Goal: Task Accomplishment & Management: Complete application form

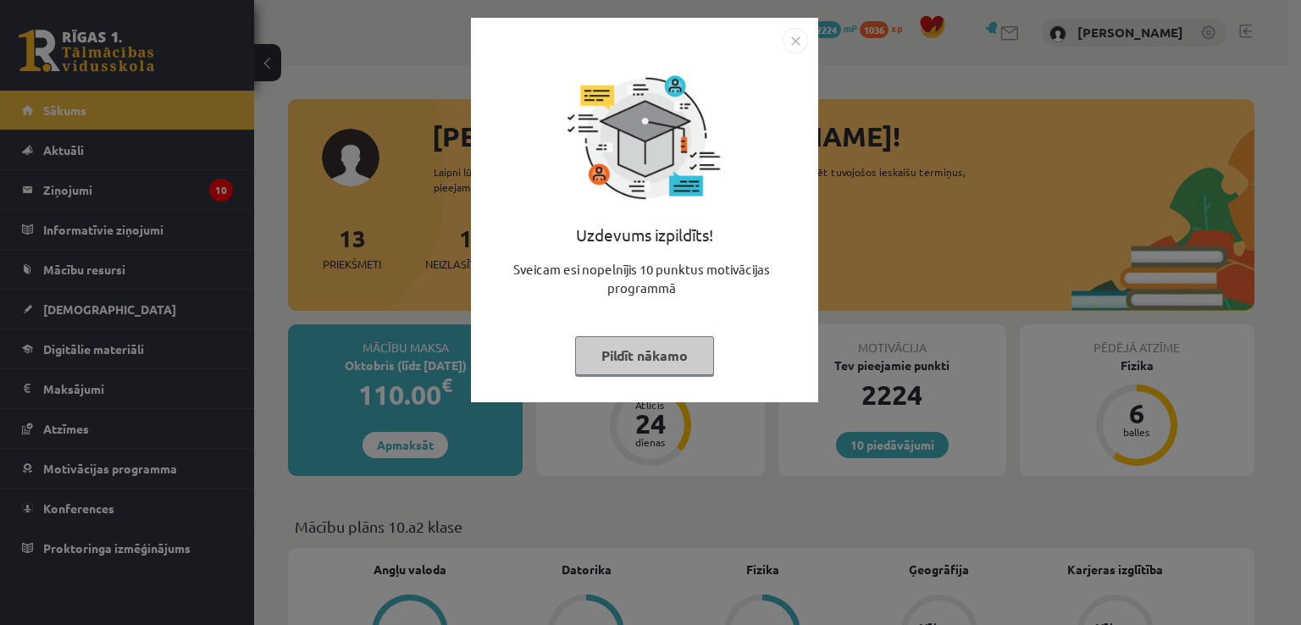
click at [692, 349] on button "Pildīt nākamo" at bounding box center [644, 355] width 139 height 39
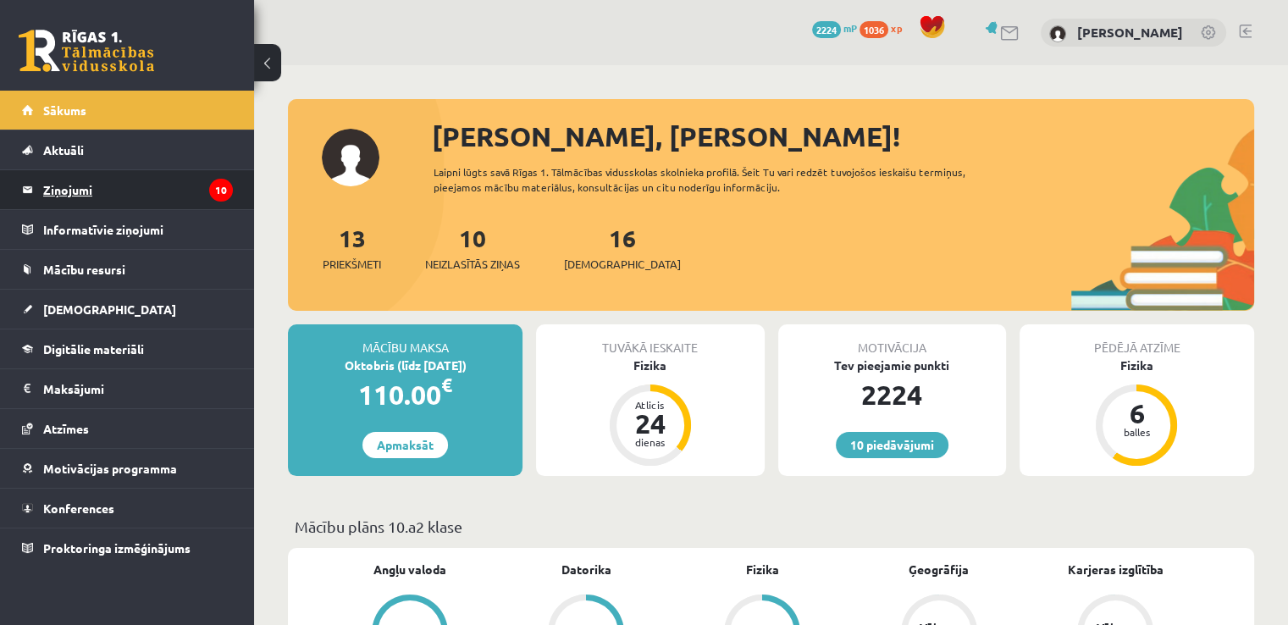
click at [71, 194] on legend "Ziņojumi 10" at bounding box center [138, 189] width 190 height 39
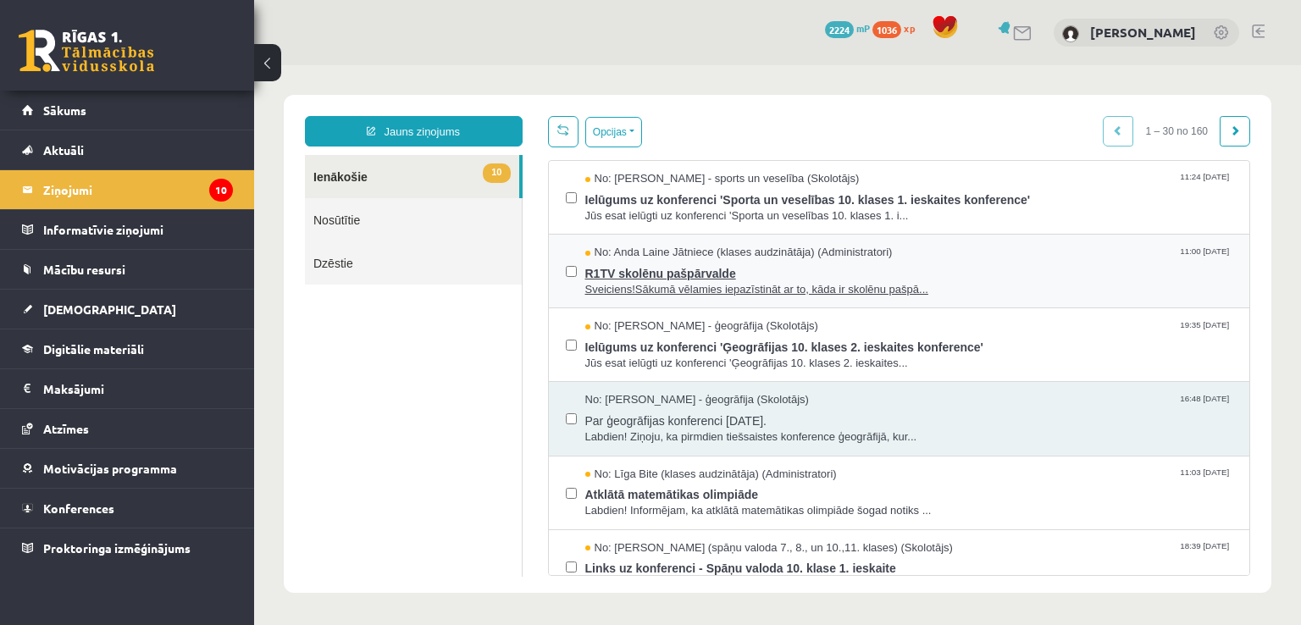
click at [717, 275] on span "R1TV skolēnu pašpārvalde" at bounding box center [909, 271] width 648 height 21
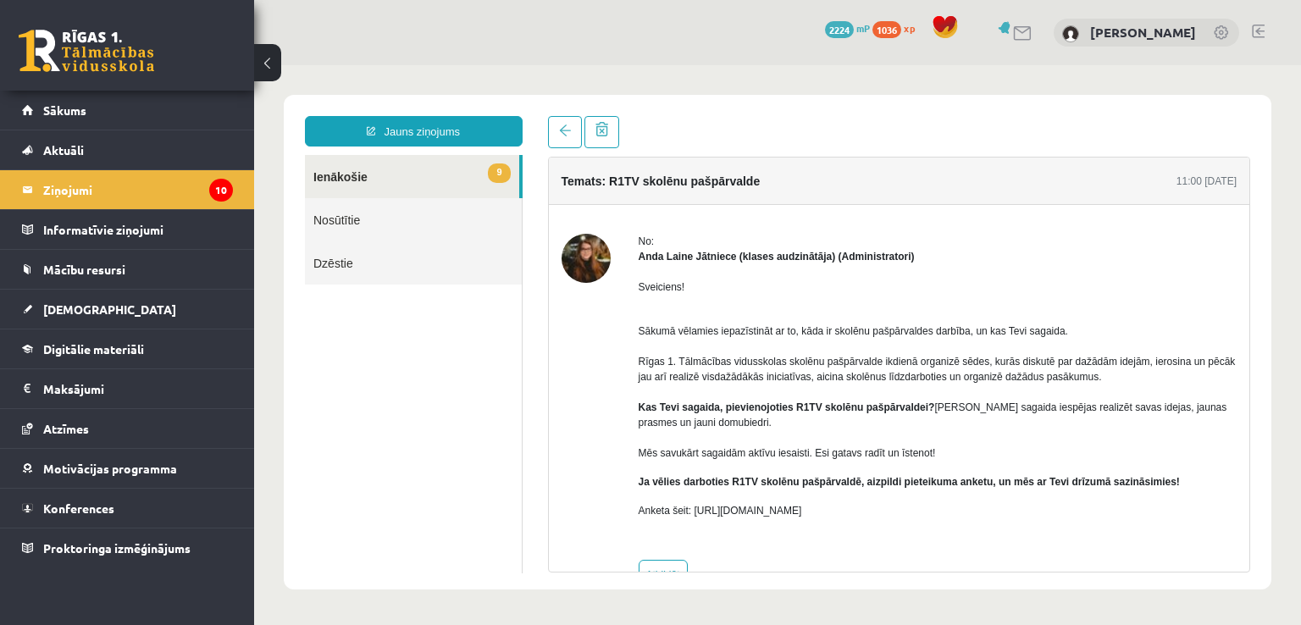
click at [584, 155] on div "Temats: R1TV skolēnu pašpārvalde 11:00 08/10/2025 No: Anda Laine Jātniece (klas…" at bounding box center [899, 344] width 728 height 457
click at [82, 103] on span "Sākums" at bounding box center [64, 109] width 43 height 15
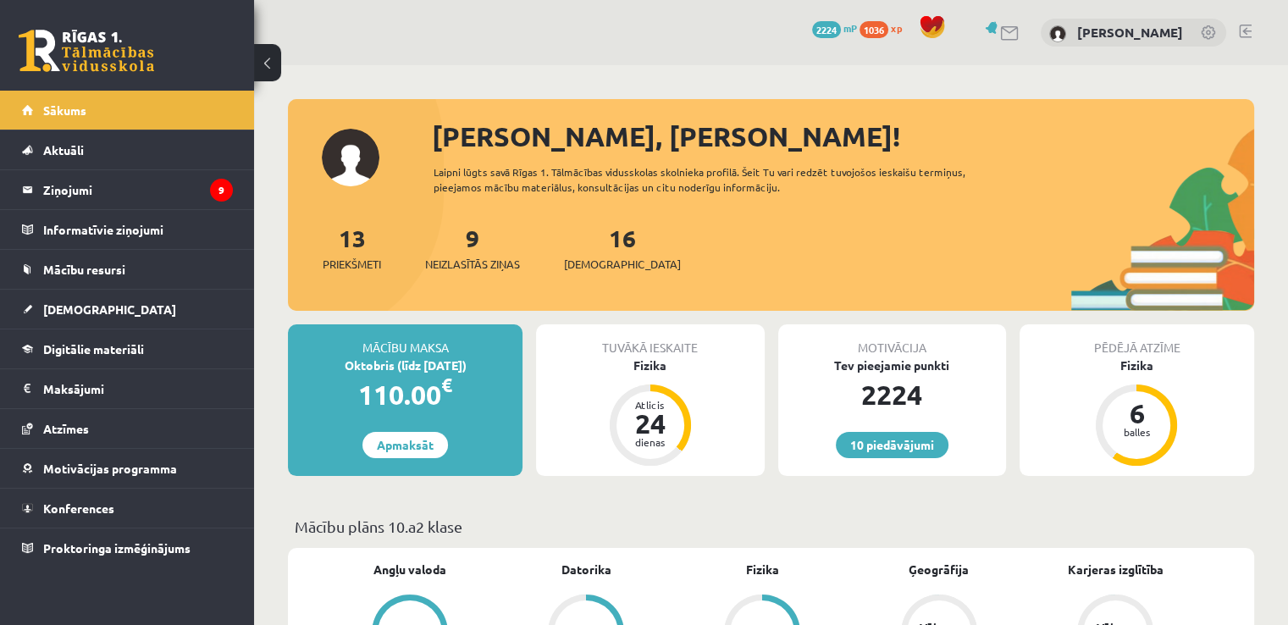
click at [467, 254] on div "9 Neizlasītās ziņas" at bounding box center [472, 246] width 95 height 53
click at [576, 256] on span "[DEMOGRAPHIC_DATA]" at bounding box center [622, 264] width 117 height 17
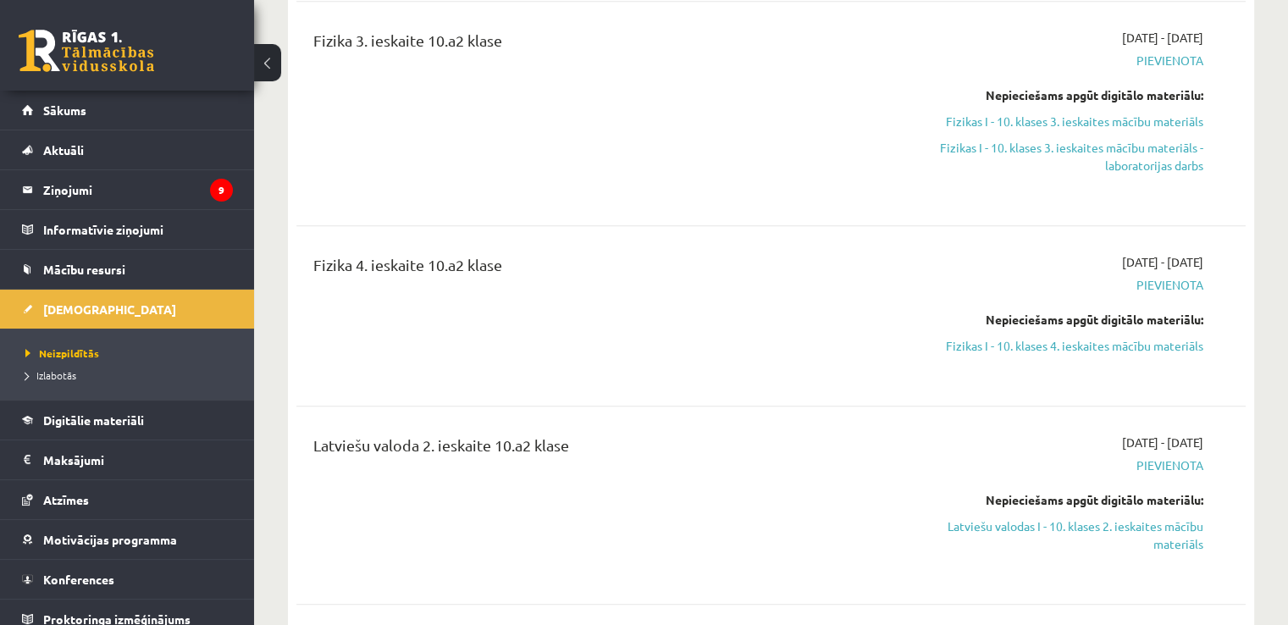
scroll to position [1132, 0]
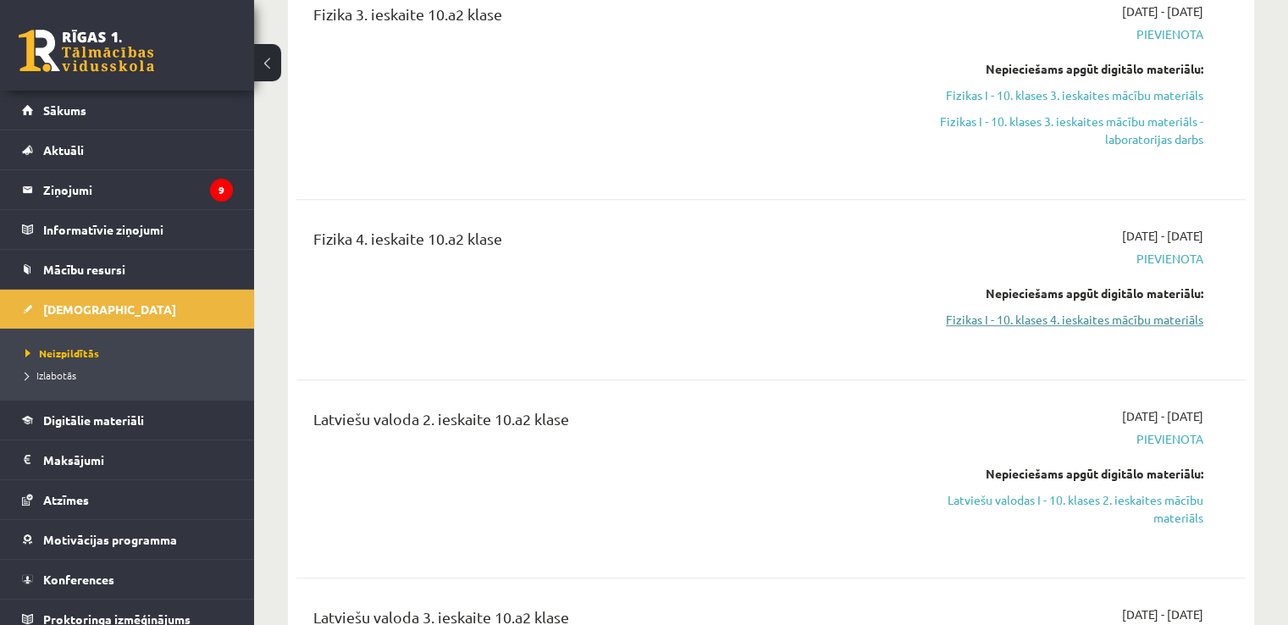
click at [1073, 311] on link "Fizikas I - 10. klases 4. ieskaites mācību materiāls" at bounding box center [1064, 320] width 280 height 18
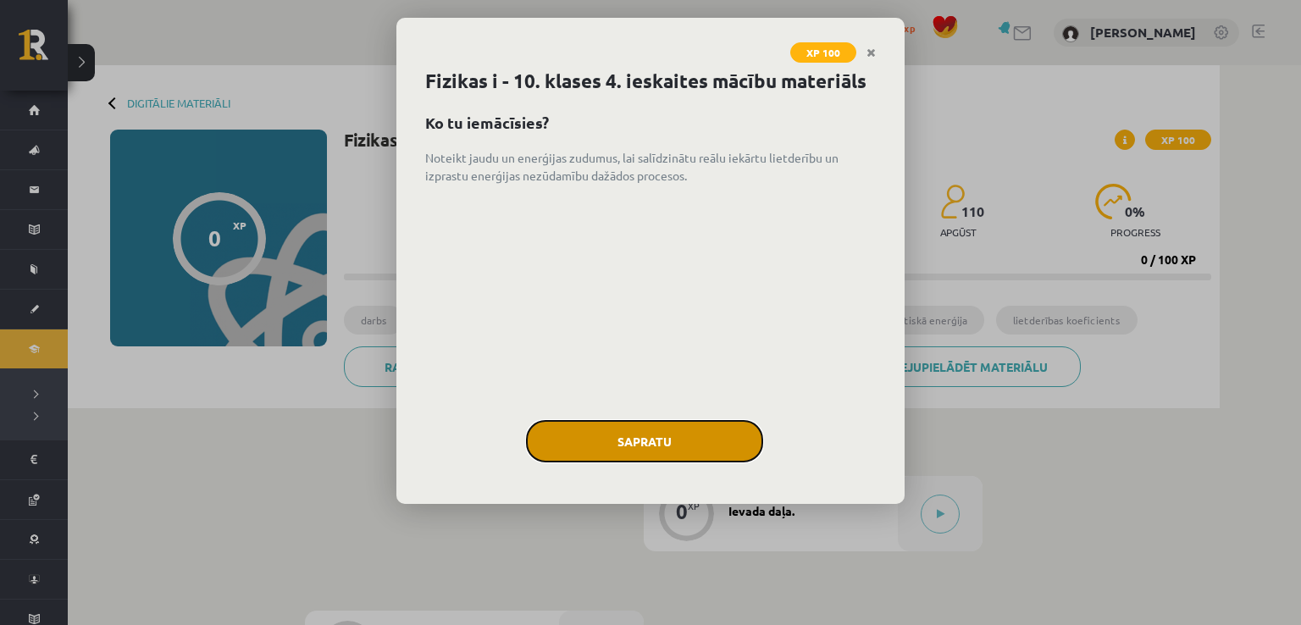
click at [674, 459] on button "Sapratu" at bounding box center [644, 441] width 237 height 42
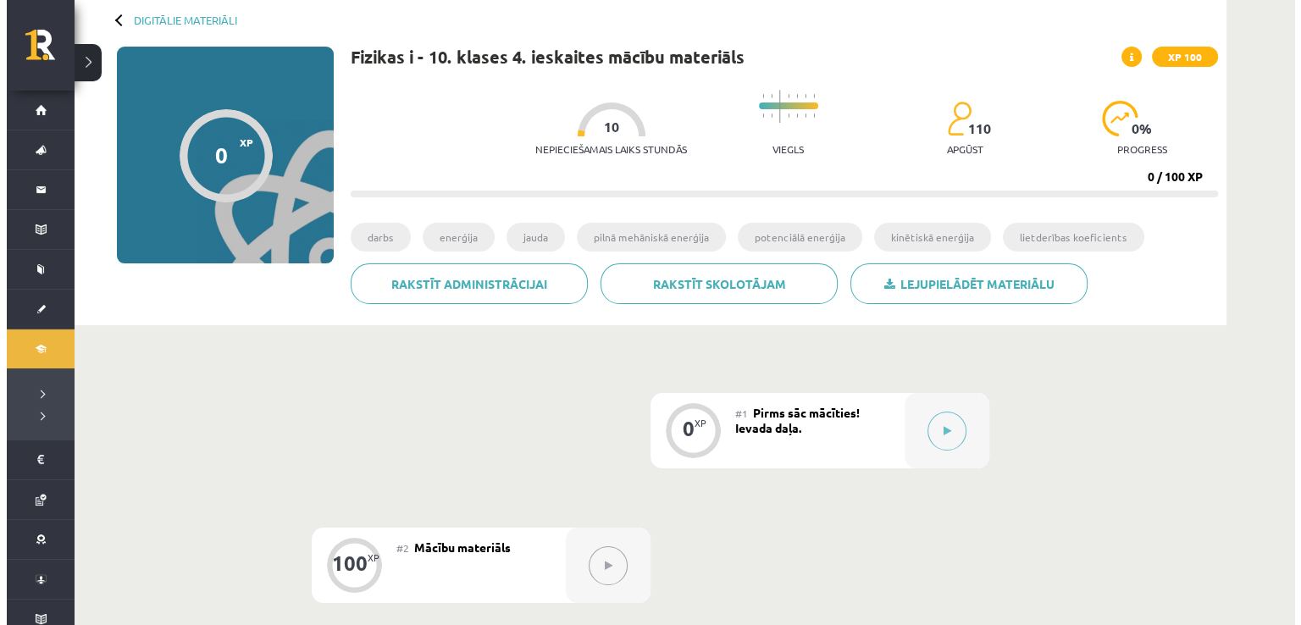
scroll to position [105, 0]
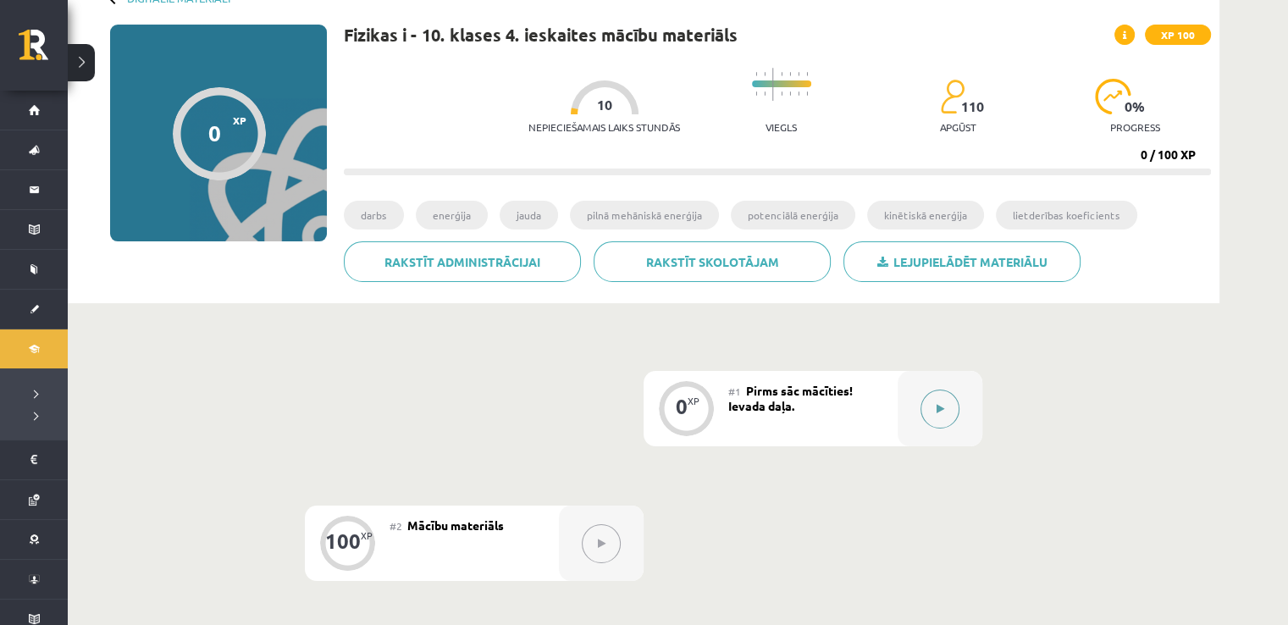
click at [939, 411] on icon at bounding box center [941, 409] width 8 height 10
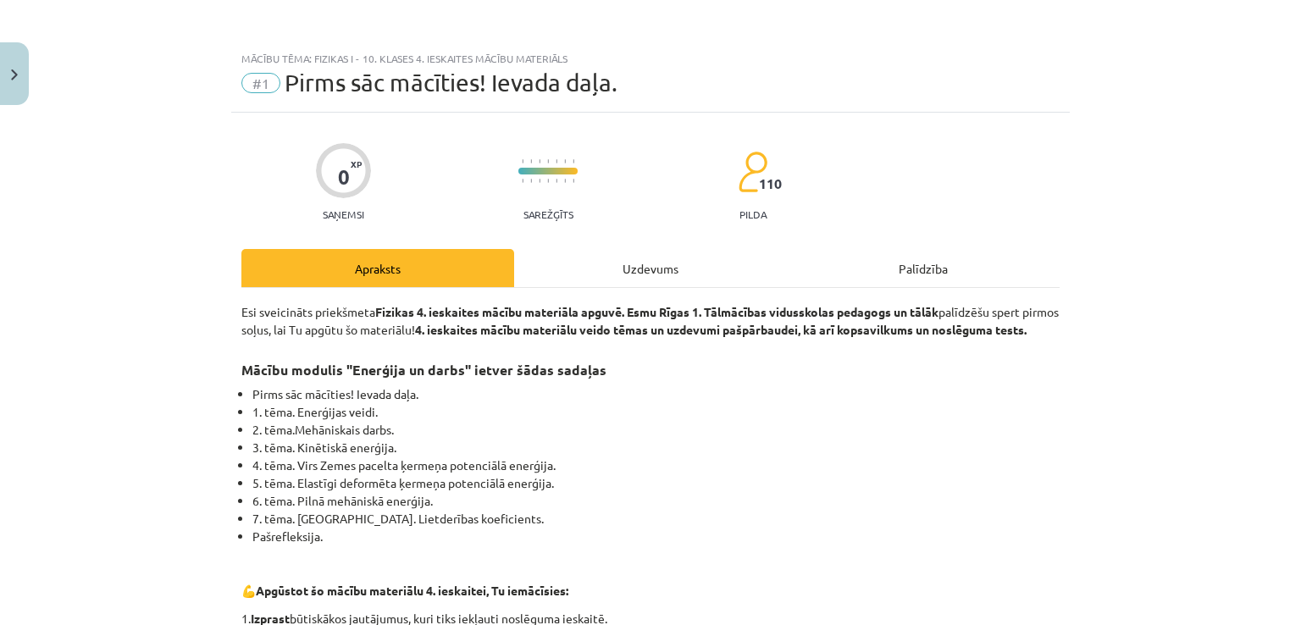
click at [648, 272] on div "Uzdevums" at bounding box center [650, 268] width 273 height 38
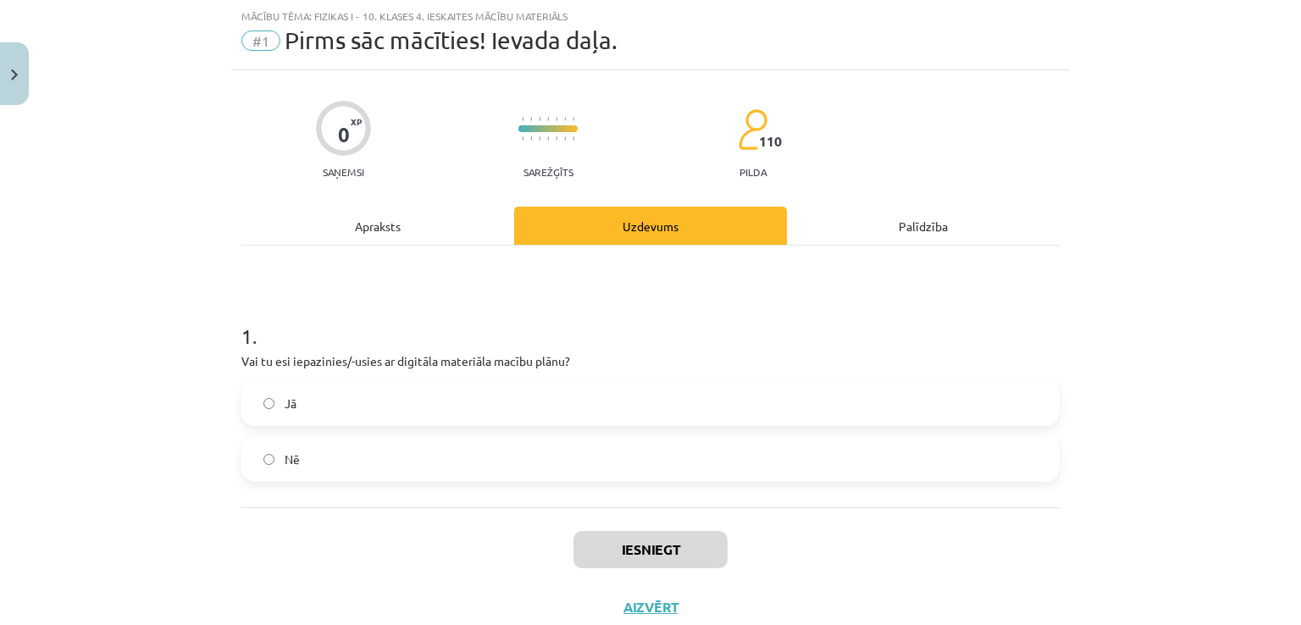
scroll to position [95, 0]
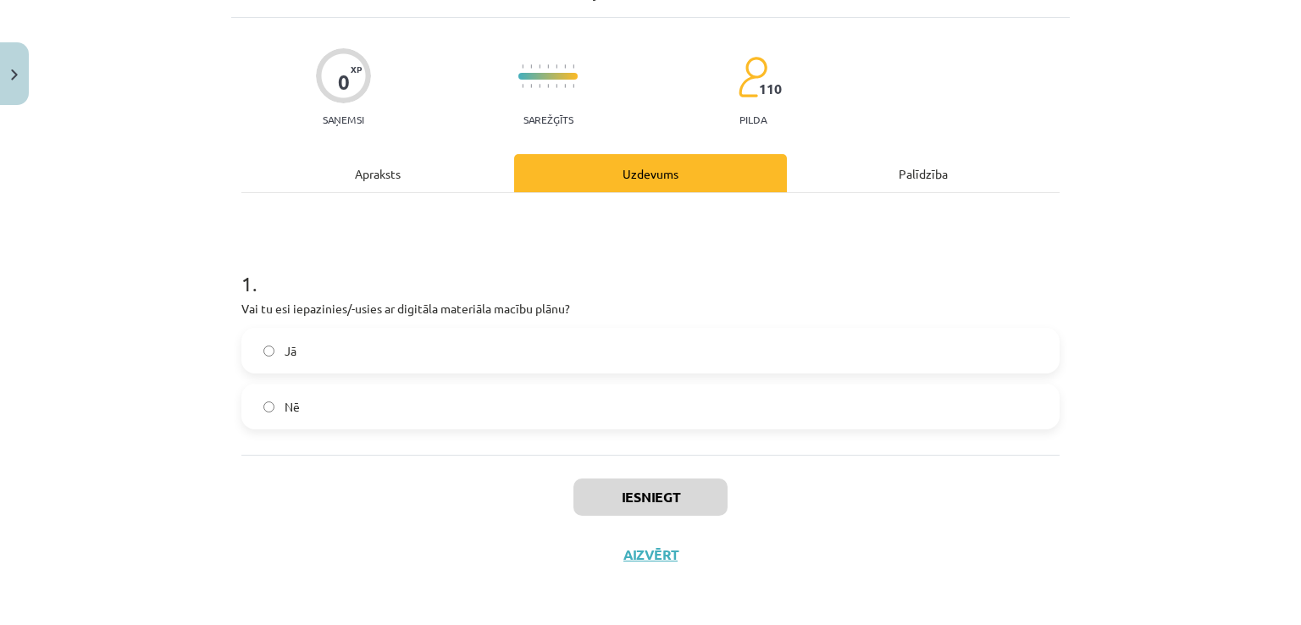
click at [396, 402] on label "Nē" at bounding box center [650, 406] width 815 height 42
click at [503, 337] on label "Jā" at bounding box center [650, 351] width 815 height 42
click at [647, 501] on button "Iesniegt" at bounding box center [650, 497] width 154 height 37
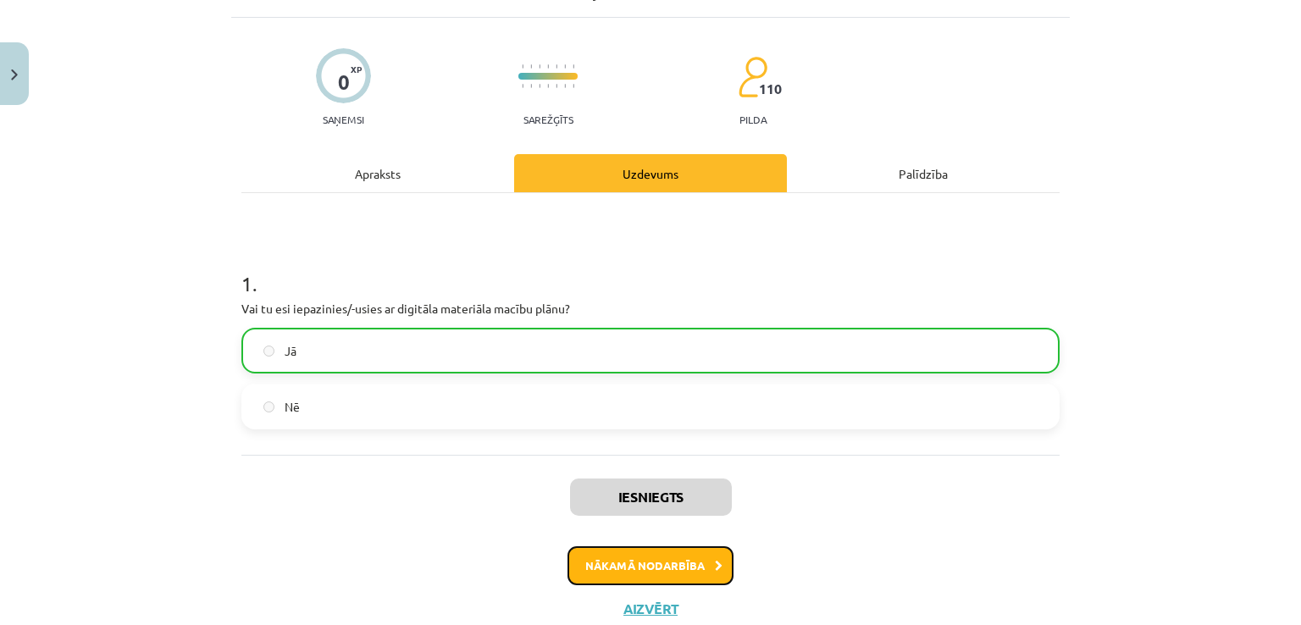
click at [599, 557] on button "Nākamā nodarbība" at bounding box center [651, 565] width 166 height 39
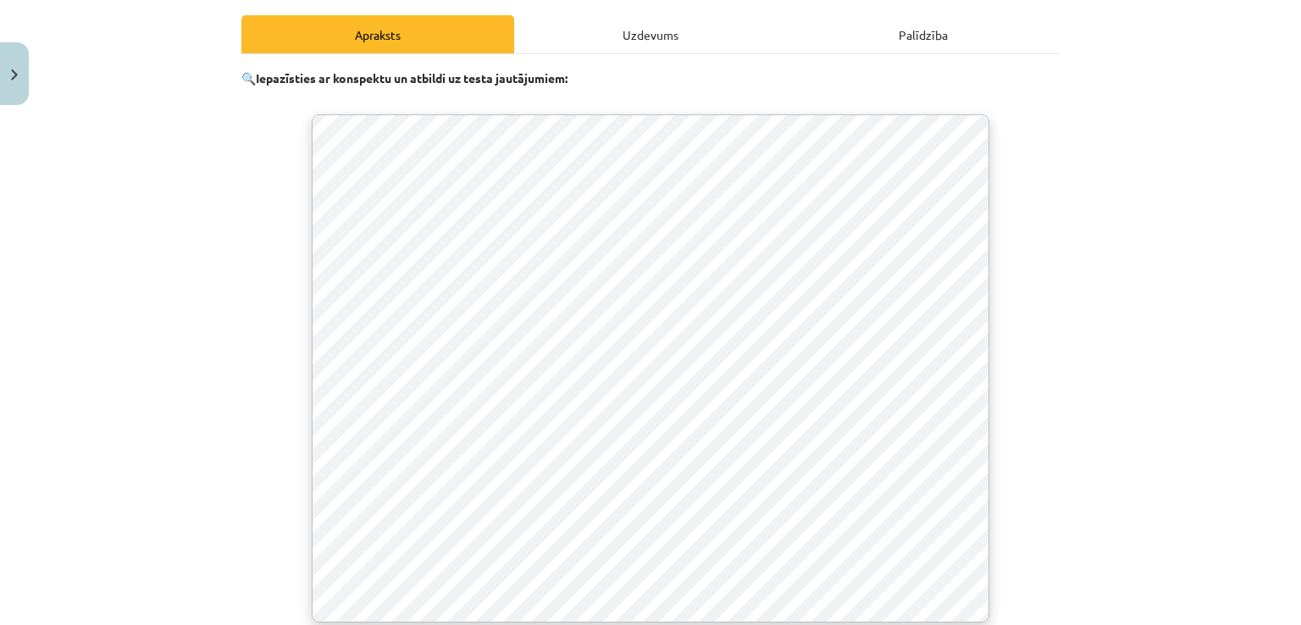
scroll to position [263, 0]
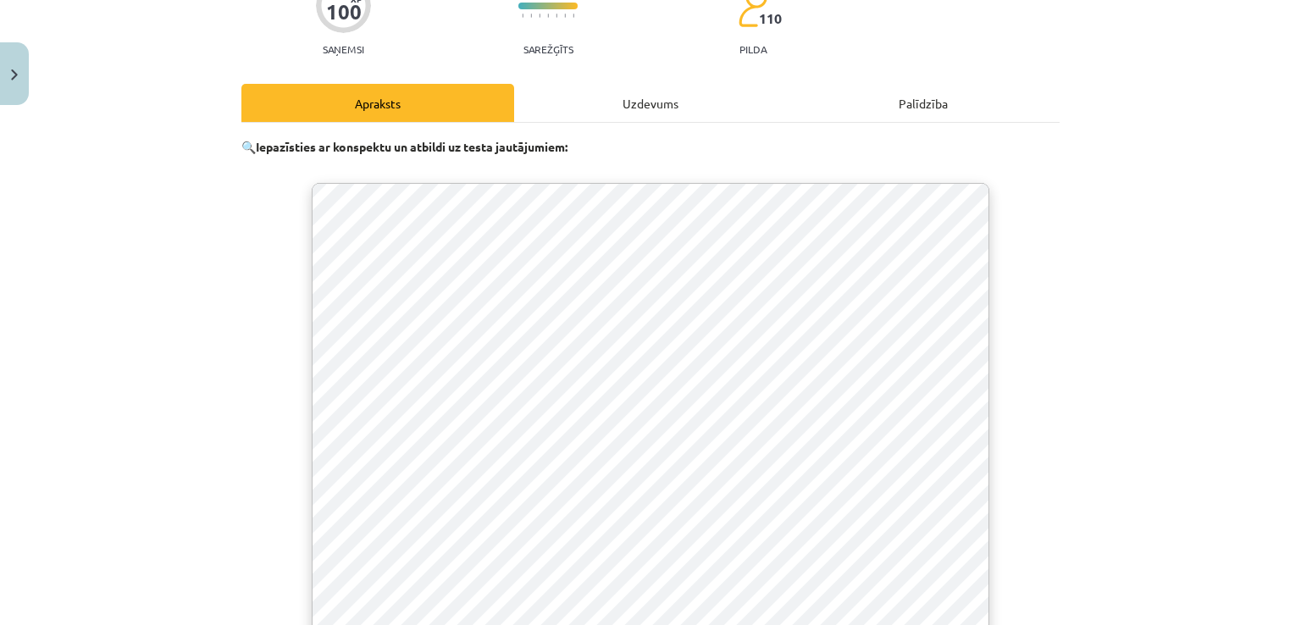
click at [621, 103] on div "Uzdevums" at bounding box center [650, 103] width 273 height 38
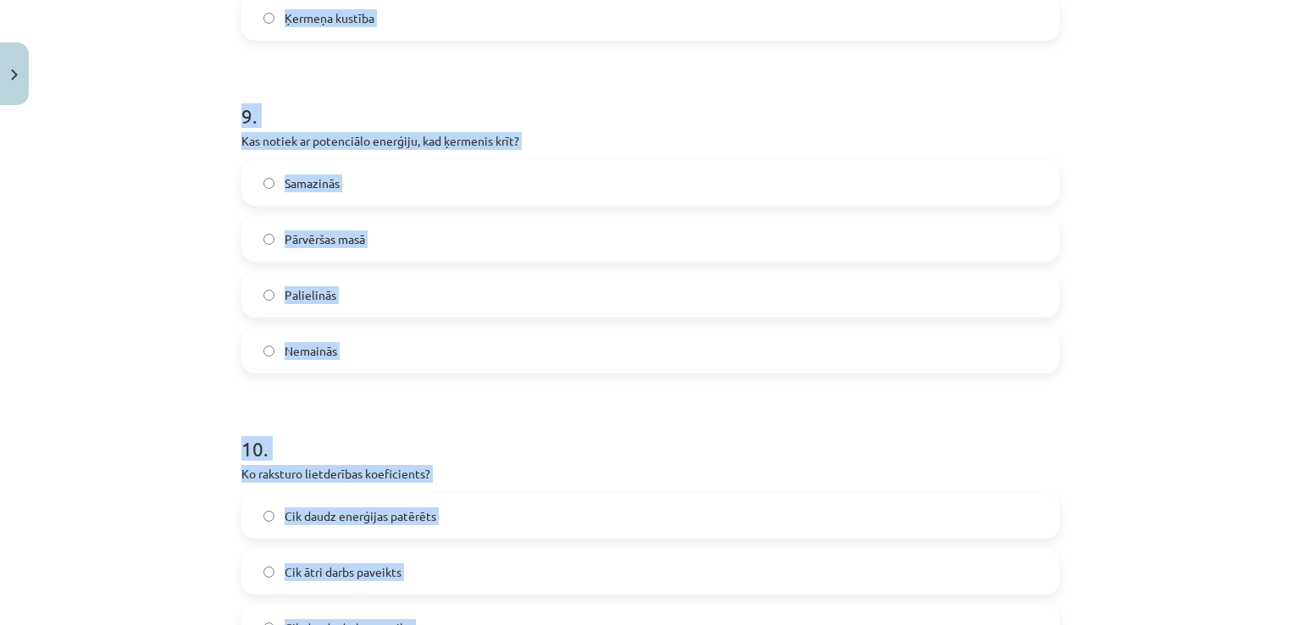
scroll to position [3203, 0]
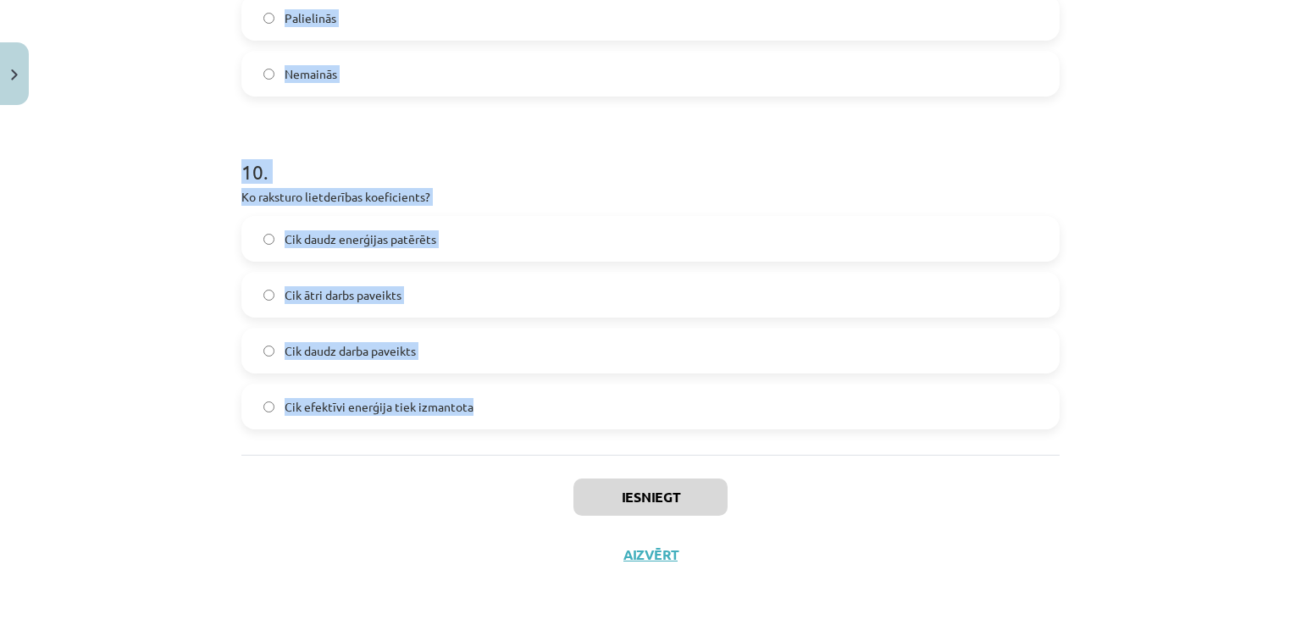
drag, startPoint x: 220, startPoint y: 360, endPoint x: 526, endPoint y: 437, distance: 315.4
click at [526, 437] on div "Mācību tēma: Fizikas i - 10. klases 4. ieskaites mācību materiāls #2 Mācību mat…" at bounding box center [650, 312] width 1301 height 625
copy form "Kas ir jauda? Darba veikšanas ātrums Spēks, kas pārvieto ķermeni Enerģijas veid…"
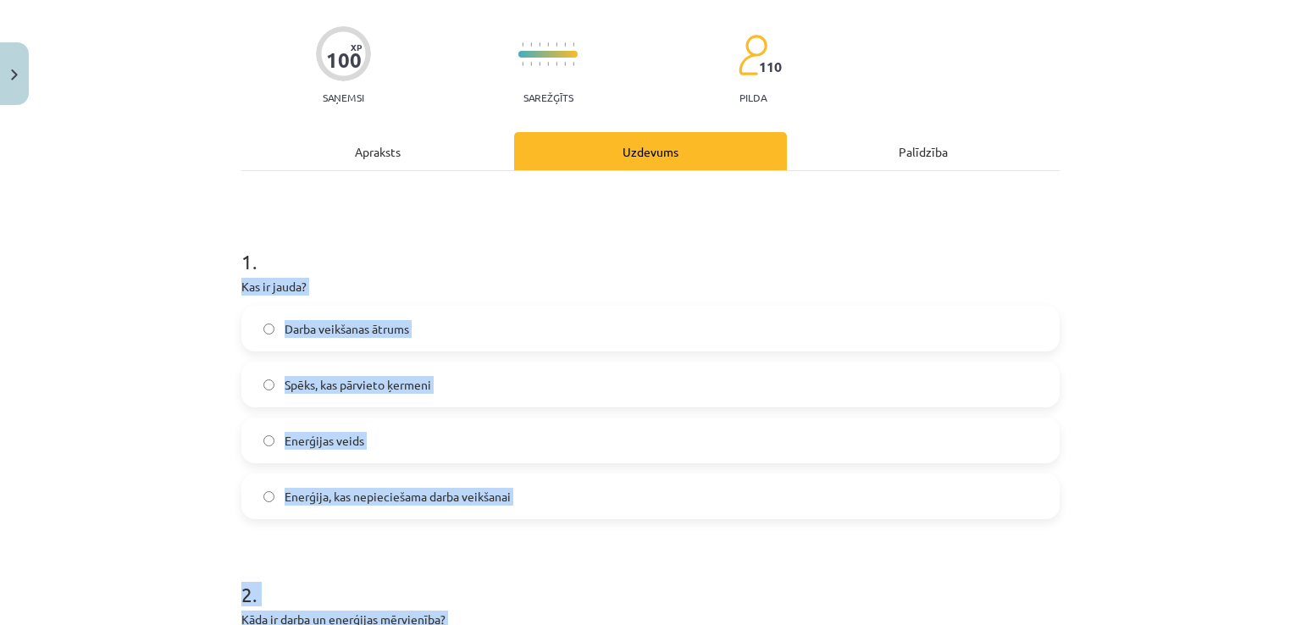
scroll to position [0, 0]
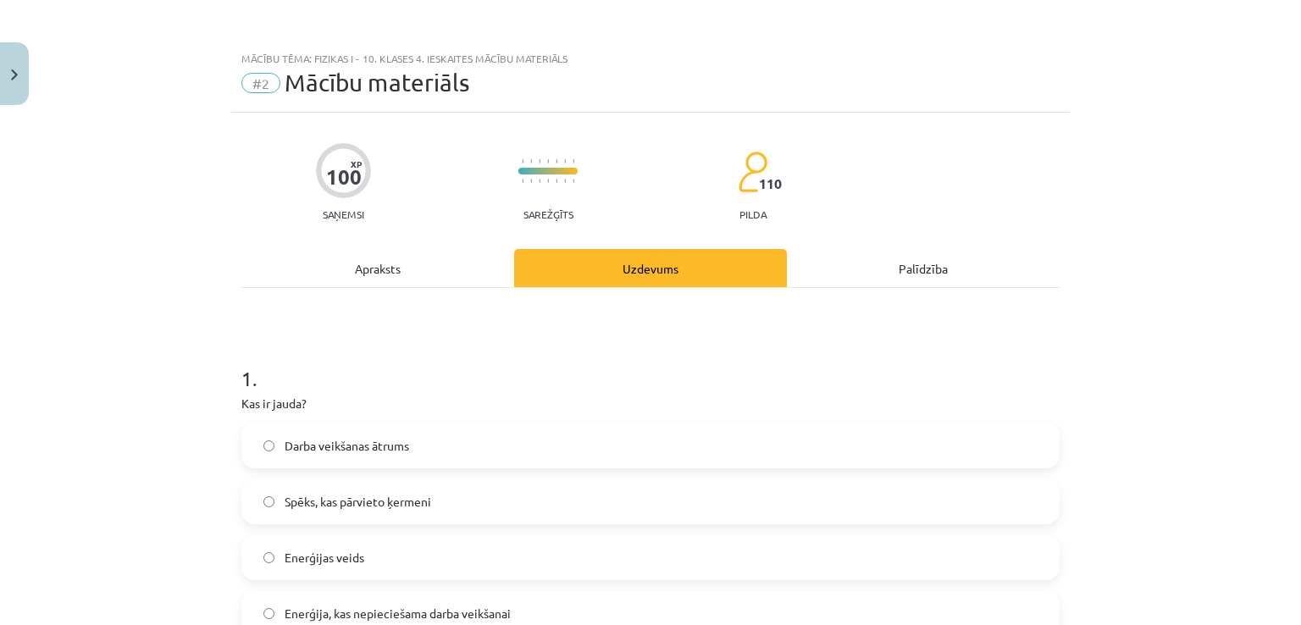
click at [444, 374] on h1 "1 ." at bounding box center [650, 363] width 818 height 53
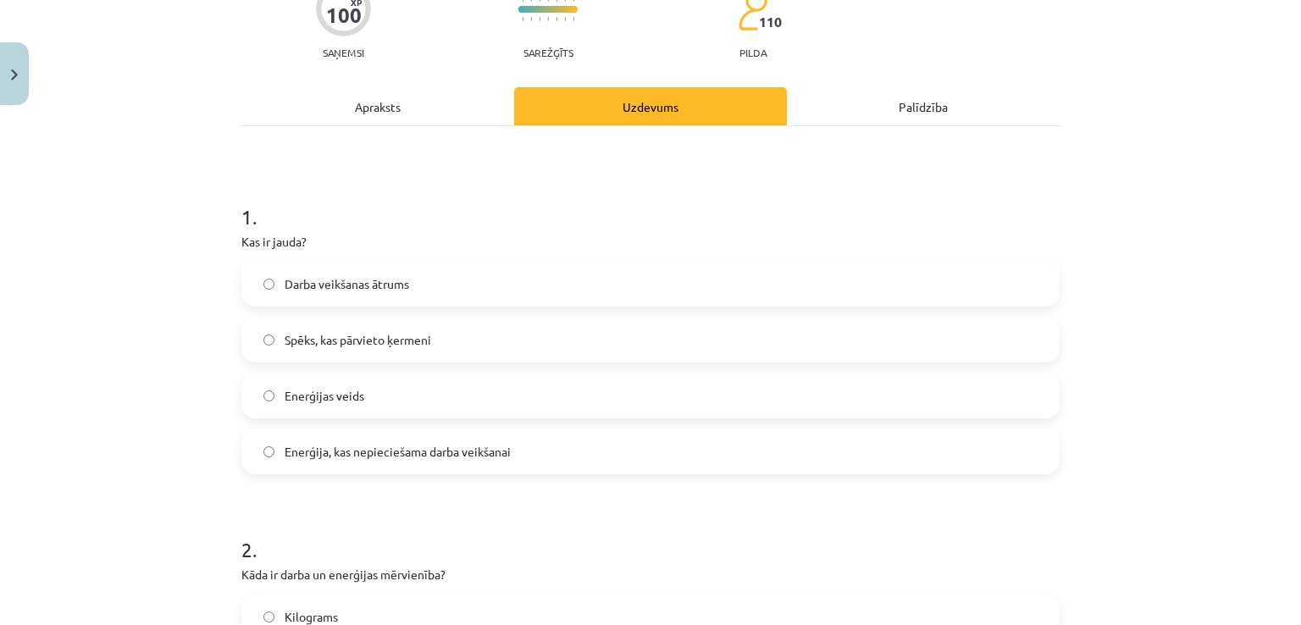
scroll to position [161, 0]
click at [413, 272] on label "Darba veikšanas ātrums" at bounding box center [650, 284] width 815 height 42
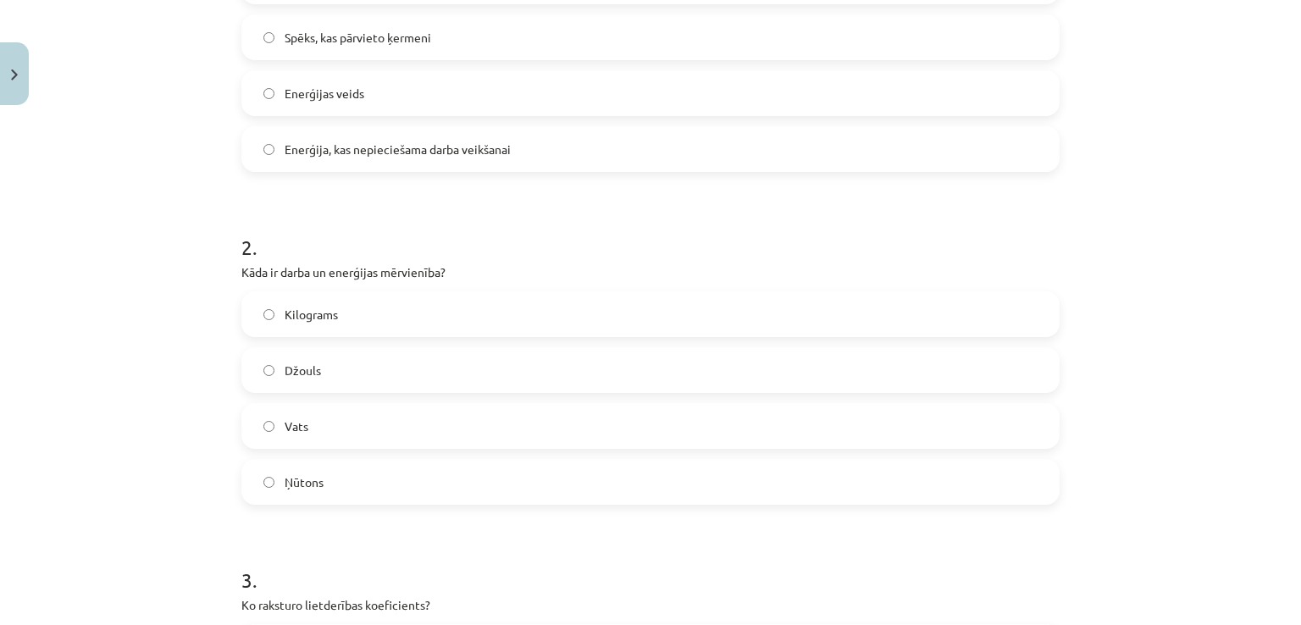
scroll to position [467, 0]
click at [312, 360] on span "Džouls" at bounding box center [303, 368] width 36 height 18
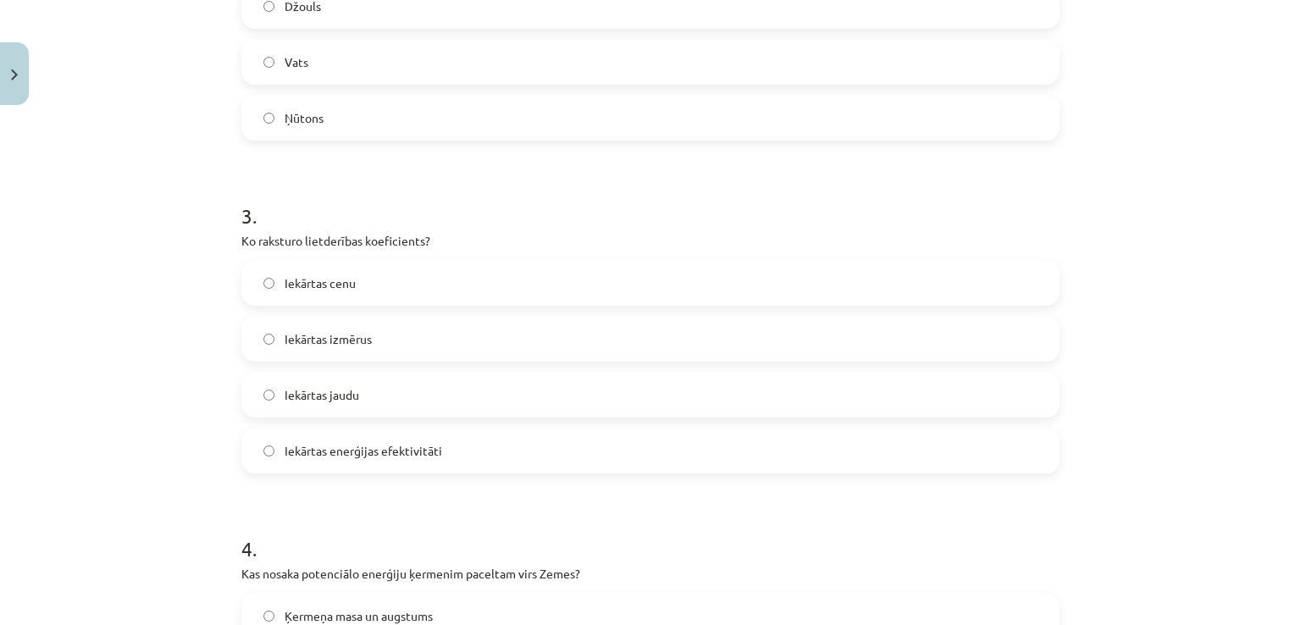
scroll to position [850, 0]
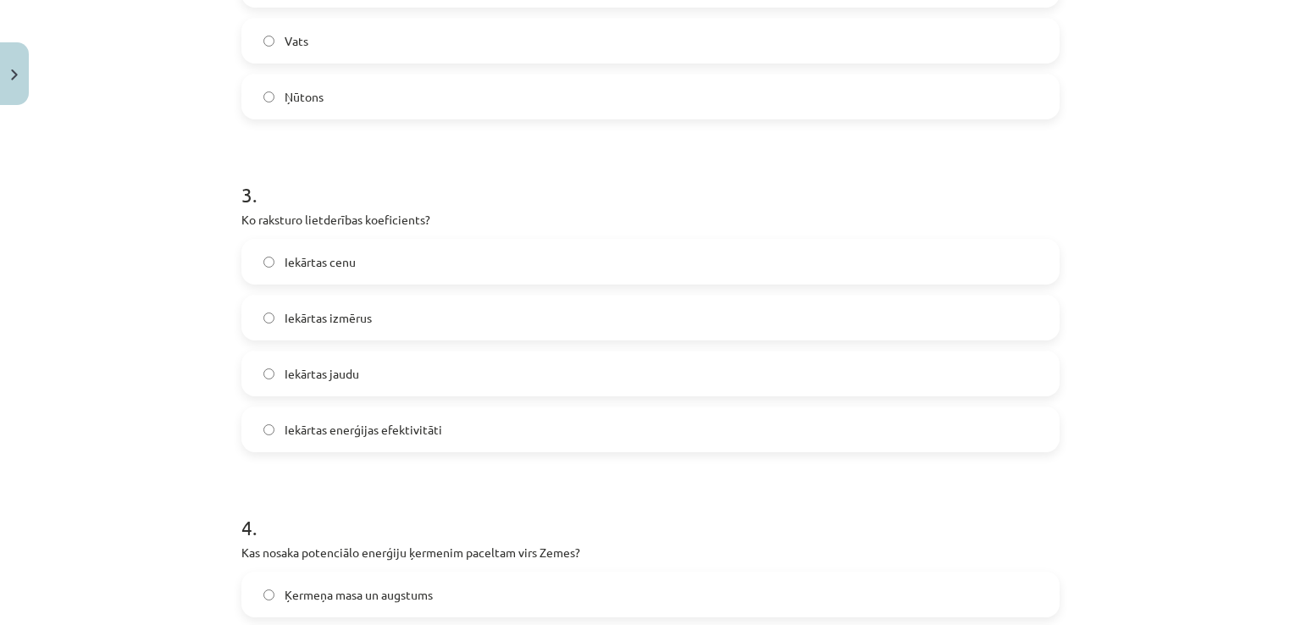
click at [352, 426] on span "Iekārtas enerģijas efektivitāti" at bounding box center [364, 430] width 158 height 18
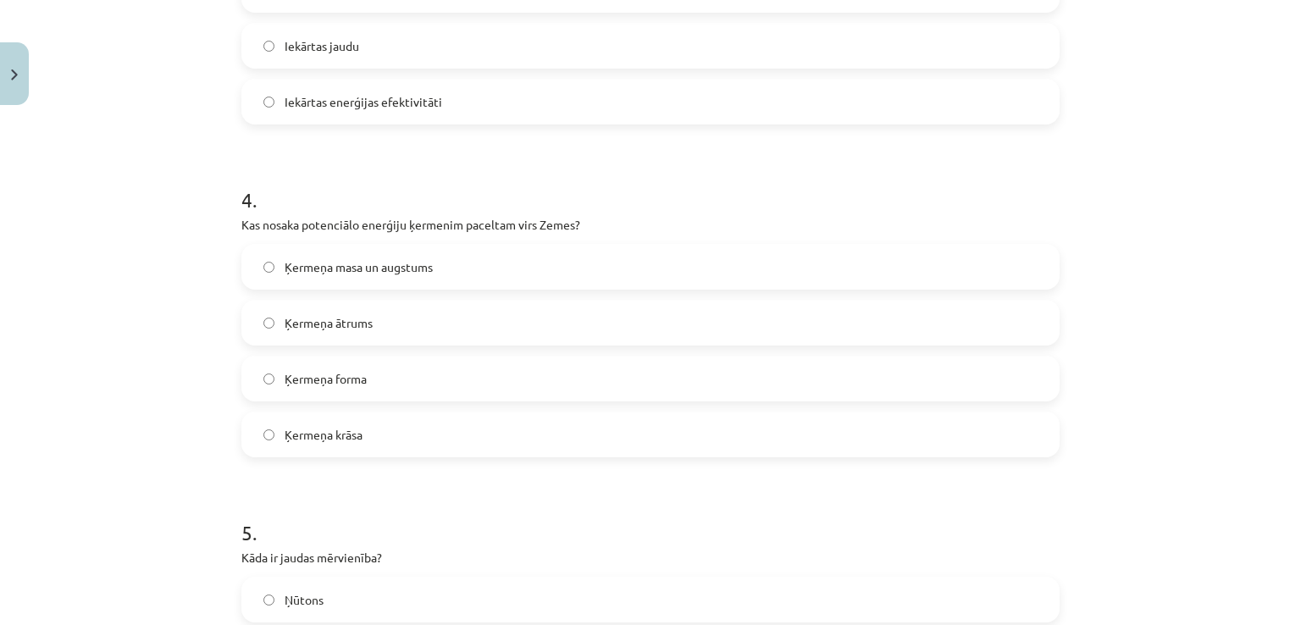
scroll to position [1179, 0]
click at [372, 255] on label "Ķermeņa masa un augstums" at bounding box center [650, 265] width 815 height 42
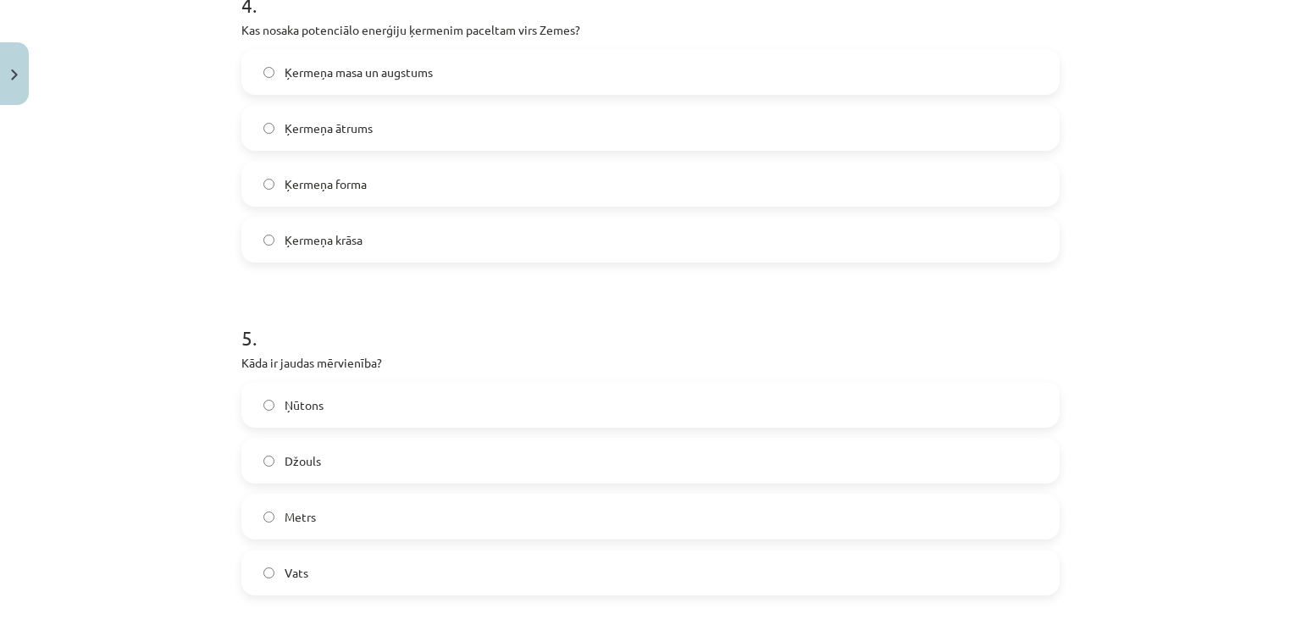
scroll to position [1551, 0]
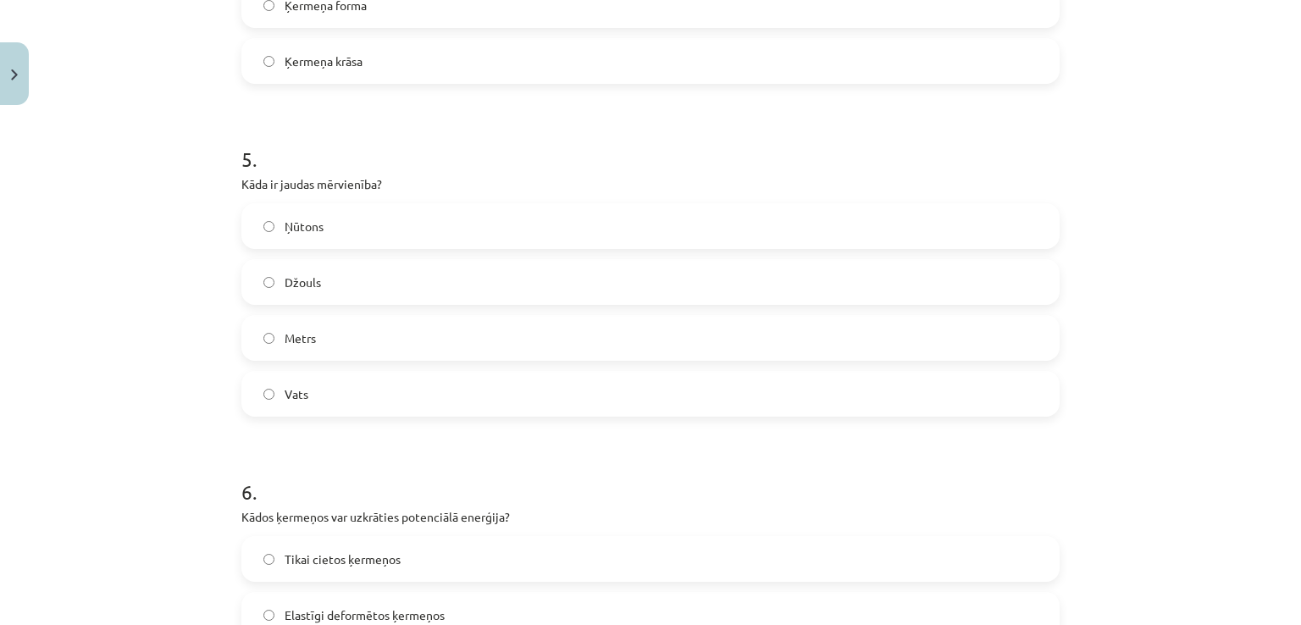
click at [301, 385] on span "Vats" at bounding box center [297, 394] width 24 height 18
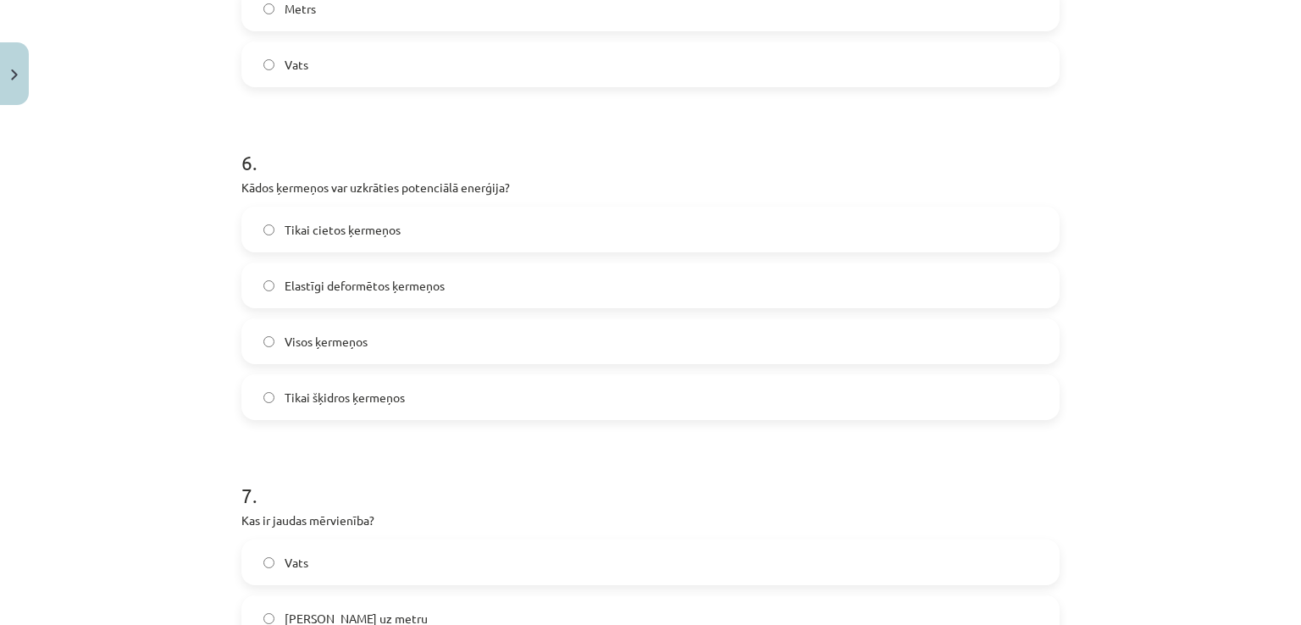
scroll to position [1894, 0]
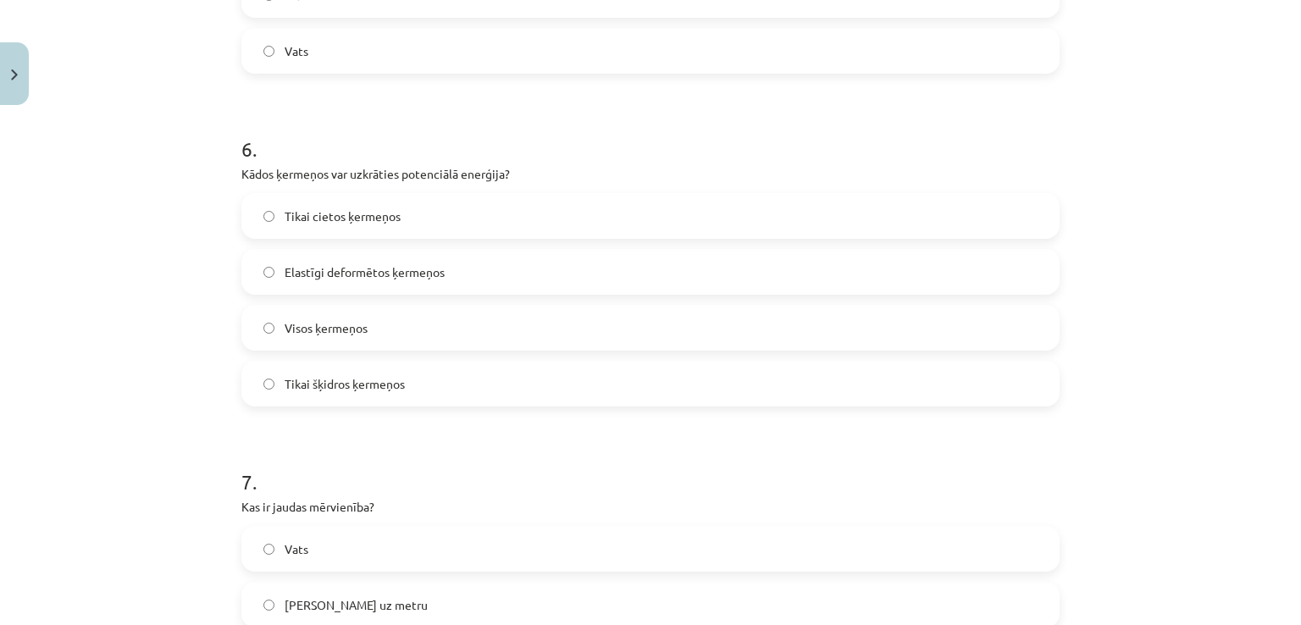
click at [400, 282] on label "Elastīgi deformētos ķermeņos" at bounding box center [650, 272] width 815 height 42
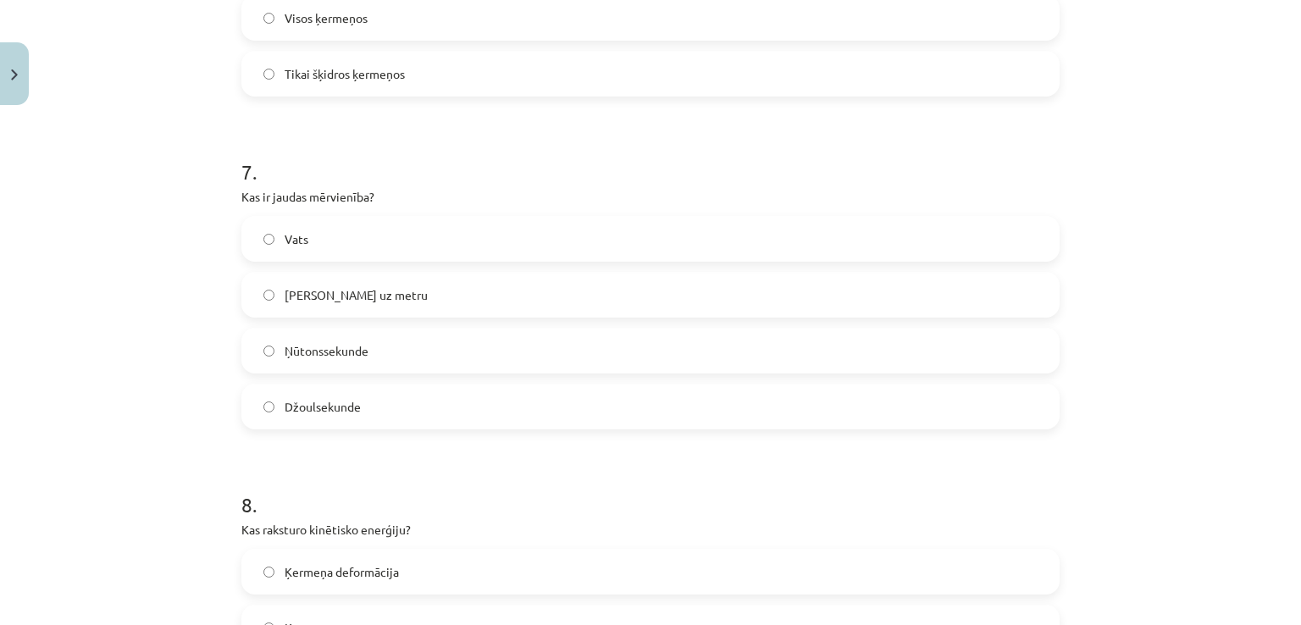
scroll to position [2206, 0]
click at [319, 255] on label "Vats" at bounding box center [650, 237] width 815 height 42
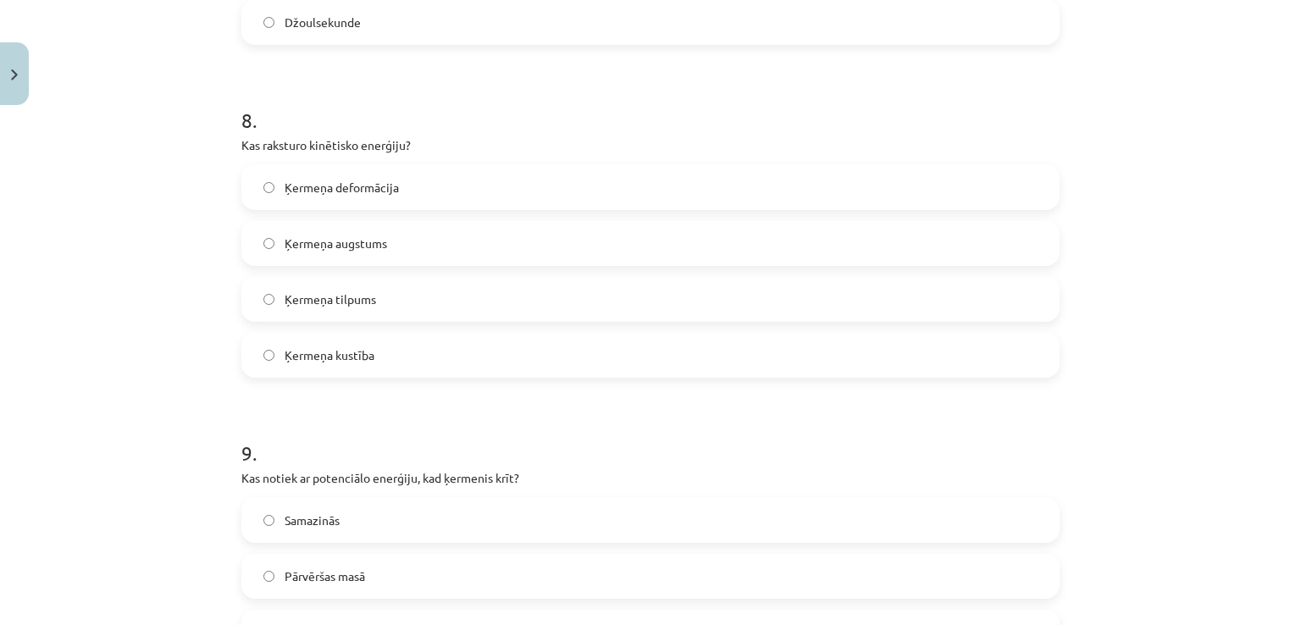
scroll to position [2589, 0]
click at [355, 356] on span "Ķermeņa kustība" at bounding box center [330, 355] width 90 height 18
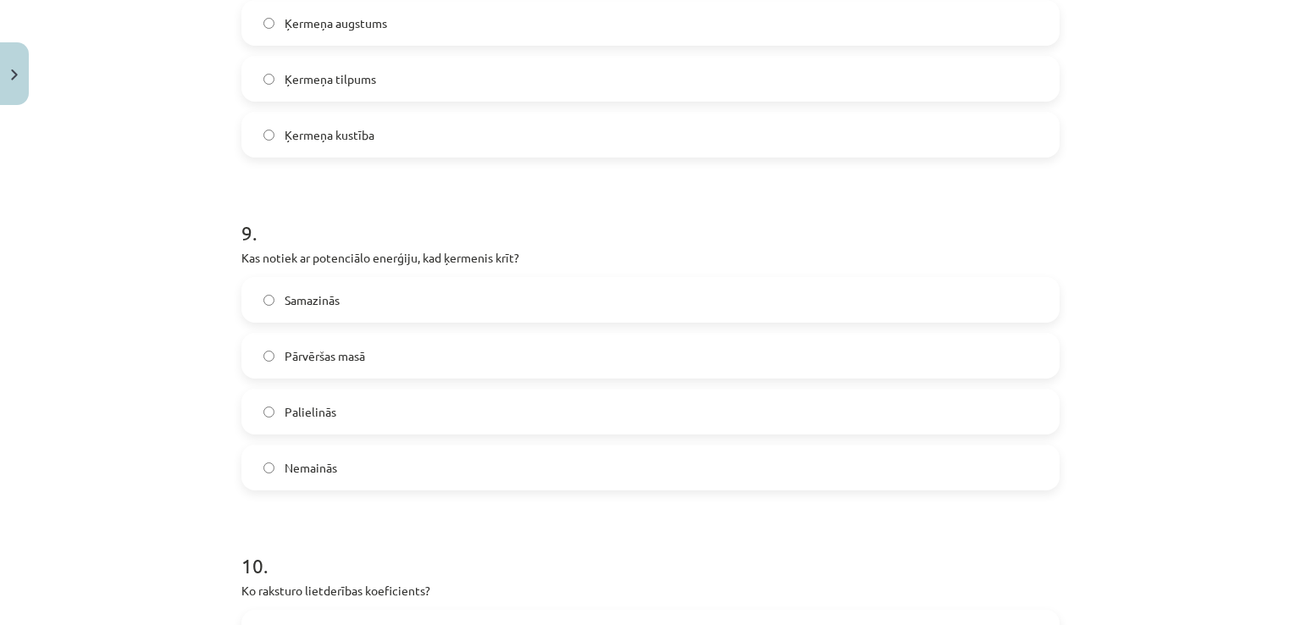
scroll to position [2809, 0]
click at [339, 317] on label "Samazinās" at bounding box center [650, 300] width 815 height 42
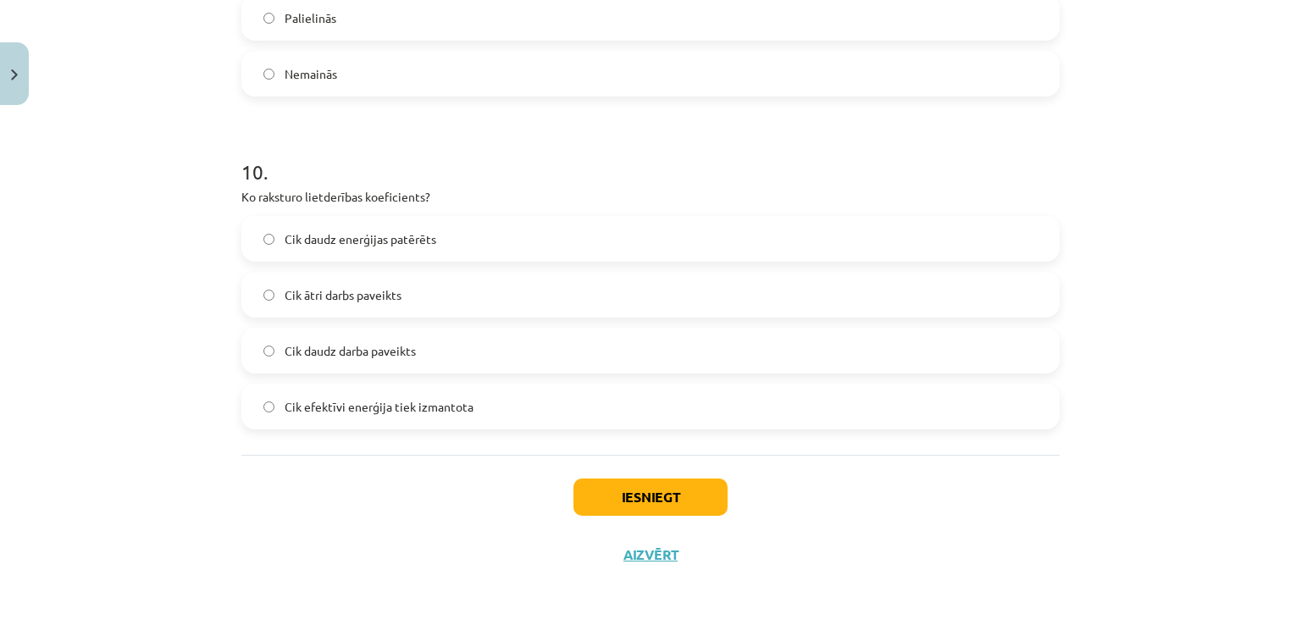
scroll to position [3202, 0]
click at [349, 407] on span "Cik efektīvi enerģija tiek izmantota" at bounding box center [379, 408] width 189 height 18
click at [629, 488] on button "Iesniegt" at bounding box center [650, 497] width 154 height 37
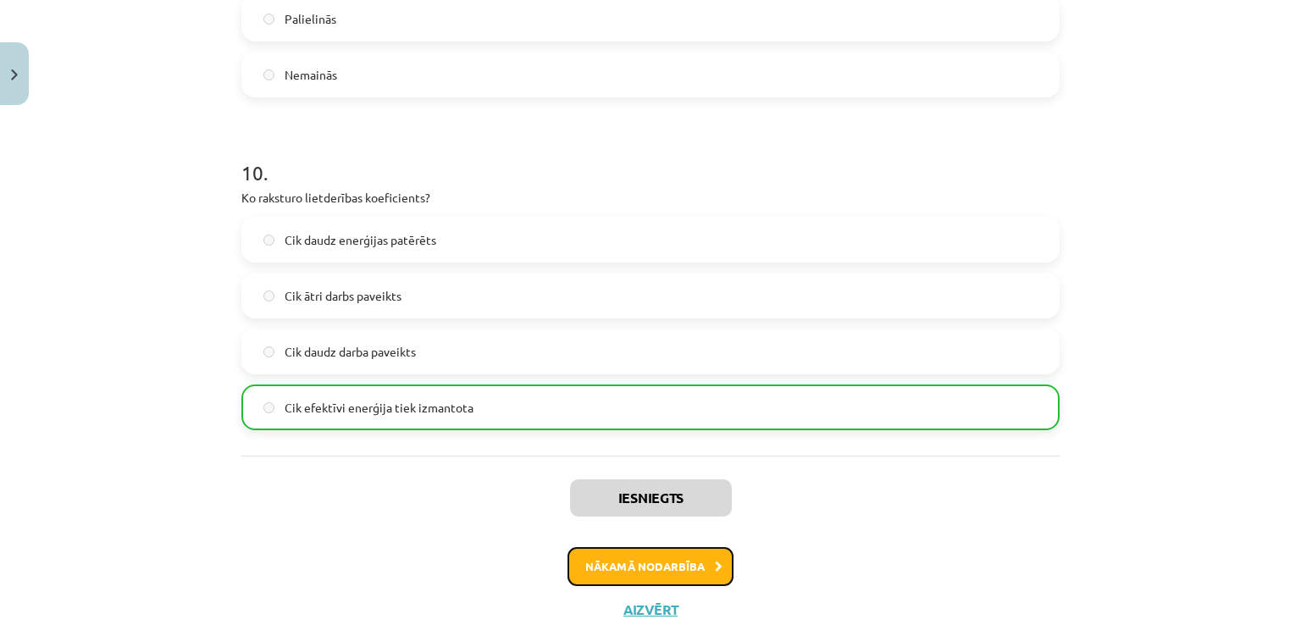
click at [662, 560] on button "Nākamā nodarbība" at bounding box center [651, 566] width 166 height 39
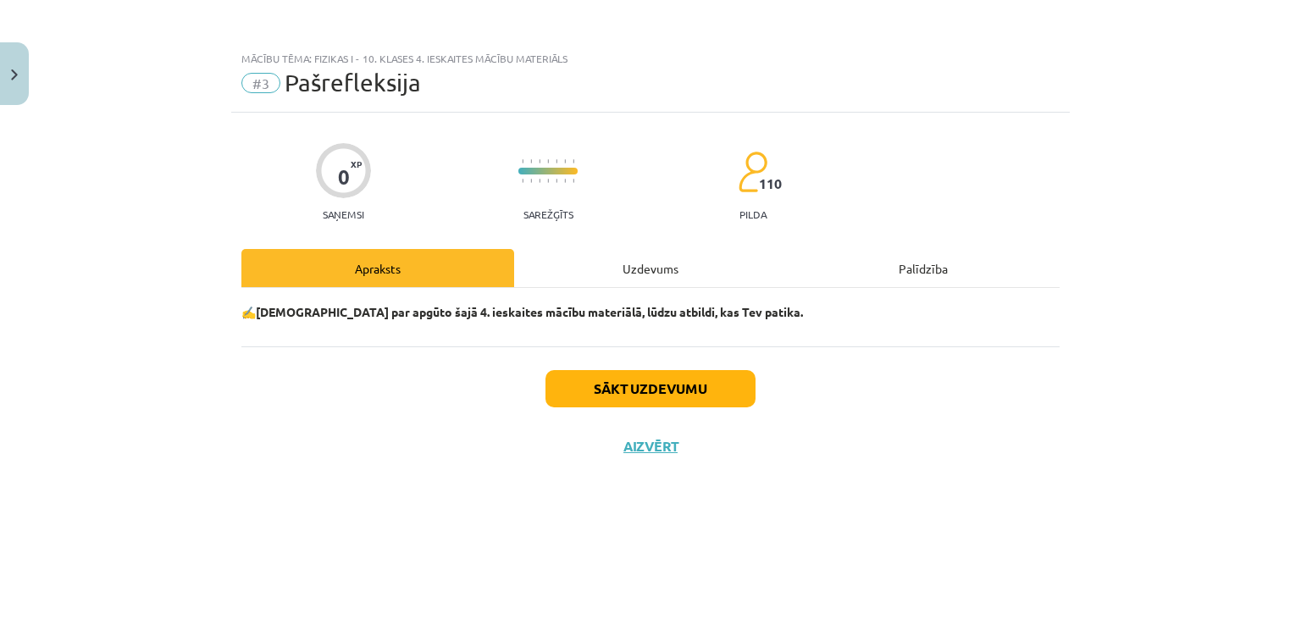
click at [640, 271] on div "Uzdevums" at bounding box center [650, 268] width 273 height 38
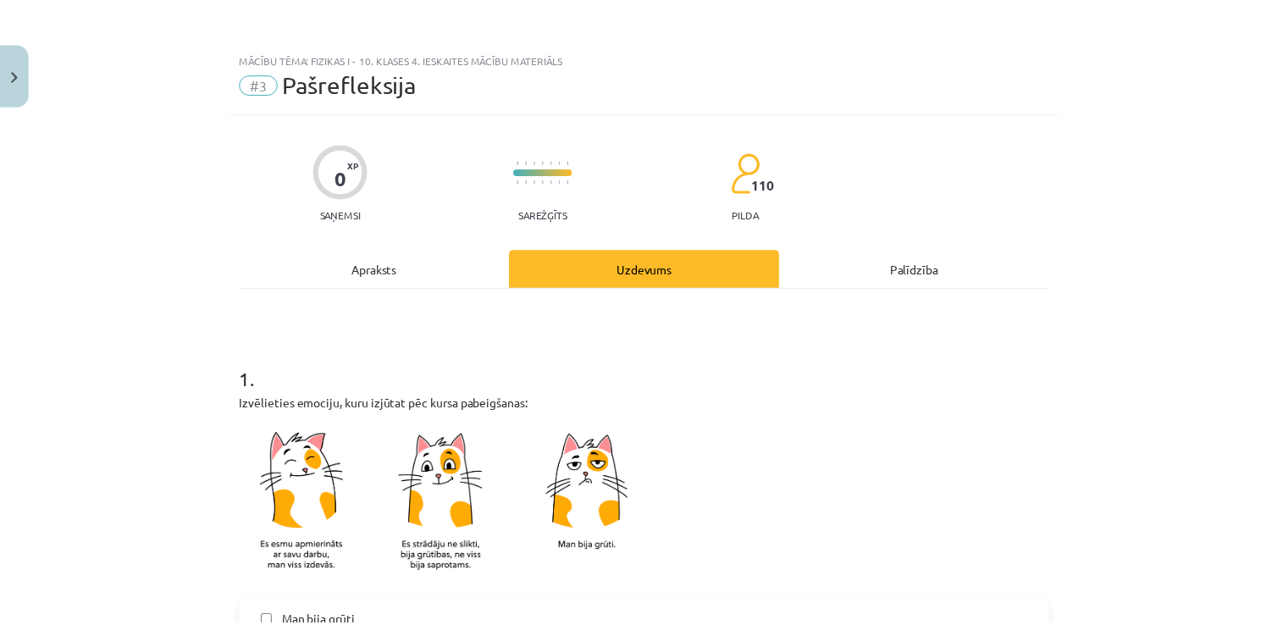
scroll to position [327, 0]
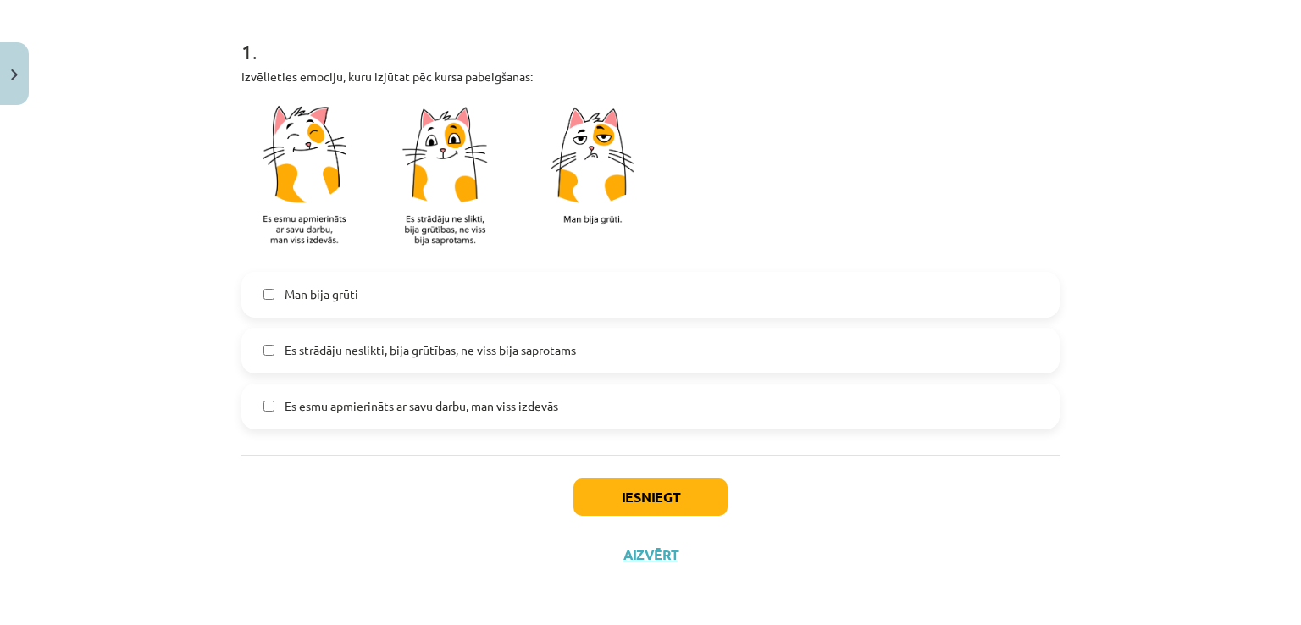
click at [398, 352] on span "Es strādāju neslikti, bija grūtības, ne viss bija saprotams" at bounding box center [430, 350] width 291 height 18
click at [613, 499] on button "Iesniegt" at bounding box center [650, 497] width 154 height 37
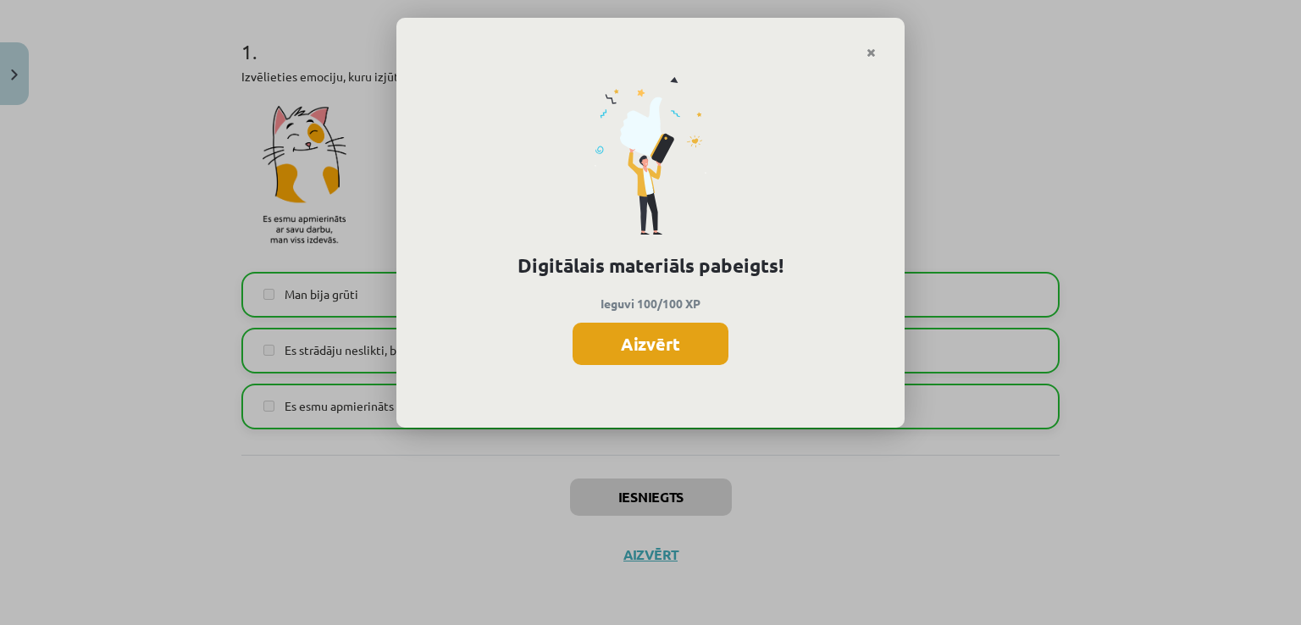
click at [620, 345] on button "Aizvērt" at bounding box center [651, 344] width 156 height 42
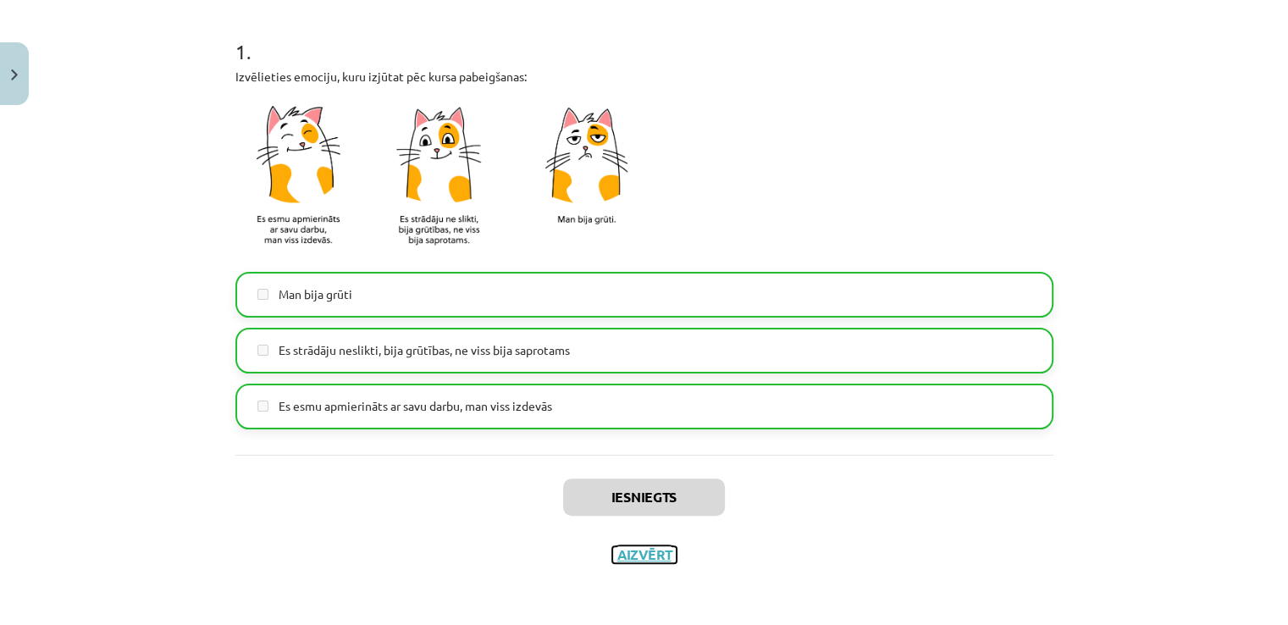
click at [647, 557] on button "Aizvērt" at bounding box center [644, 554] width 64 height 17
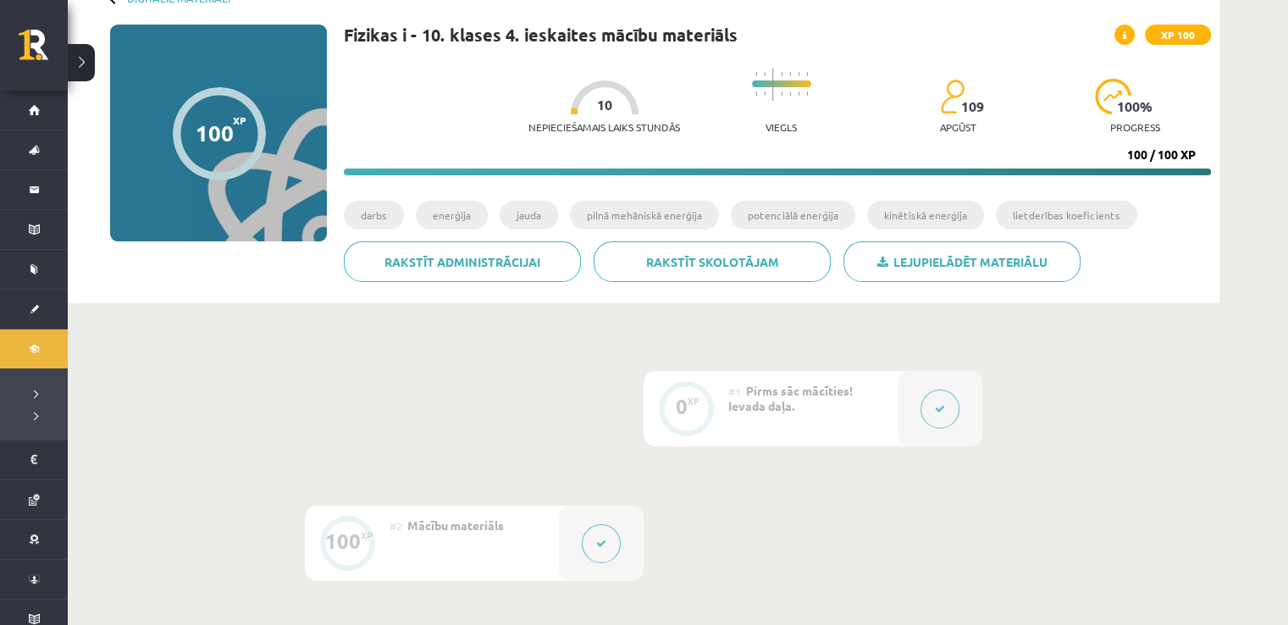
click at [579, 97] on div at bounding box center [605, 97] width 68 height 34
drag, startPoint x: 588, startPoint y: 100, endPoint x: 623, endPoint y: 115, distance: 38.7
click at [623, 115] on div "Nepieciešamais laiks stundās 10" at bounding box center [605, 111] width 152 height 63
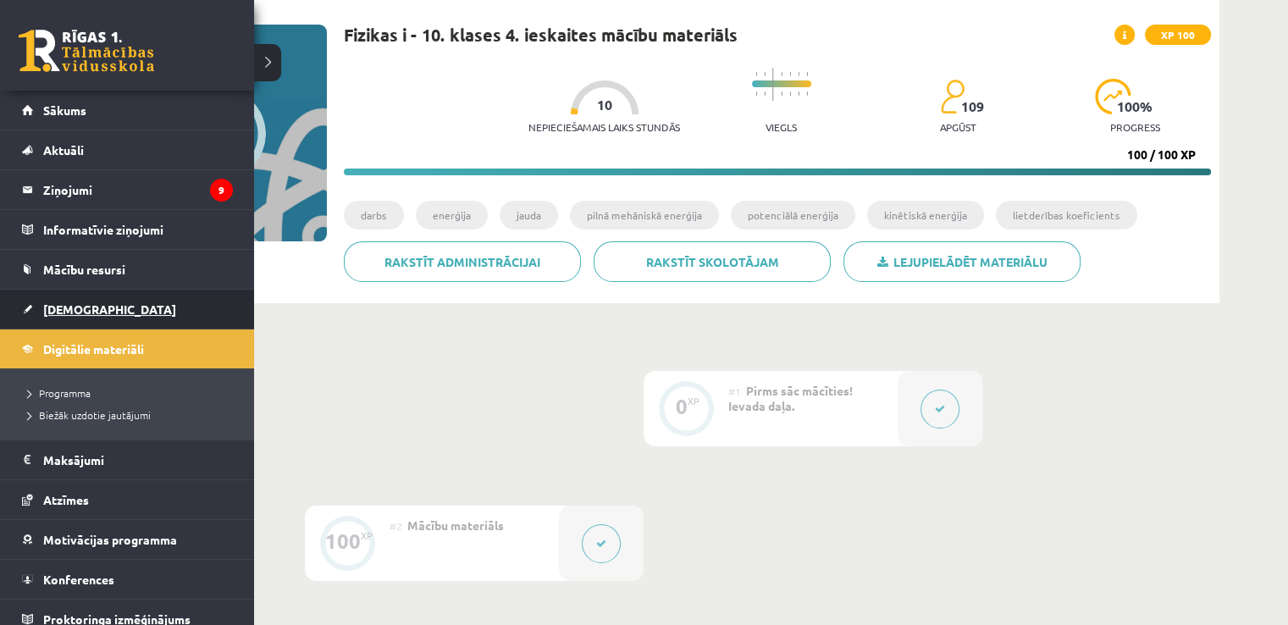
click at [80, 312] on span "[DEMOGRAPHIC_DATA]" at bounding box center [109, 309] width 133 height 15
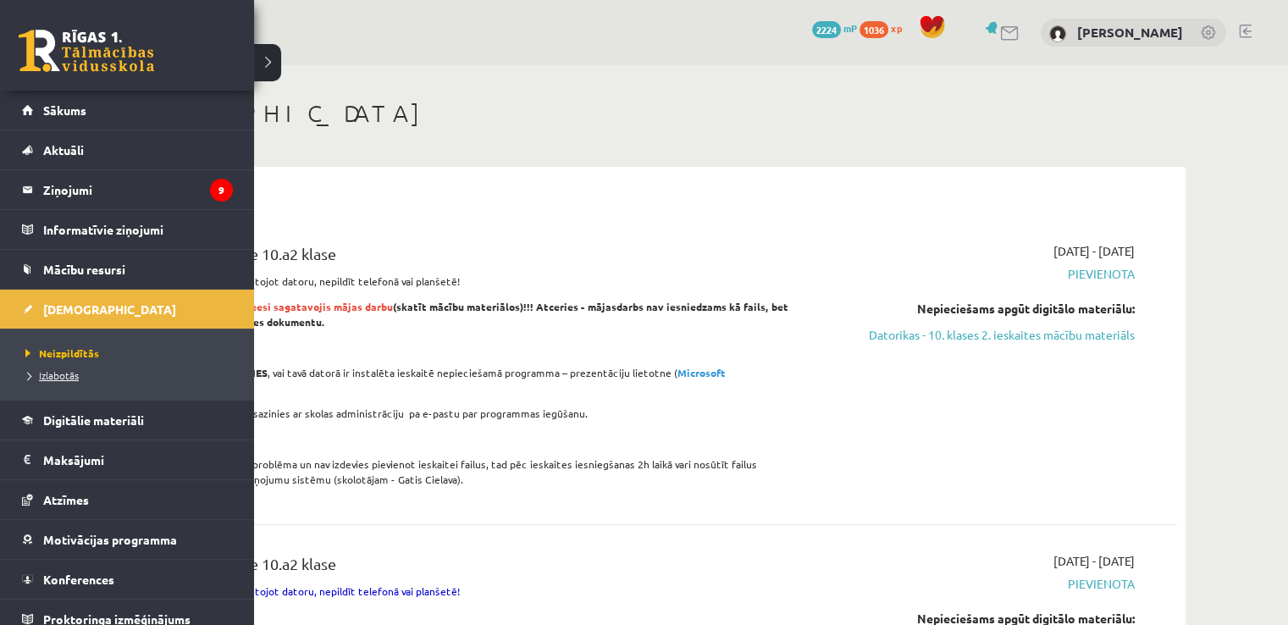
click at [57, 375] on span "Izlabotās" at bounding box center [50, 375] width 58 height 14
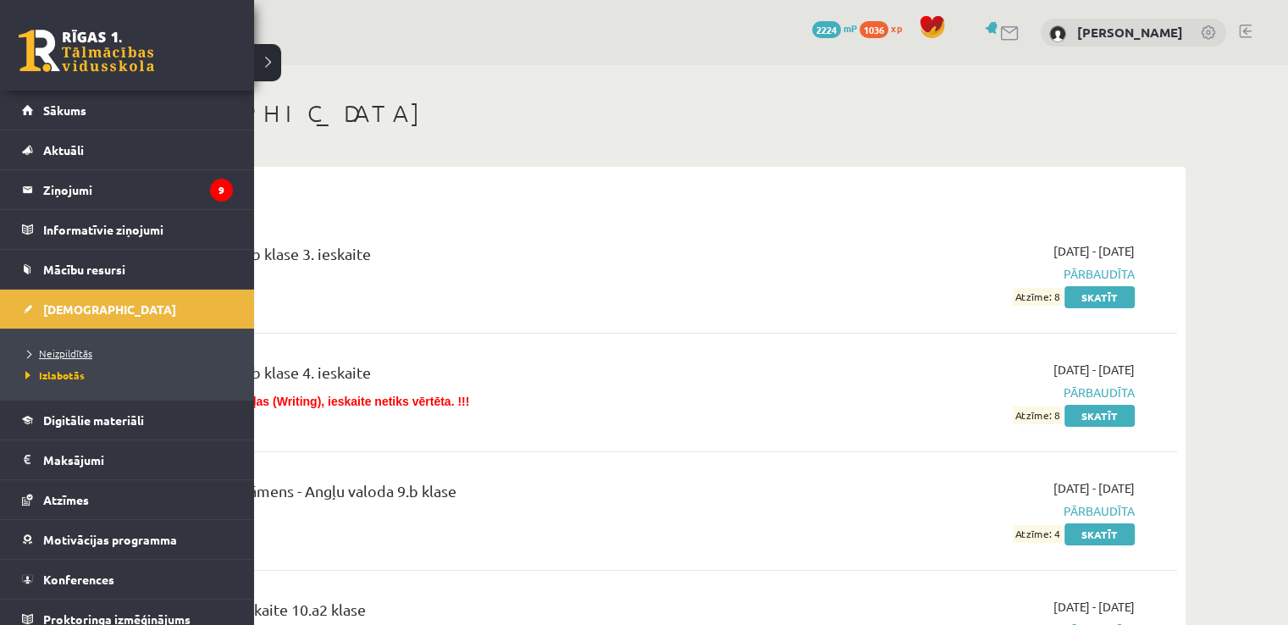
click at [76, 353] on span "Neizpildītās" at bounding box center [56, 353] width 71 height 14
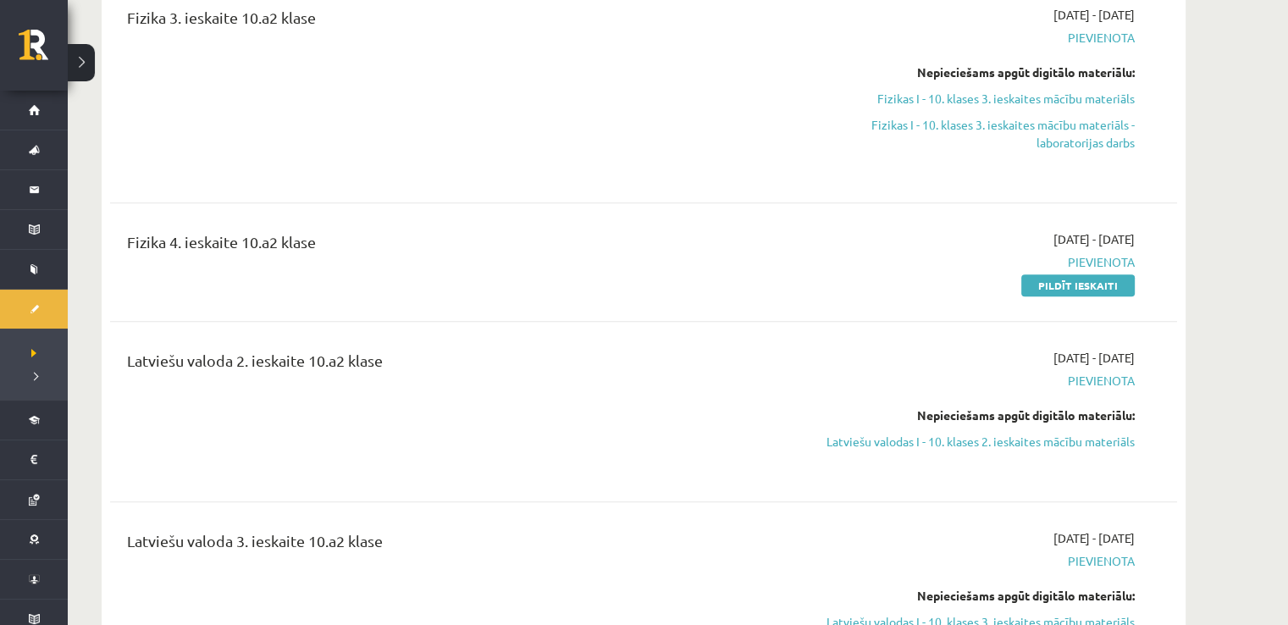
scroll to position [1133, 0]
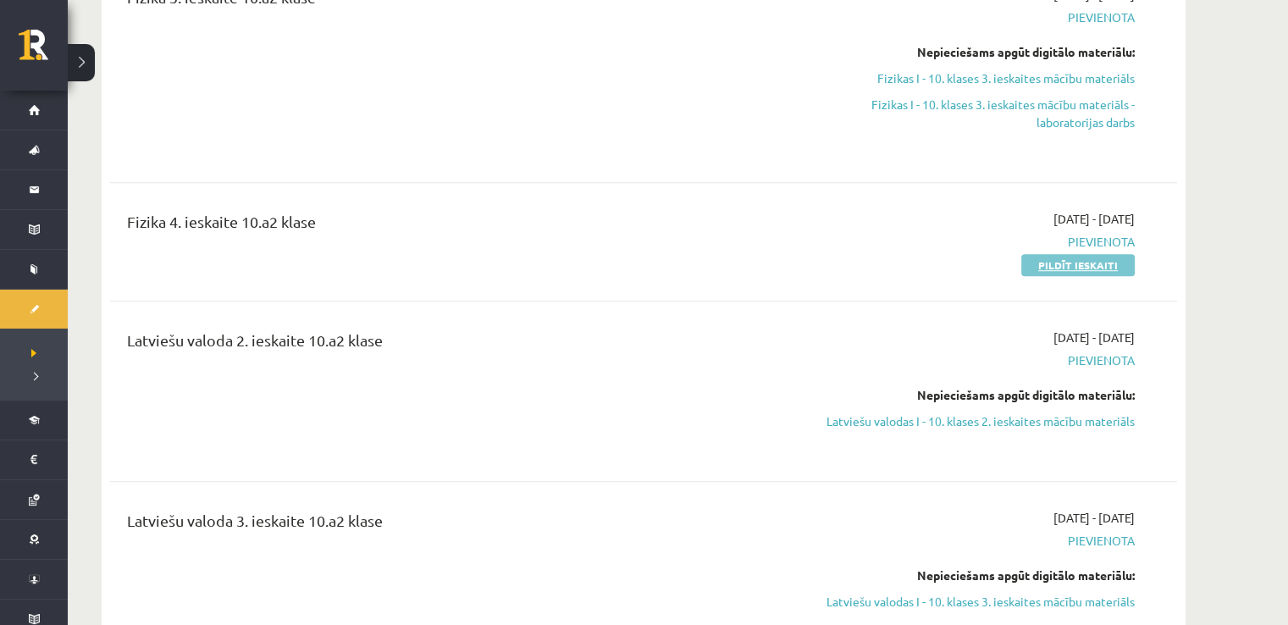
click at [1083, 254] on link "Pildīt ieskaiti" at bounding box center [1079, 265] width 114 height 22
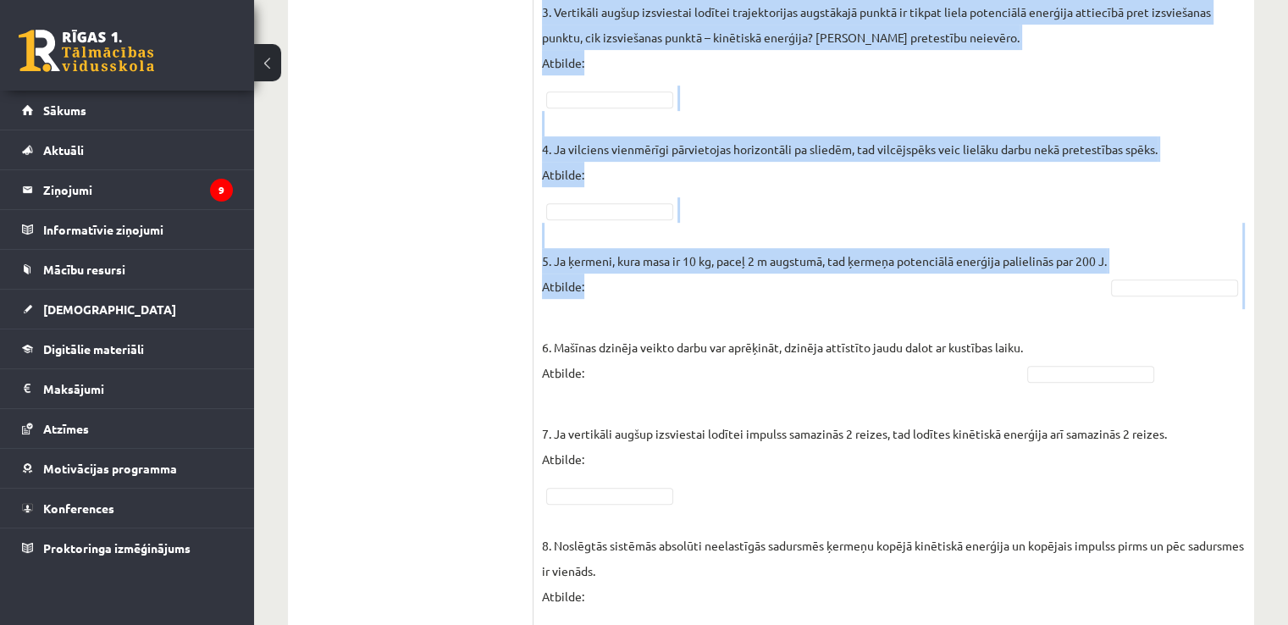
scroll to position [1005, 0]
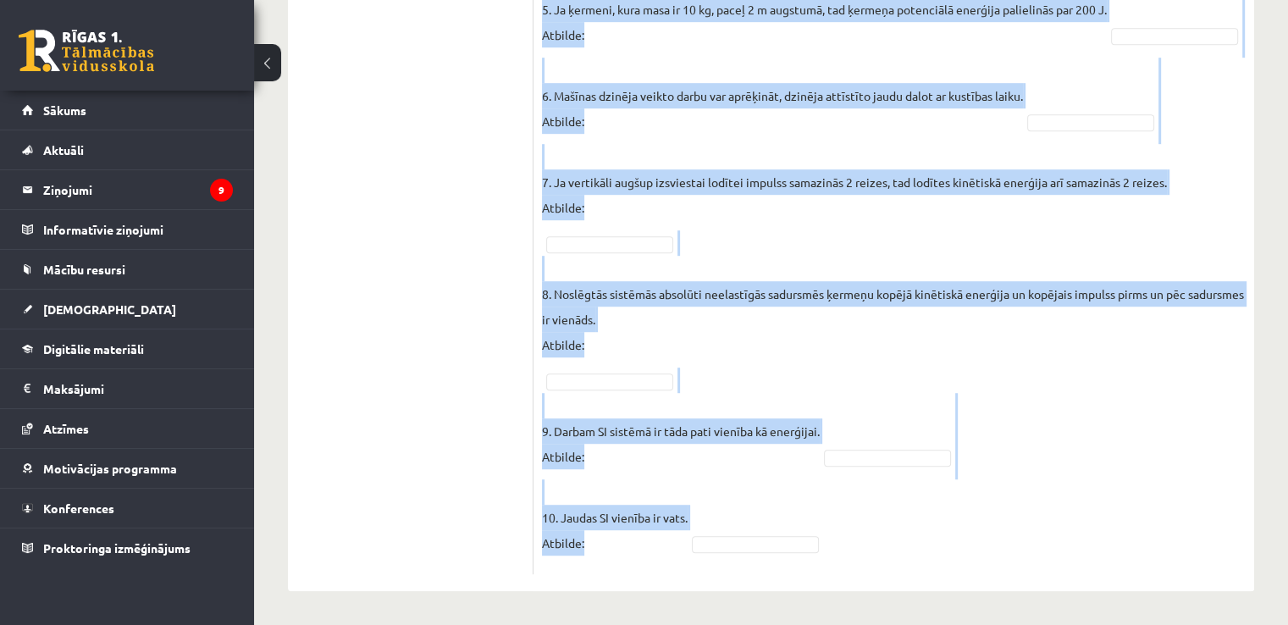
drag, startPoint x: 549, startPoint y: 167, endPoint x: 874, endPoint y: 557, distance: 508.2
copy form "Vai apgalvojums ir patiess? SOLO I Solo līmeņu atšifrējums: I – ļoti viegli (Ne…"
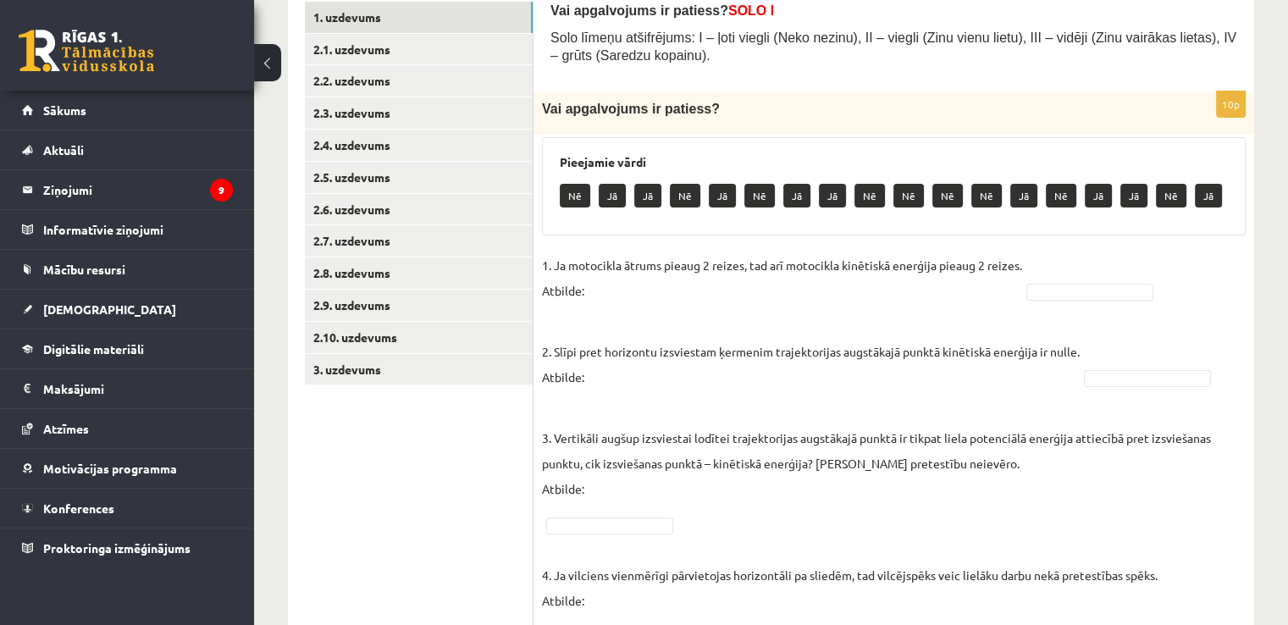
scroll to position [302, 0]
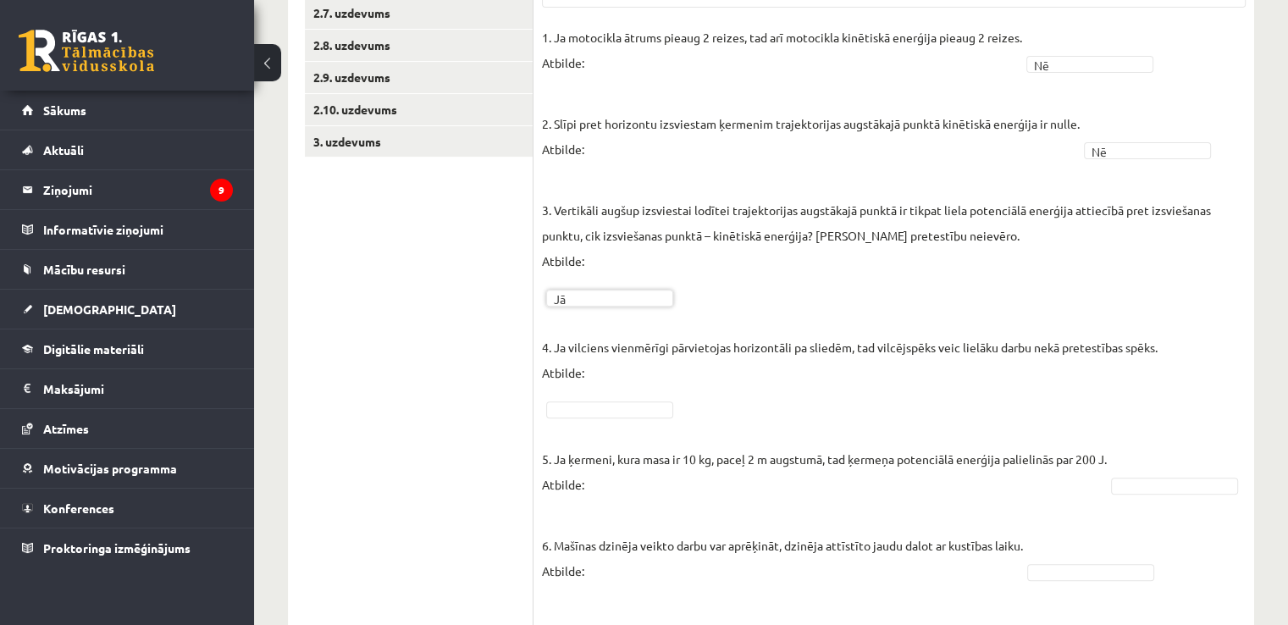
scroll to position [529, 0]
click at [556, 531] on fieldset "1. Ja motocikla ātrums pieaug 2 reizes, tad arī motocikla kinētiskā enerģija pi…" at bounding box center [894, 520] width 704 height 991
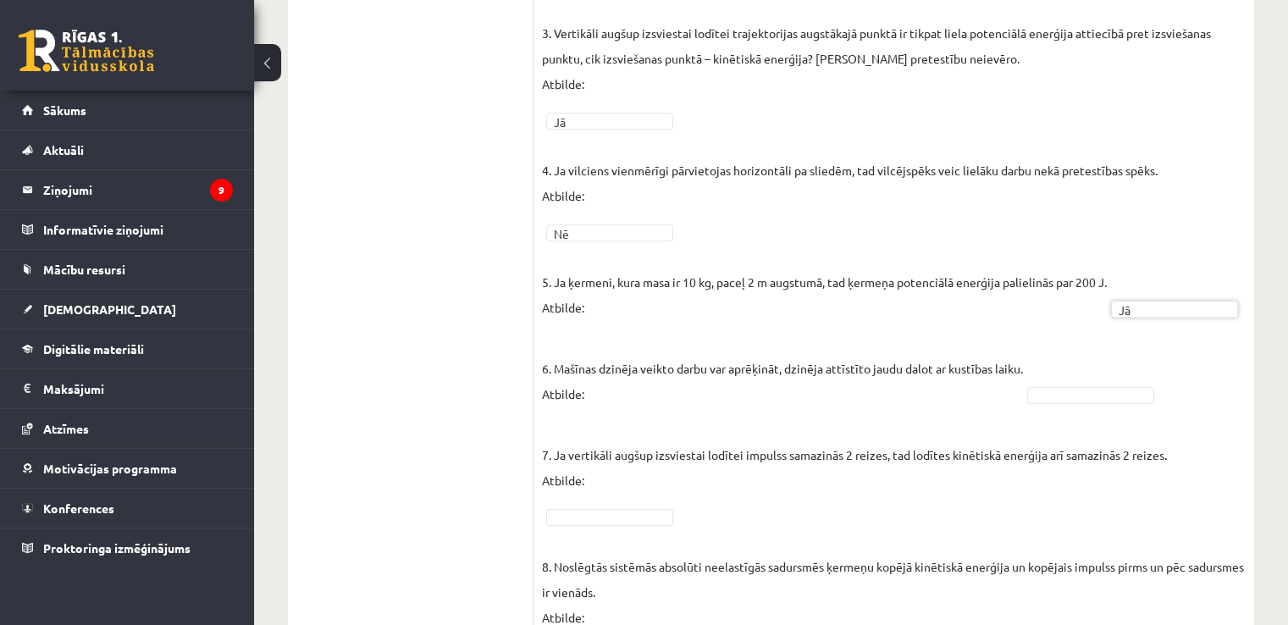
scroll to position [708, 0]
click at [1106, 415] on fieldset "1. Ja motocikla ātrums pieaug 2 reizes, tad arī motocikla kinētiskā enerģija pi…" at bounding box center [894, 342] width 704 height 991
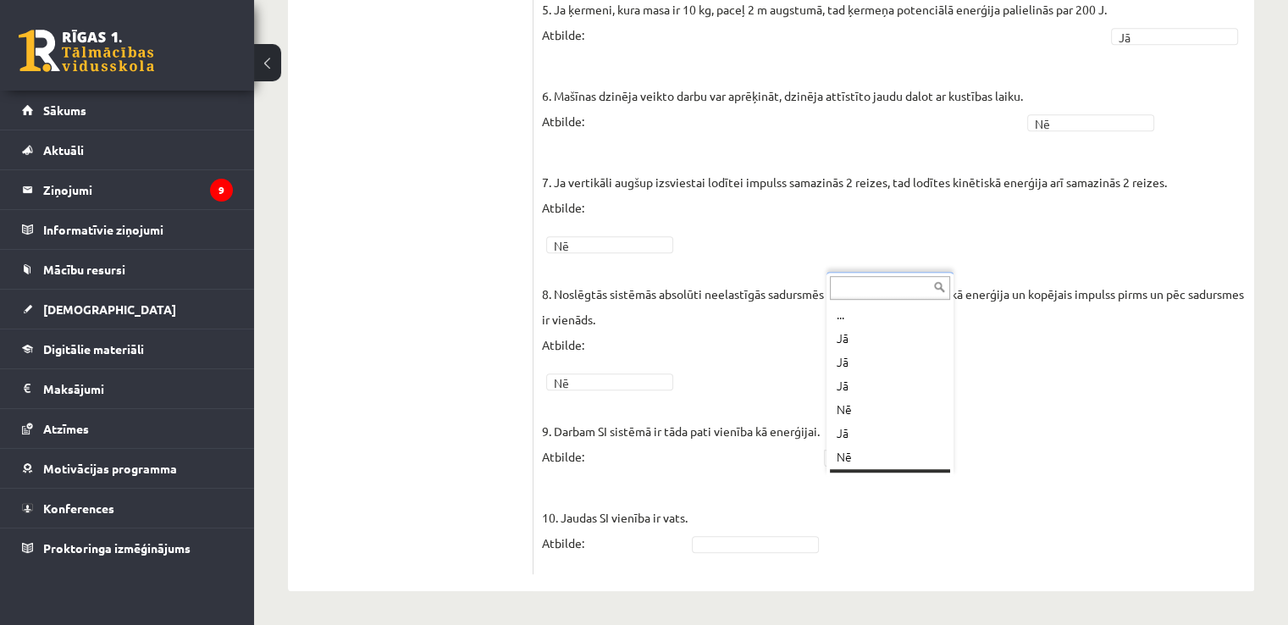
scroll to position [20, 0]
click at [873, 475] on fieldset "1. Ja motocikla ātrums pieaug 2 reizes, tad arī motocikla kinētiskā enerģija pi…" at bounding box center [894, 70] width 704 height 991
click at [873, 467] on fieldset "1. Ja motocikla ātrums pieaug 2 reizes, tad arī motocikla kinētiskā enerģija pi…" at bounding box center [894, 70] width 704 height 991
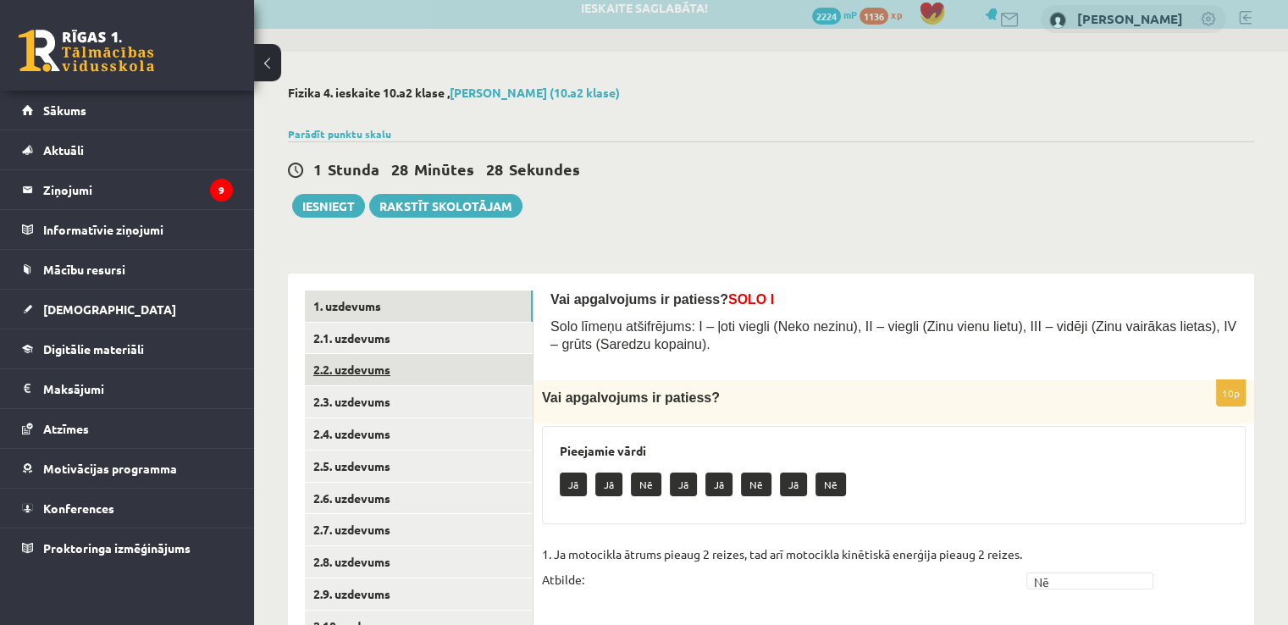
scroll to position [12, 0]
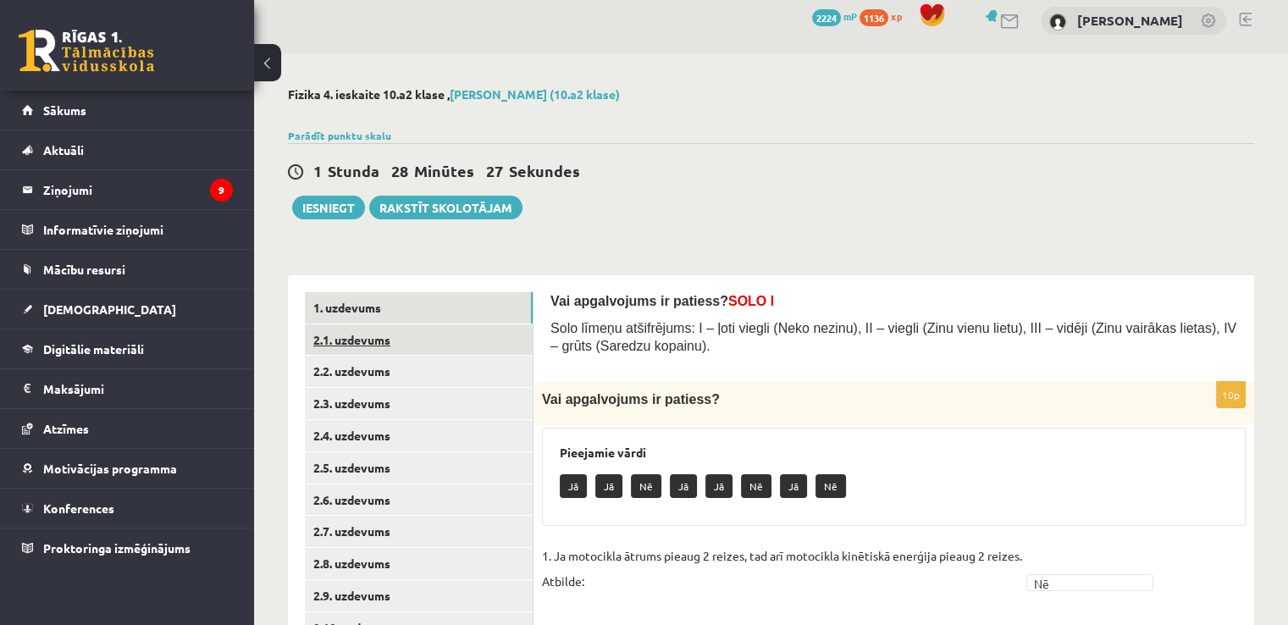
click at [412, 333] on link "2.1. uzdevums" at bounding box center [419, 339] width 228 height 31
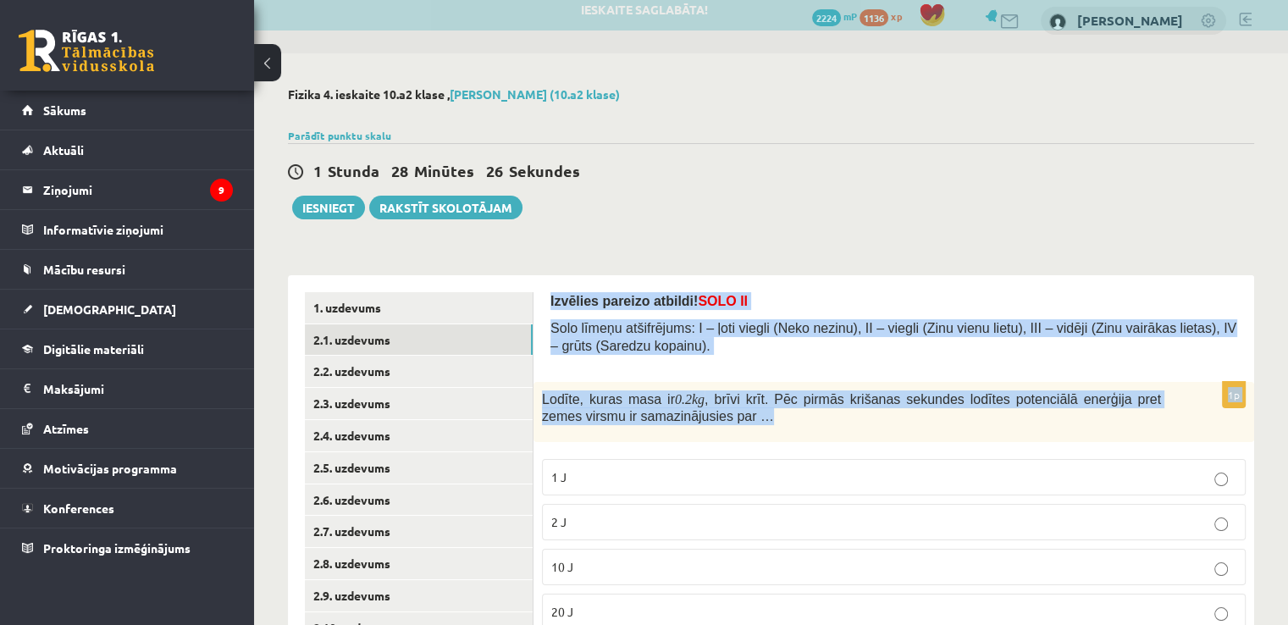
scroll to position [114, 0]
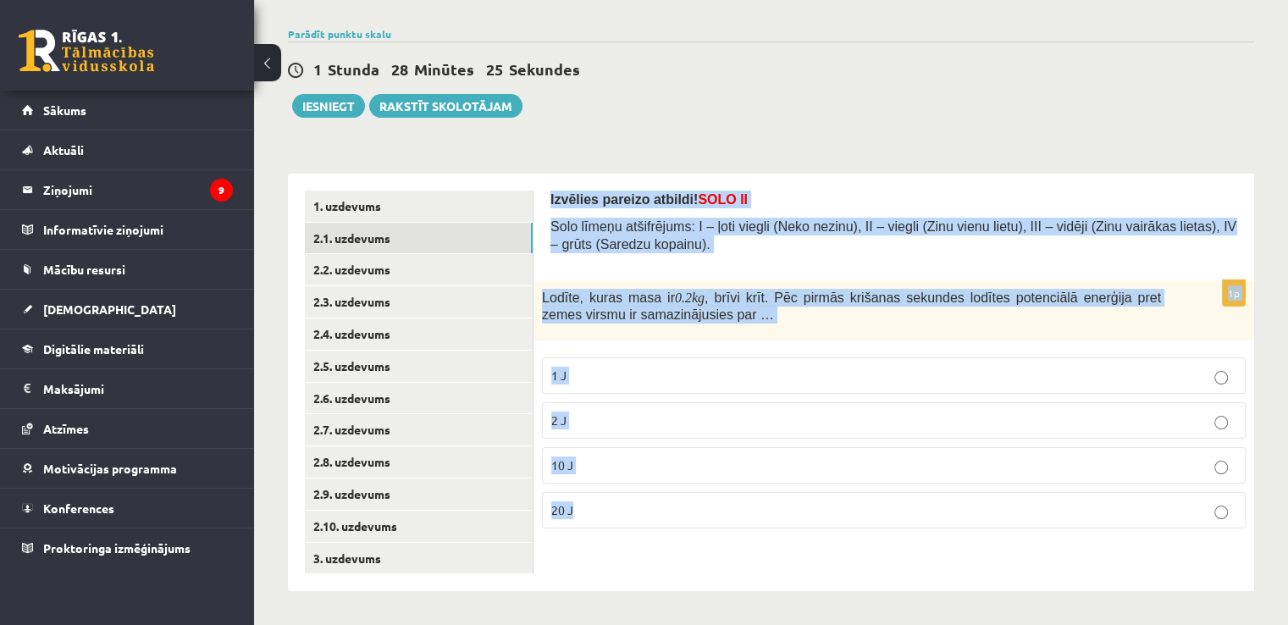
drag, startPoint x: 537, startPoint y: 296, endPoint x: 918, endPoint y: 567, distance: 467.7
click at [918, 568] on div "Izvēlies pareizo atbildi! SOLO II Solo līmeņu atšifrējums: I – ļoti viegli (Nek…" at bounding box center [894, 383] width 721 height 418
copy form "Izvēlies pareizo atbildi! SOLO II Solo līmeņu atšifrējums: I – ļoti viegli (Nek…"
click at [596, 461] on p "10 J" at bounding box center [893, 466] width 685 height 18
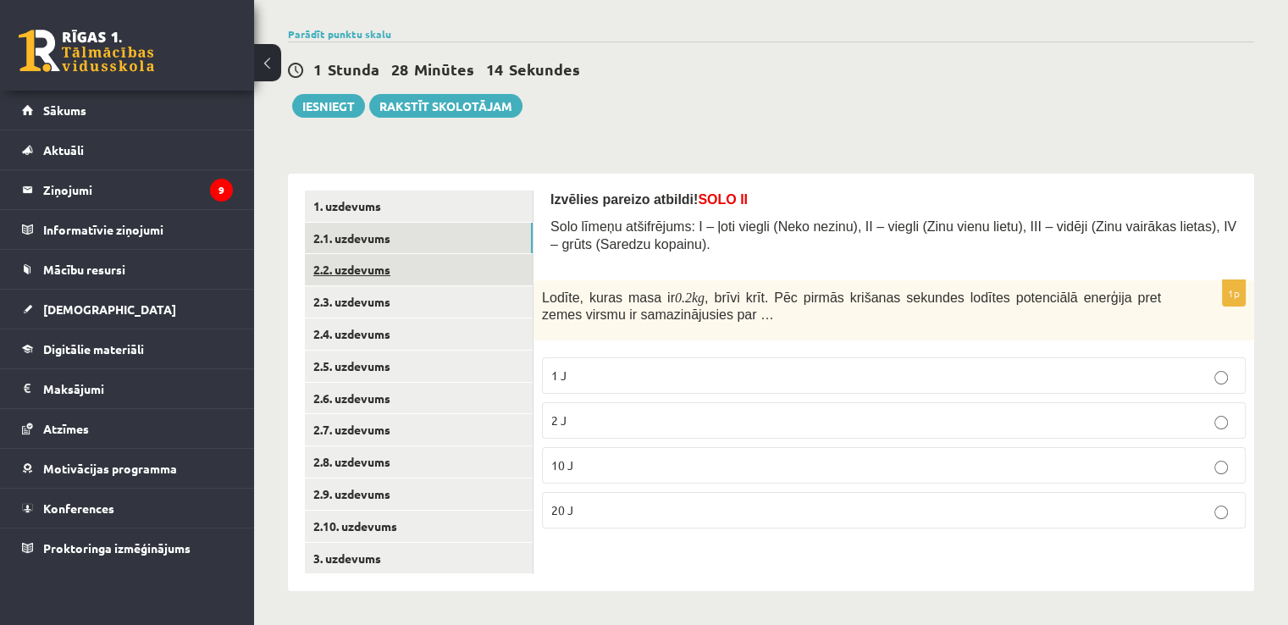
click at [379, 274] on link "2.2. uzdevums" at bounding box center [419, 269] width 228 height 31
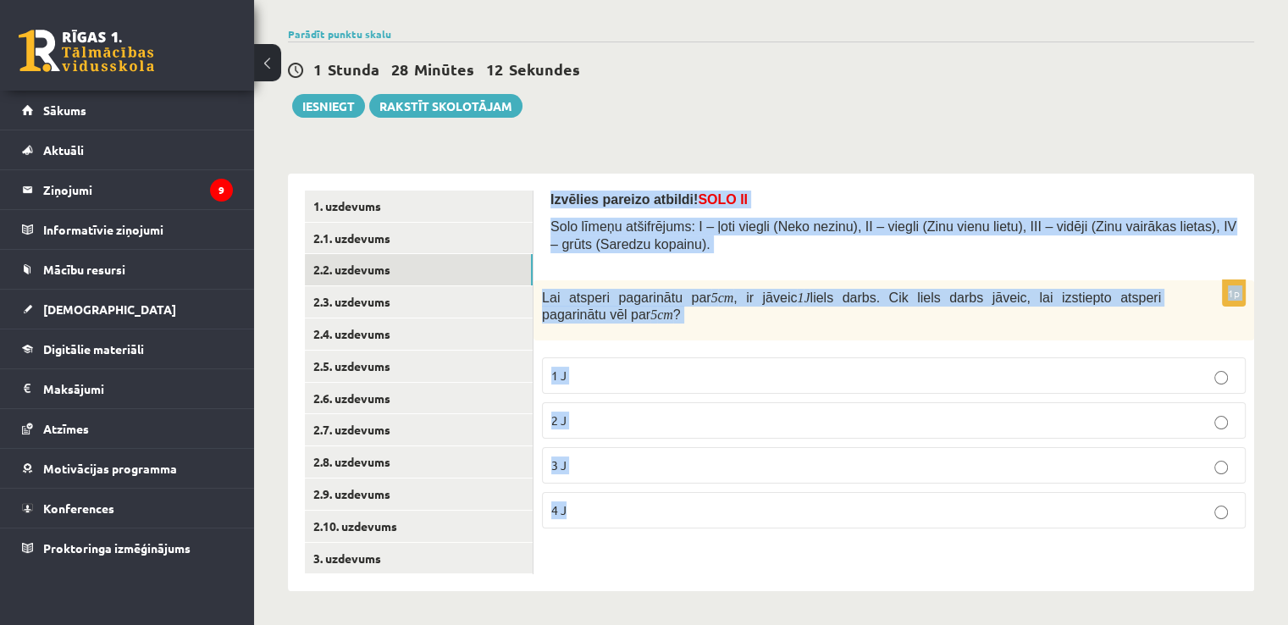
drag, startPoint x: 546, startPoint y: 194, endPoint x: 812, endPoint y: 498, distance: 403.5
click at [812, 498] on div "Izvēlies pareizo atbildi! SOLO II Solo līmeņu atšifrējums: I – ļoti viegli (Nek…" at bounding box center [894, 383] width 721 height 418
copy form "Izvēlies pareizo atbildi! SOLO II Solo līmeņu atšifrējums: I – ļoti viegli (Nek…"
click at [668, 465] on p "3 J" at bounding box center [893, 466] width 685 height 18
click at [385, 294] on link "2.3. uzdevums" at bounding box center [419, 301] width 228 height 31
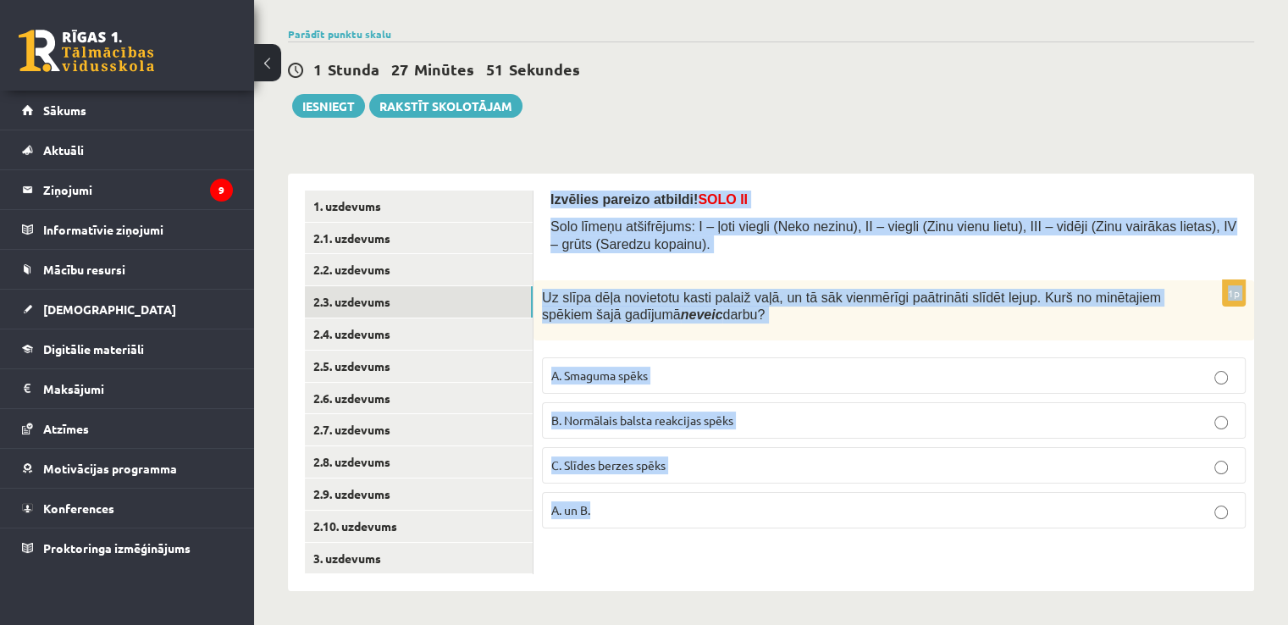
drag, startPoint x: 542, startPoint y: 187, endPoint x: 786, endPoint y: 523, distance: 414.8
click at [786, 523] on div "Izvēlies pareizo atbildi! SOLO II Solo līmeņu atšifrējums: I – ļoti viegli (Nek…" at bounding box center [894, 383] width 721 height 418
copy form "Izvēlies pareizo atbildi! SOLO II Solo līmeņu atšifrējums: I – ļoti viegli (Nek…"
click at [599, 427] on p "B. Normālais balsta reakcijas spēks" at bounding box center [893, 421] width 685 height 18
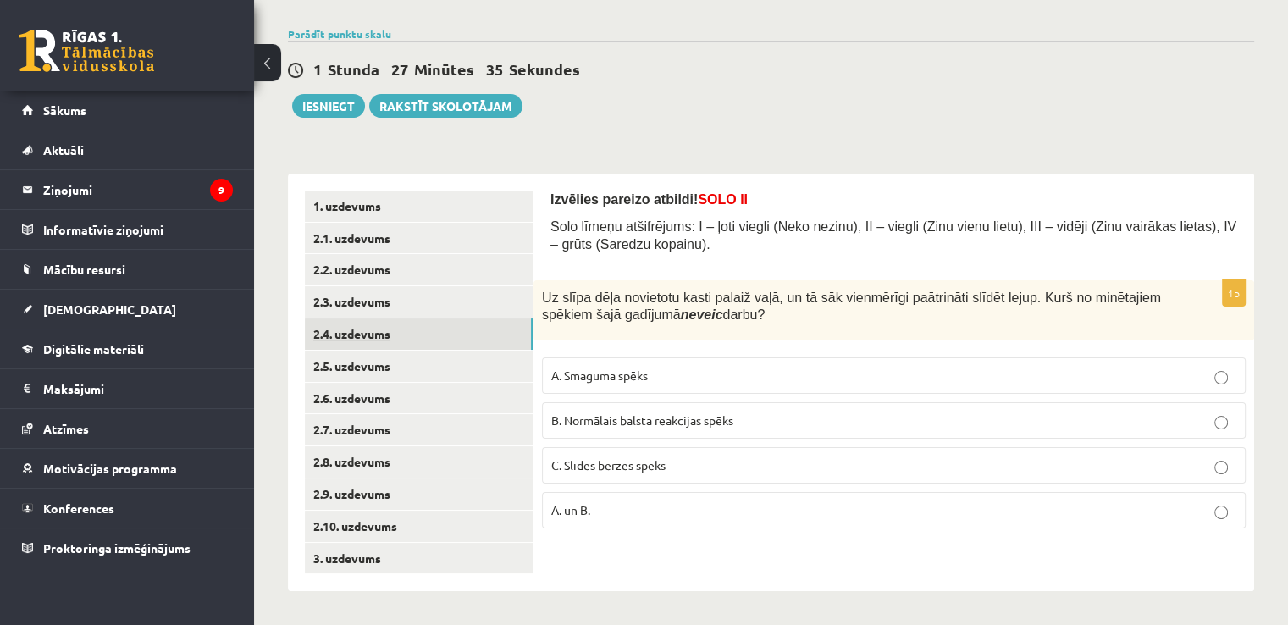
click at [396, 336] on link "2.4. uzdevums" at bounding box center [419, 334] width 228 height 31
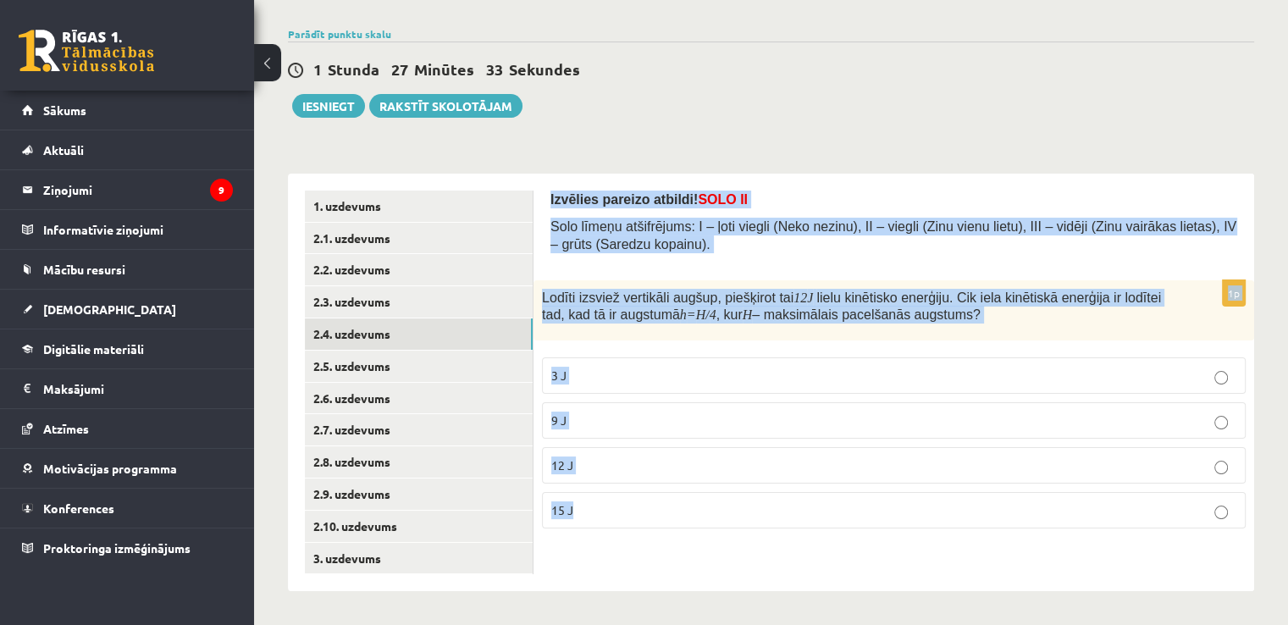
drag, startPoint x: 556, startPoint y: 192, endPoint x: 731, endPoint y: 517, distance: 368.8
click at [731, 517] on div "Izvēlies pareizo atbildi! SOLO II Solo līmeņu atšifrējums: I – ļoti viegli (Nek…" at bounding box center [894, 383] width 721 height 418
copy form "Izvēlies pareizo atbildi! SOLO II Solo līmeņu atšifrējums: I – ļoti viegli (Nek…"
click at [656, 387] on label "3 J" at bounding box center [894, 375] width 704 height 36
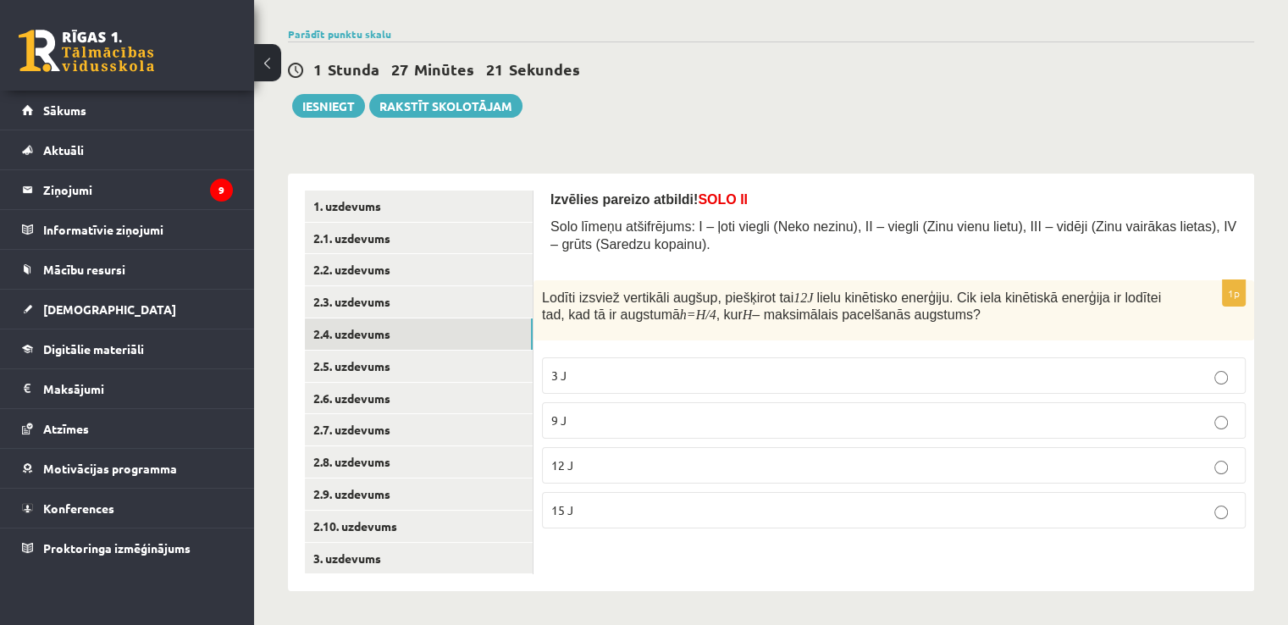
click at [608, 428] on label "9 J" at bounding box center [894, 420] width 704 height 36
click at [399, 368] on link "2.5. uzdevums" at bounding box center [419, 366] width 228 height 31
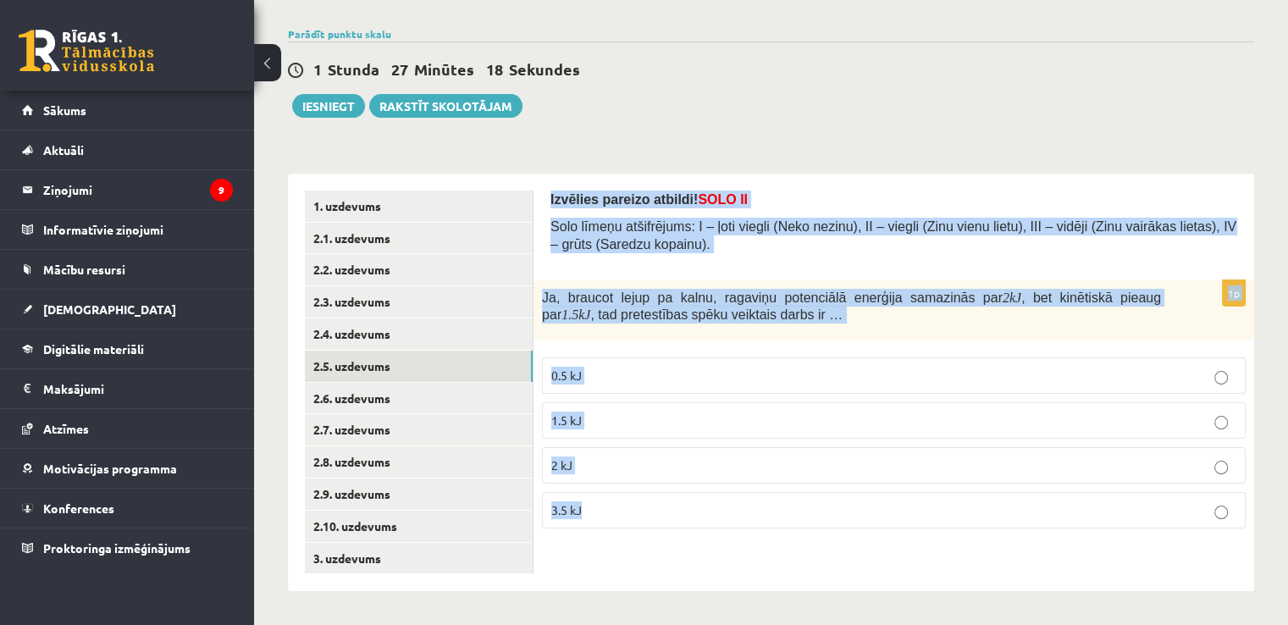
drag, startPoint x: 549, startPoint y: 200, endPoint x: 719, endPoint y: 519, distance: 361.9
click at [719, 519] on div "Izvēlies pareizo atbildi! SOLO II Solo līmeņu atšifrējums: I – ļoti viegli (Nek…" at bounding box center [894, 383] width 721 height 418
copy form "Izvēlies pareizo atbildi! SOLO II Solo līmeņu atšifrējums: I – ļoti viegli (Nek…"
click at [598, 379] on p "0.5 kJ" at bounding box center [893, 376] width 685 height 18
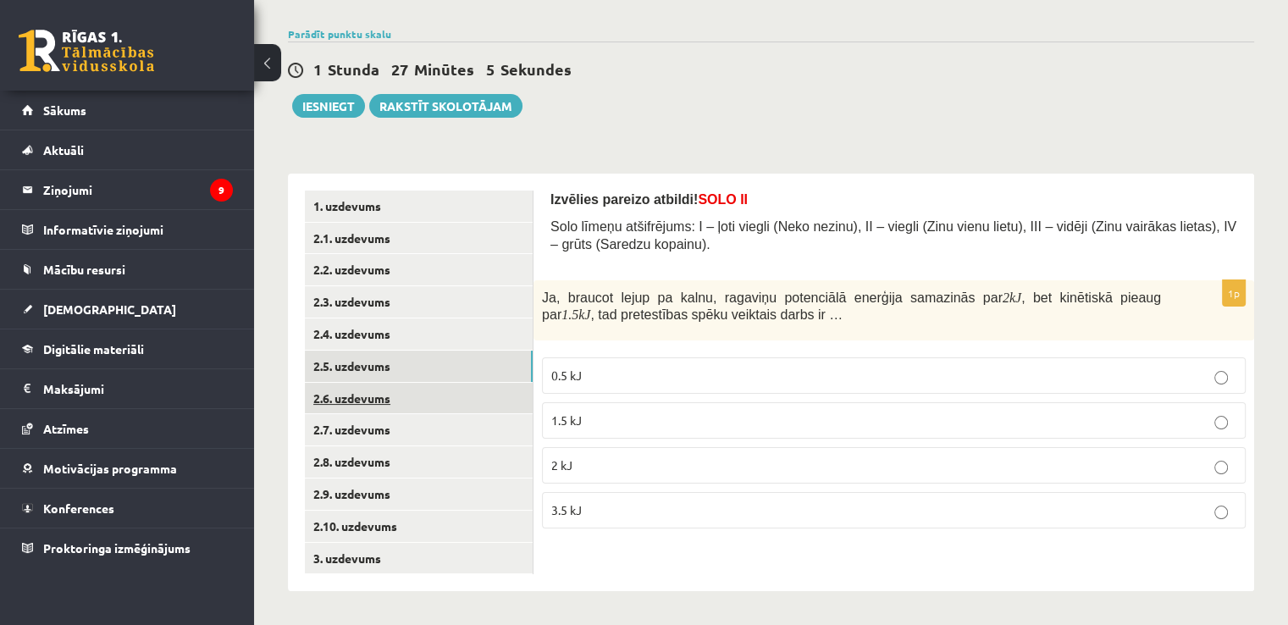
click at [417, 410] on link "2.6. uzdevums" at bounding box center [419, 398] width 228 height 31
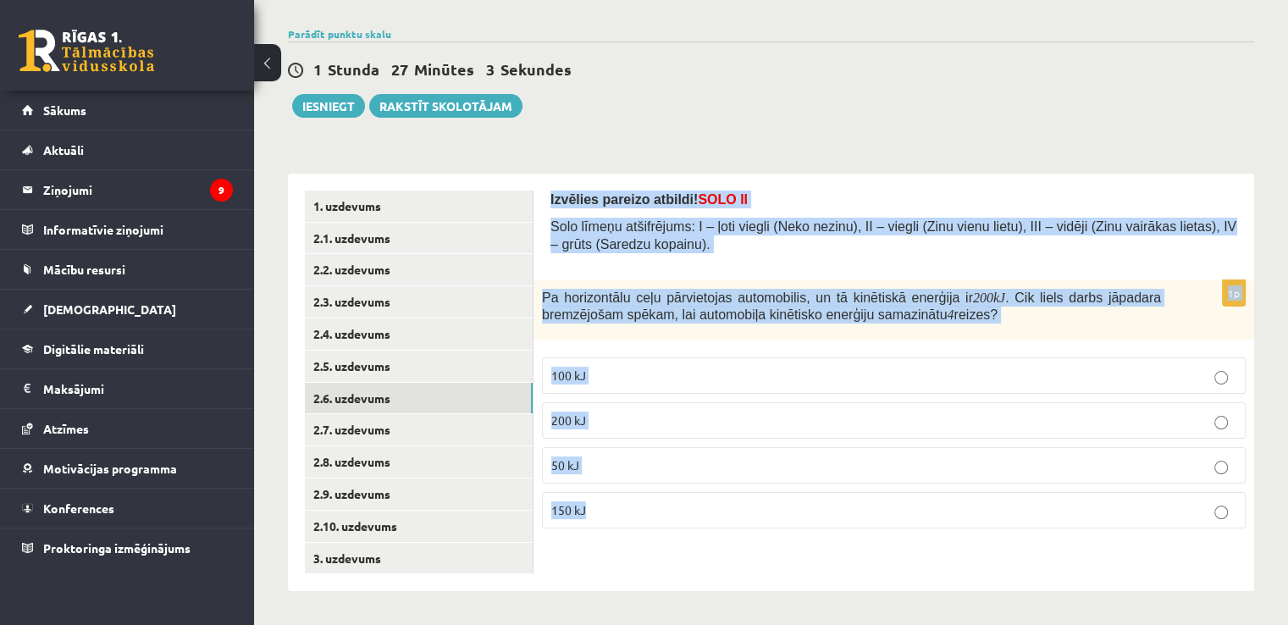
drag, startPoint x: 548, startPoint y: 194, endPoint x: 816, endPoint y: 540, distance: 437.8
click at [816, 540] on div "Izvēlies pareizo atbildi! SOLO II Solo līmeņu atšifrējums: I – ļoti viegli (Nek…" at bounding box center [894, 383] width 721 height 418
copy form "Izvēlies pareizo atbildi! SOLO II Solo līmeņu atšifrējums: I – ļoti viegli (Nek…"
click at [597, 501] on p "150 kJ" at bounding box center [893, 510] width 685 height 18
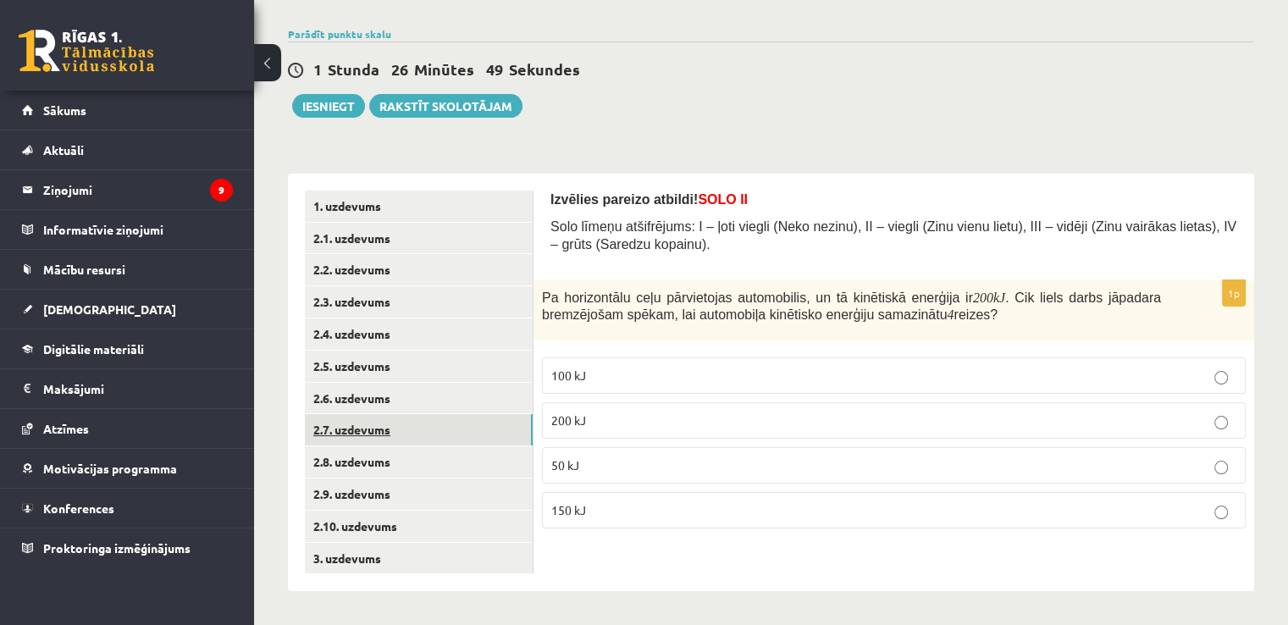
click at [394, 433] on link "2.7. uzdevums" at bounding box center [419, 429] width 228 height 31
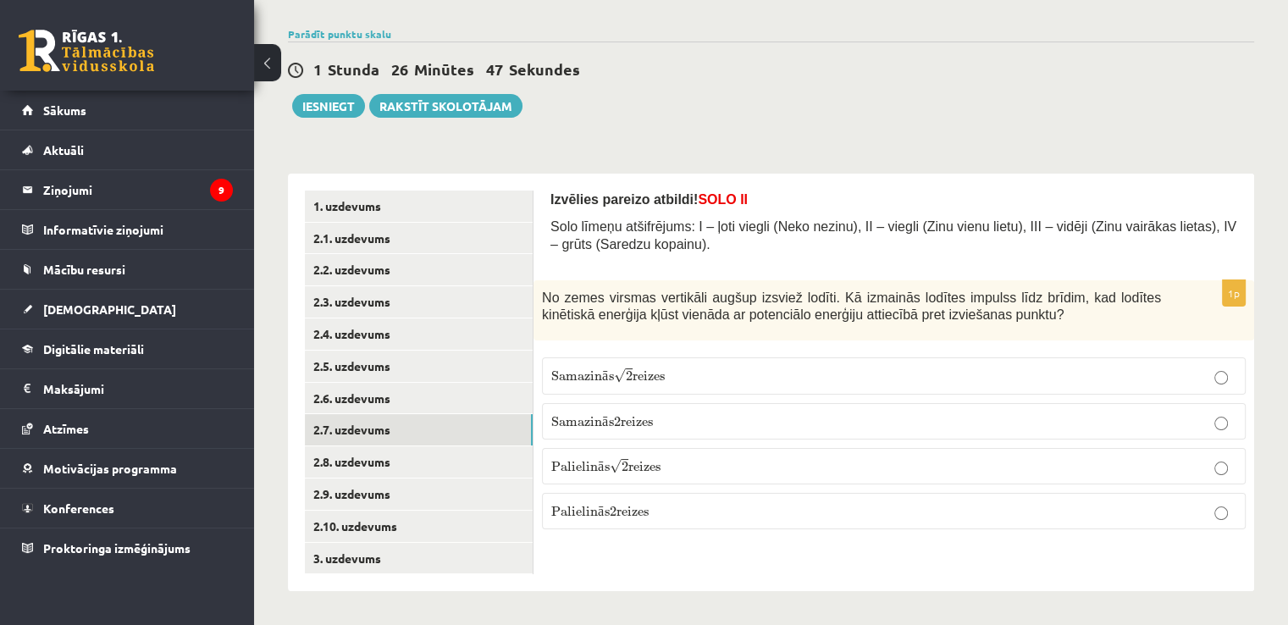
drag, startPoint x: 540, startPoint y: 194, endPoint x: 809, endPoint y: 512, distance: 417.1
click at [809, 512] on div "Izvēlies pareizo atbildi! SOLO II Solo līmeņu atšifrējums: I – ļoti viegli (Nek…" at bounding box center [894, 383] width 721 height 418
copy form "Izvēlies pareizo atbildi! SOLO II Solo līmeņu atšifrējums: I – ļoti viegli (Nek…"
click at [600, 422] on span "Samazin" at bounding box center [576, 424] width 51 height 4
click at [696, 377] on p "Samazin ā s √ 2 reizes Samazinās 2 reizes" at bounding box center [893, 376] width 685 height 18
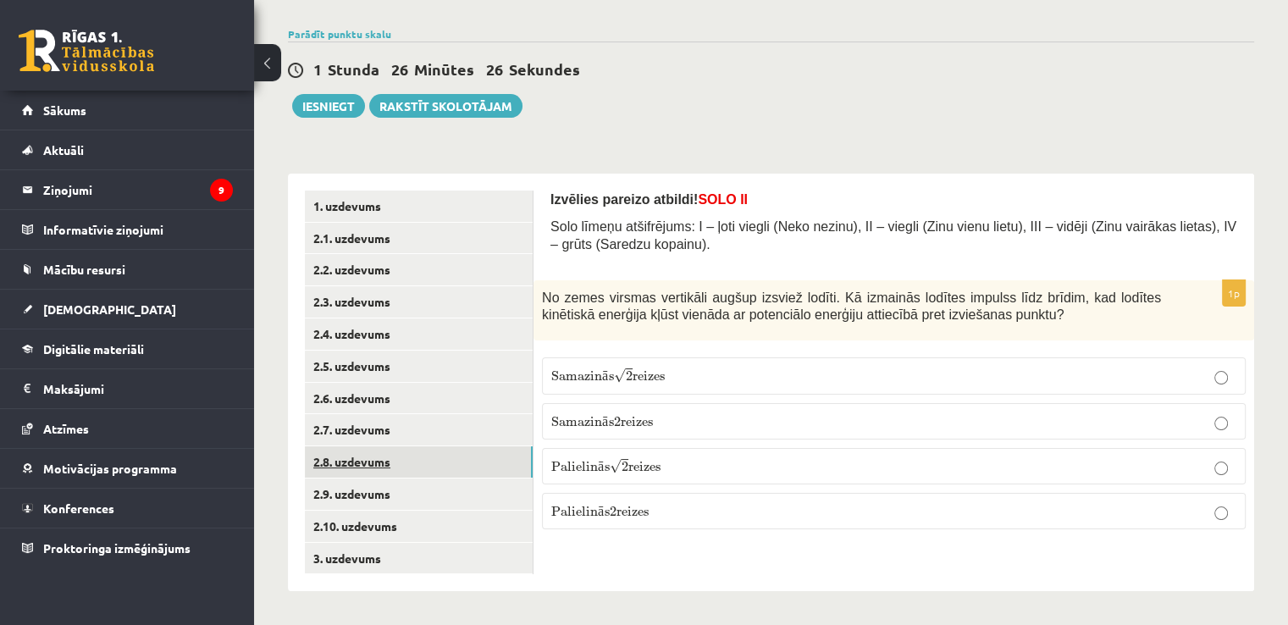
click at [363, 458] on link "2.8. uzdevums" at bounding box center [419, 461] width 228 height 31
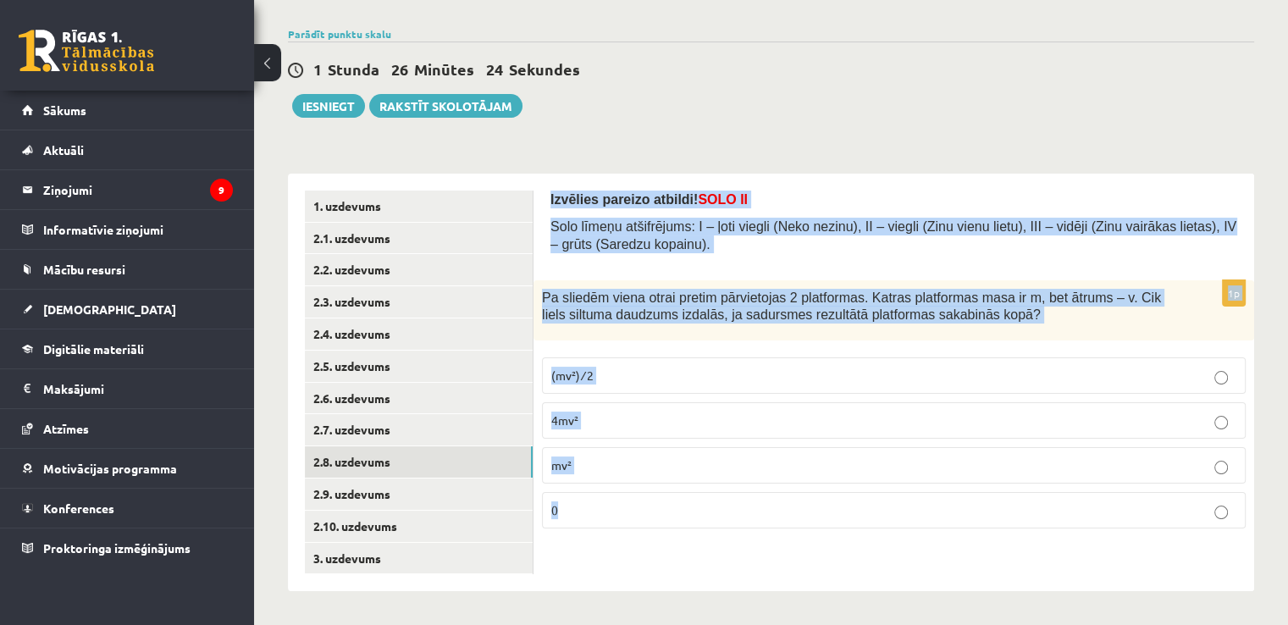
drag, startPoint x: 546, startPoint y: 187, endPoint x: 774, endPoint y: 522, distance: 404.8
click at [774, 522] on div "Izvēlies pareizo atbildi! SOLO II Solo līmeņu atšifrējums: I – ļoti viegli (Nek…" at bounding box center [894, 383] width 721 height 418
copy form "Izvēlies pareizo atbildi! SOLO II Solo līmeņu atšifrējums: I – ļoti viegli (Nek…"
click at [664, 457] on p "mv²" at bounding box center [893, 466] width 685 height 18
click at [329, 492] on link "2.9. uzdevums" at bounding box center [419, 494] width 228 height 31
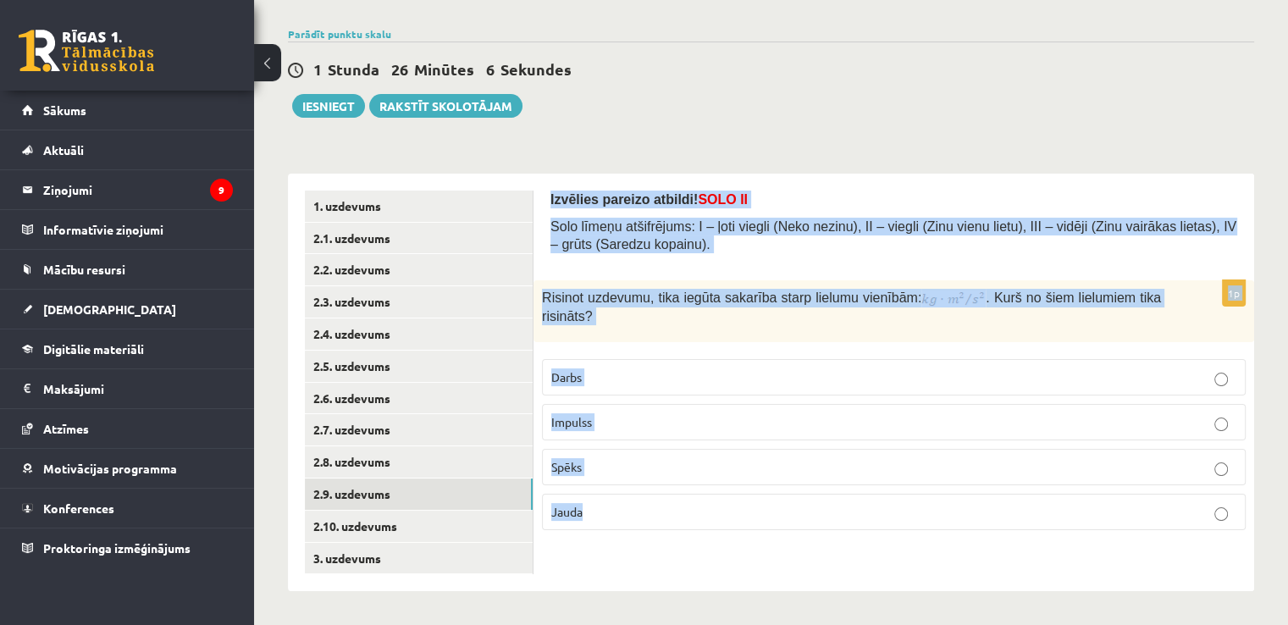
drag, startPoint x: 551, startPoint y: 191, endPoint x: 684, endPoint y: 510, distance: 346.3
click at [684, 510] on form "Izvēlies pareizo atbildi! SOLO II Solo līmeņu atšifrējums: I – ļoti viegli (Nek…" at bounding box center [894, 367] width 687 height 353
copy form "Izvēlies pareizo atbildi! SOLO II Solo līmeņu atšifrējums: I – ļoti viegli (Nek…"
click at [654, 368] on p "Darbs" at bounding box center [893, 377] width 685 height 18
click at [329, 533] on link "2.10. uzdevums" at bounding box center [419, 526] width 228 height 31
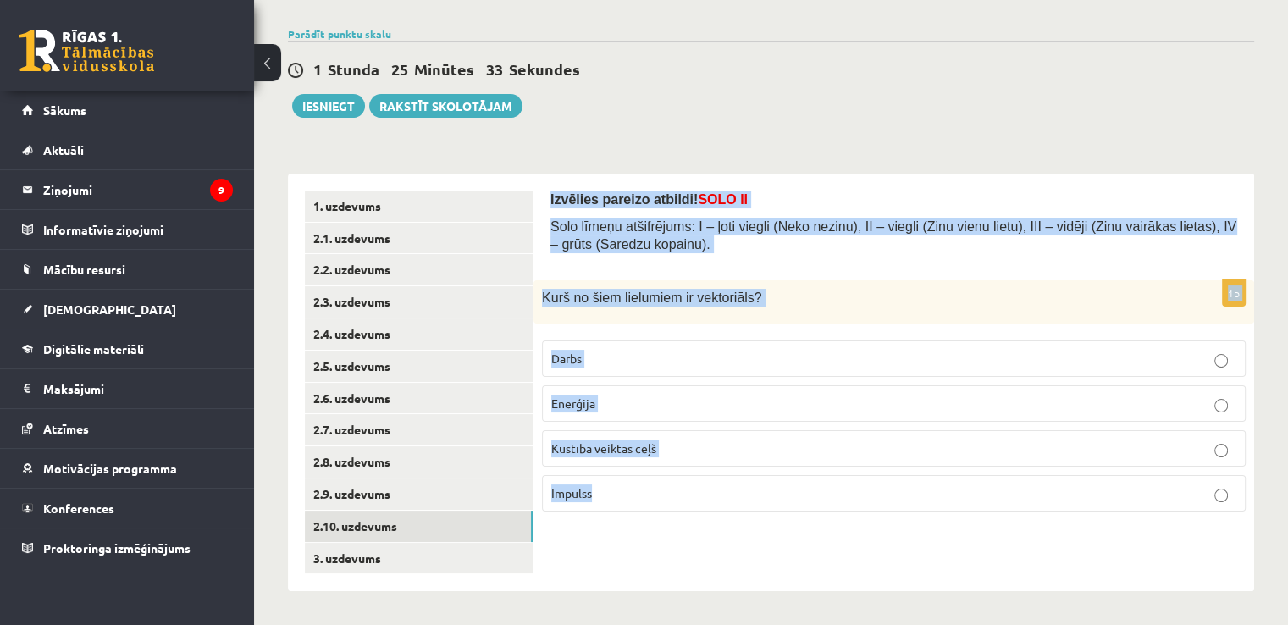
drag, startPoint x: 543, startPoint y: 193, endPoint x: 706, endPoint y: 515, distance: 361.0
click at [706, 515] on div "Izvēlies pareizo atbildi! SOLO II Solo līmeņu atšifrējums: I – ļoti viegli (Nek…" at bounding box center [894, 383] width 721 height 418
click at [619, 485] on p "Impulss" at bounding box center [893, 494] width 685 height 18
click at [429, 563] on link "3. uzdevums" at bounding box center [419, 558] width 228 height 31
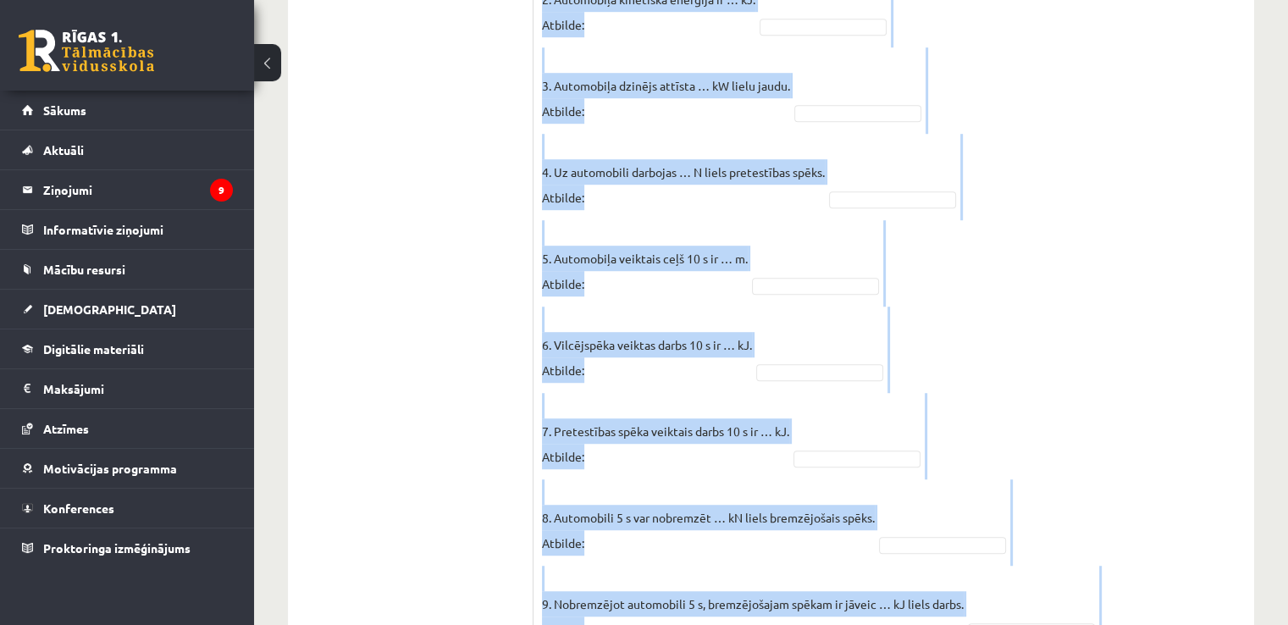
scroll to position [1240, 0]
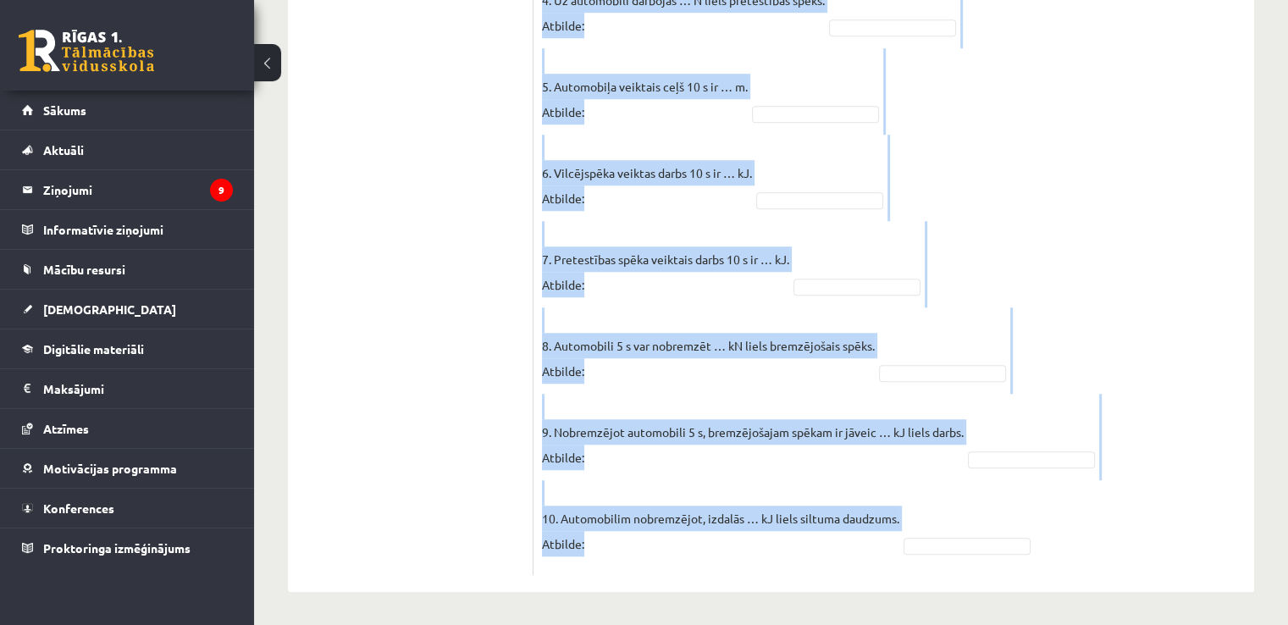
drag, startPoint x: 546, startPoint y: 197, endPoint x: 828, endPoint y: 554, distance: 455.4
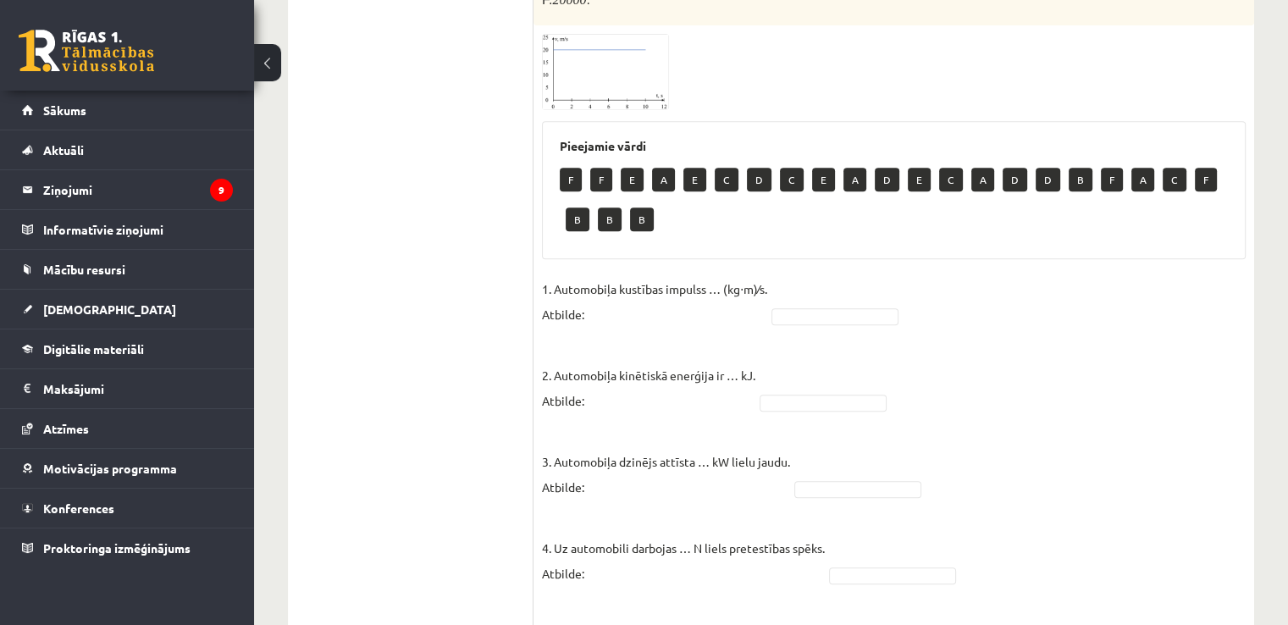
click at [458, 221] on ul "1. uzdevums 2.1. uzdevums 2.2. uzdevums 2.3. uzdevums 2.4. uzdevums 2.5. uzdevu…" at bounding box center [419, 367] width 229 height 1511
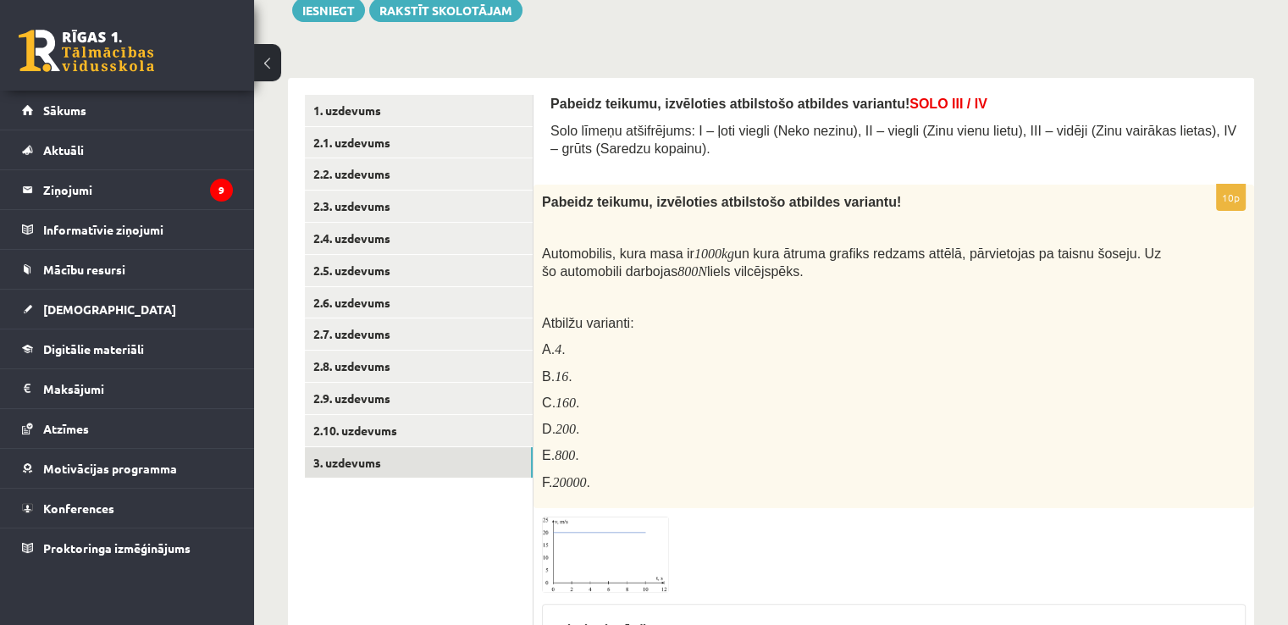
scroll to position [208, 0]
click at [623, 533] on img at bounding box center [605, 556] width 127 height 76
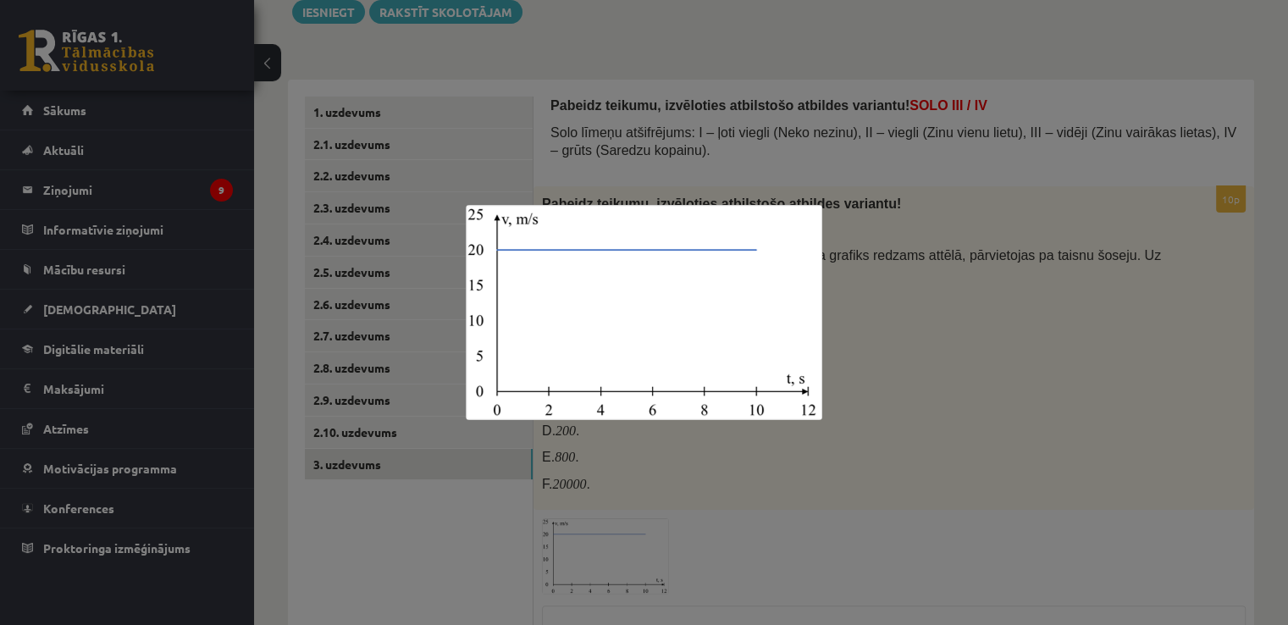
click at [831, 480] on div at bounding box center [644, 312] width 1288 height 625
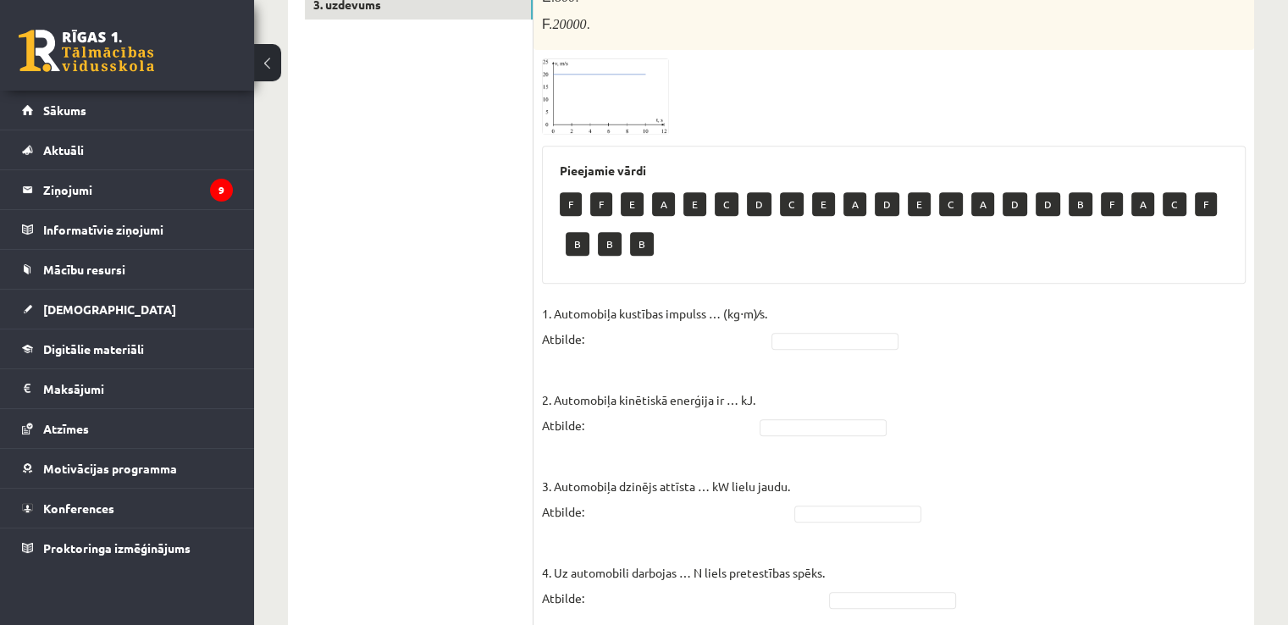
scroll to position [688, 0]
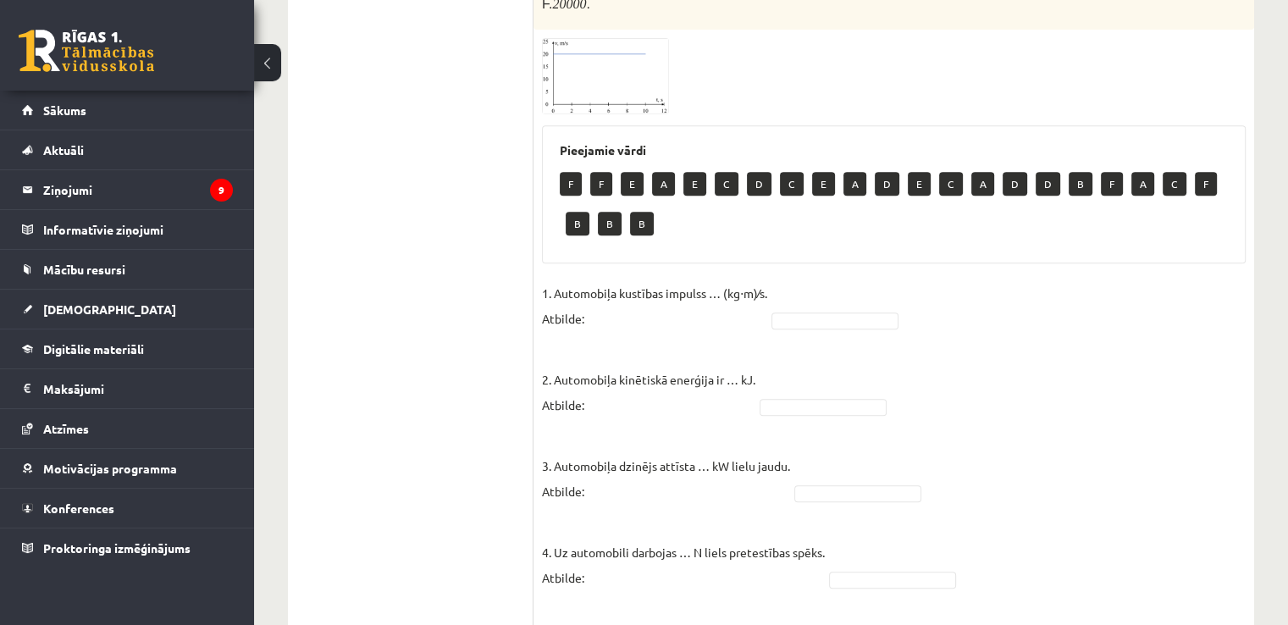
type input "*"
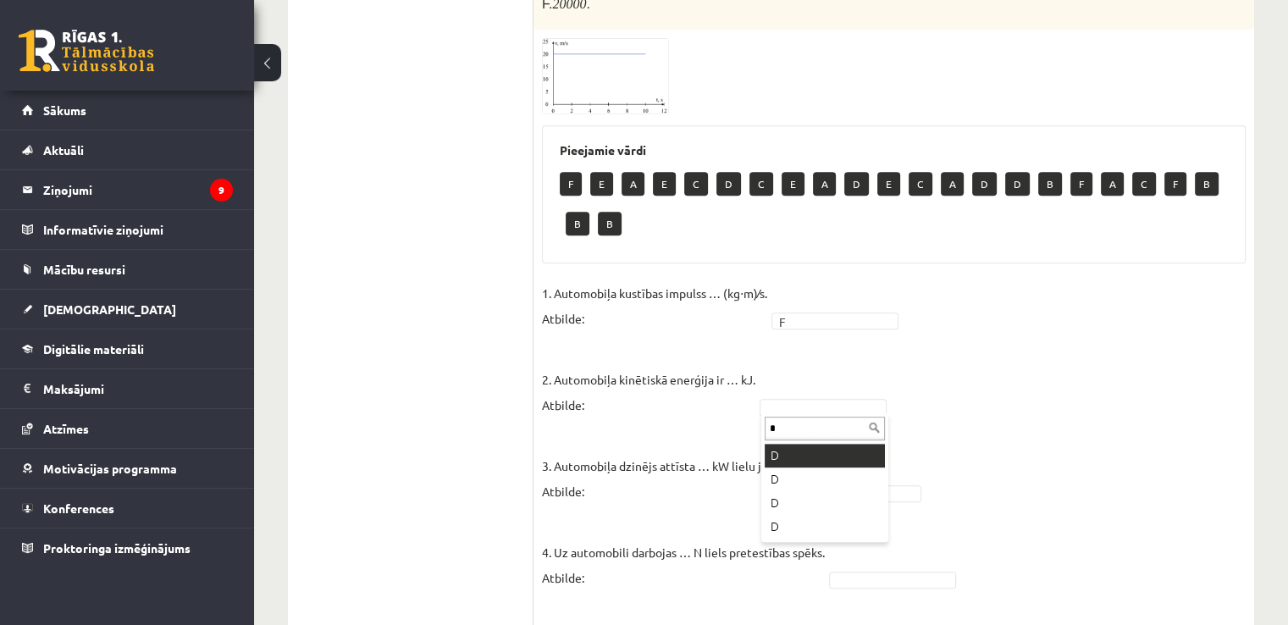
type input "*"
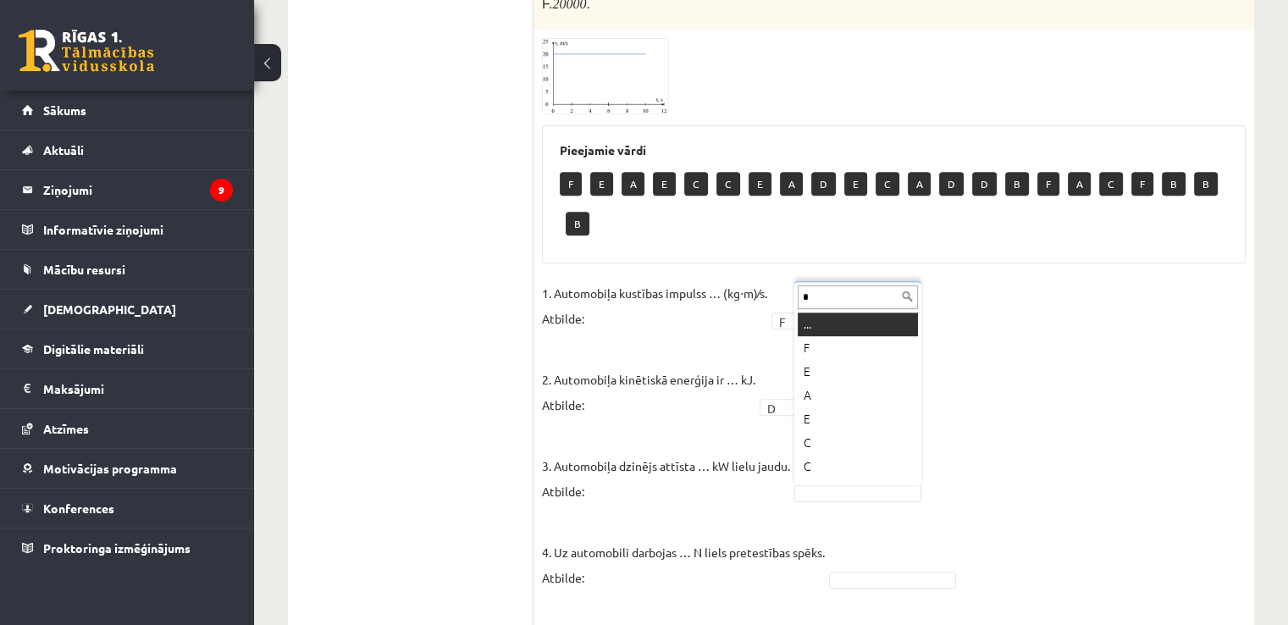
scroll to position [0, 0]
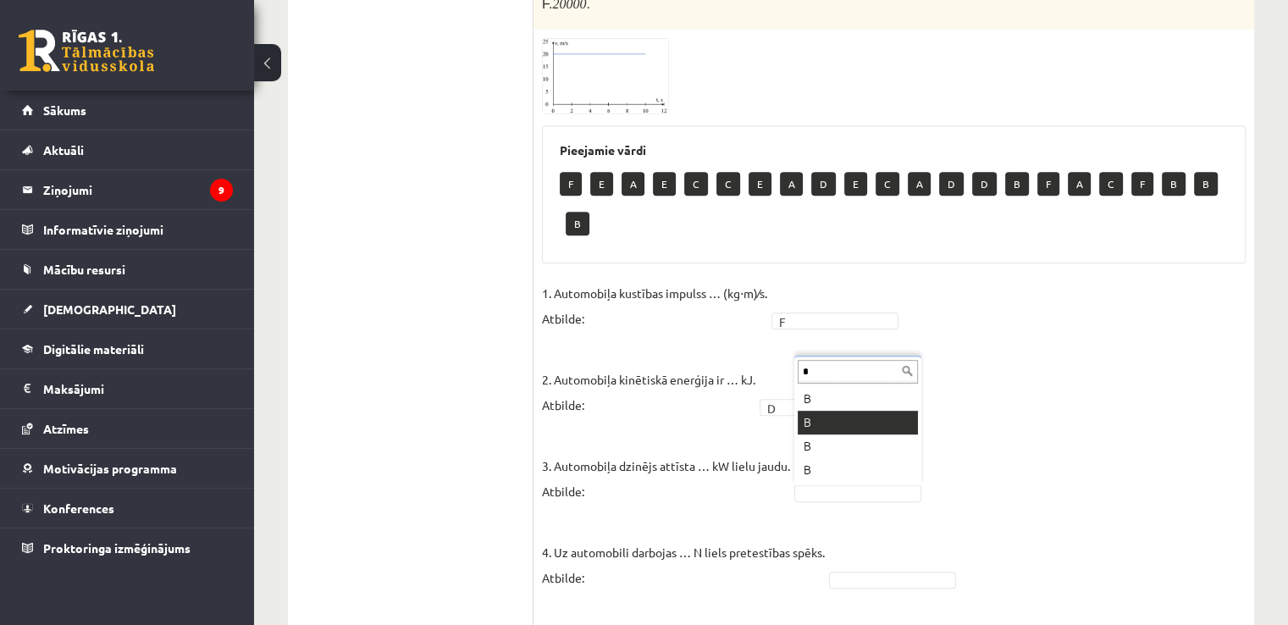
type input "*"
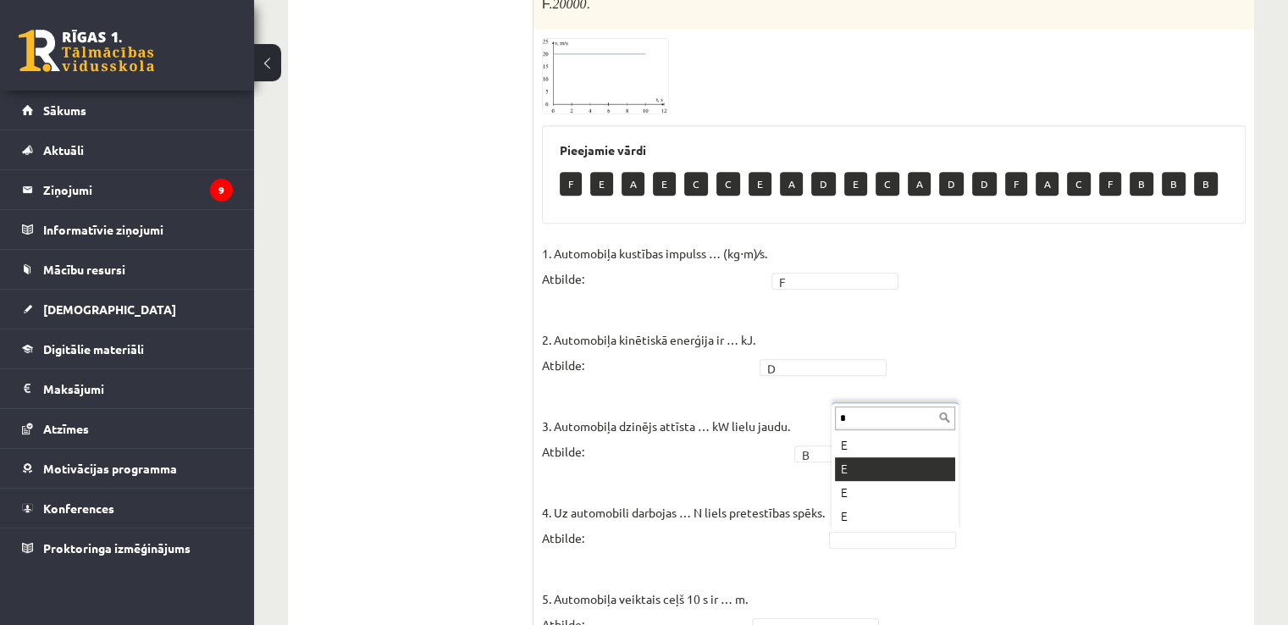
type input "*"
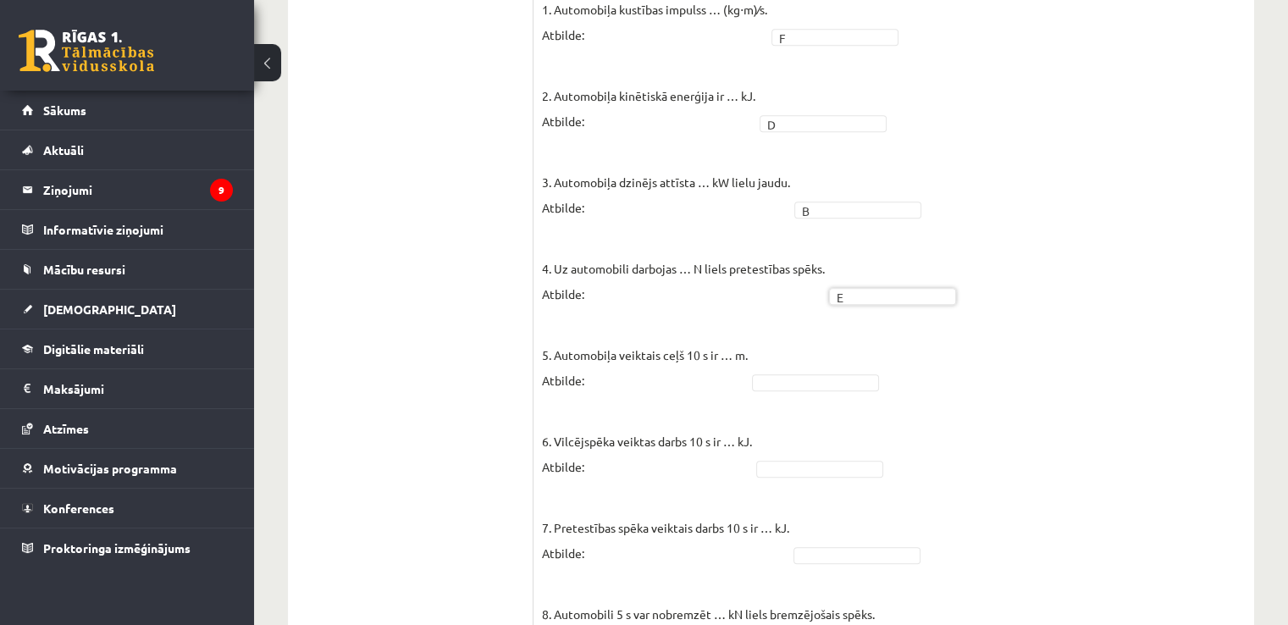
scroll to position [933, 0]
click at [777, 367] on fieldset "1. Automobiļa kustības impulss … (kg⋅m)⁄s. Atbilde: F * 2. Automobiļa kinētiskā…" at bounding box center [894, 415] width 704 height 839
click at [793, 394] on fieldset "1. Automobiļa kustības impulss … (kg⋅m)⁄s. Atbilde: F * 2. Automobiļa kinētiskā…" at bounding box center [894, 415] width 704 height 839
type input "*"
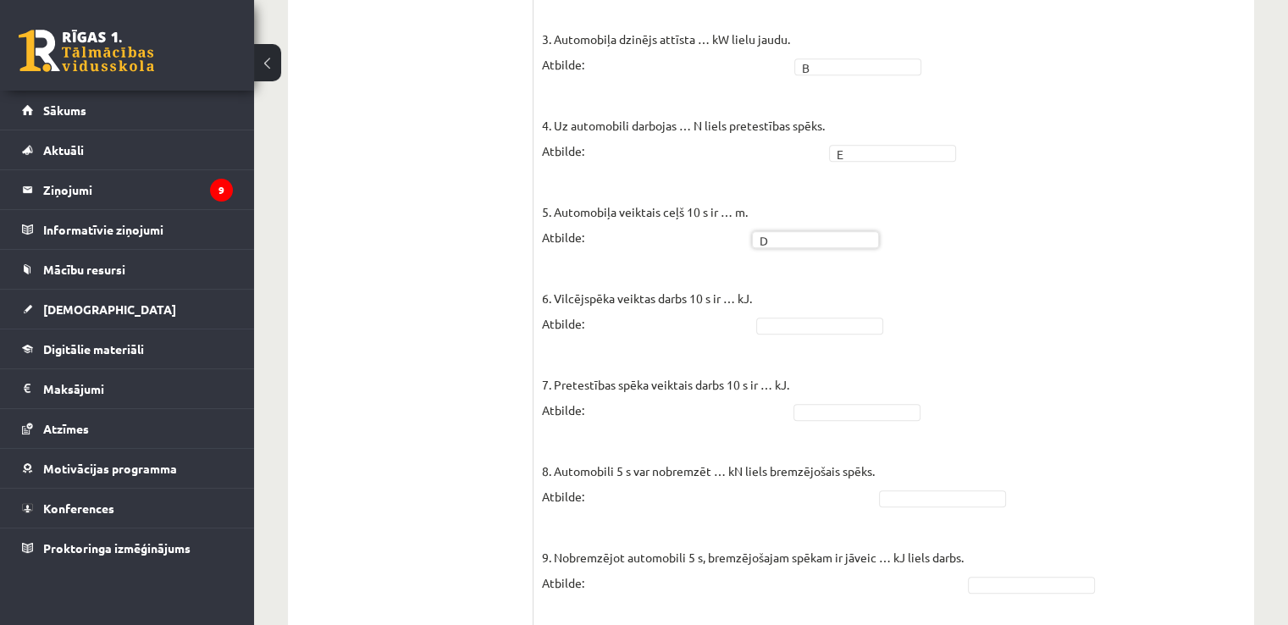
scroll to position [1071, 0]
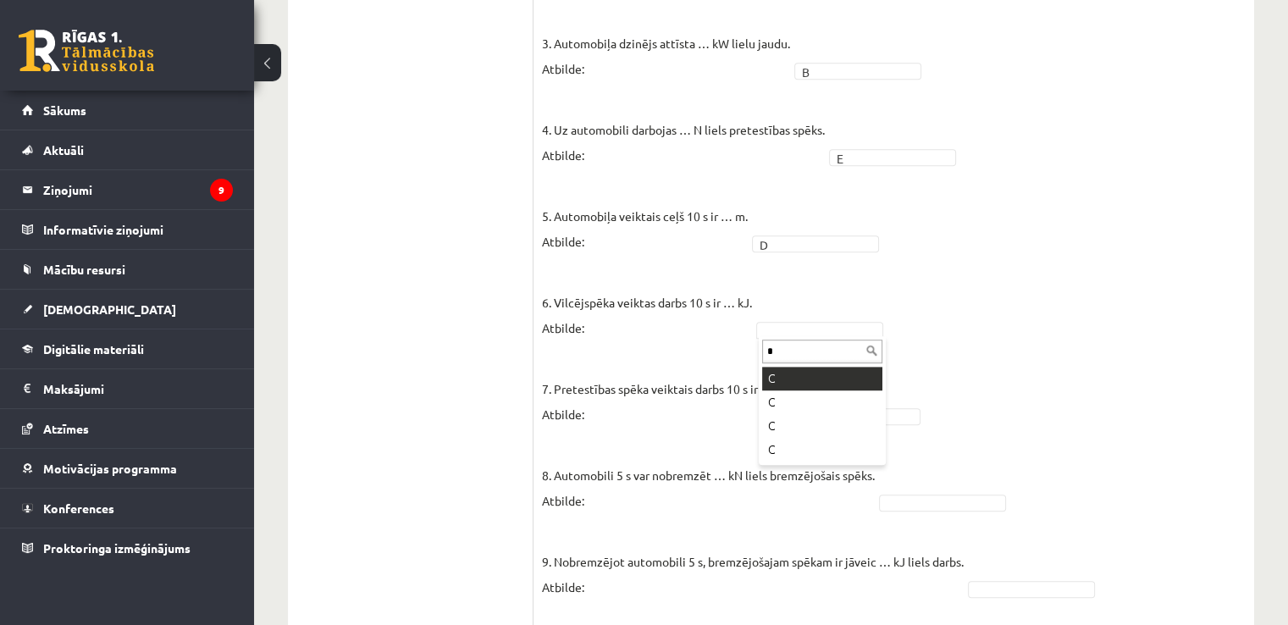
type input "*"
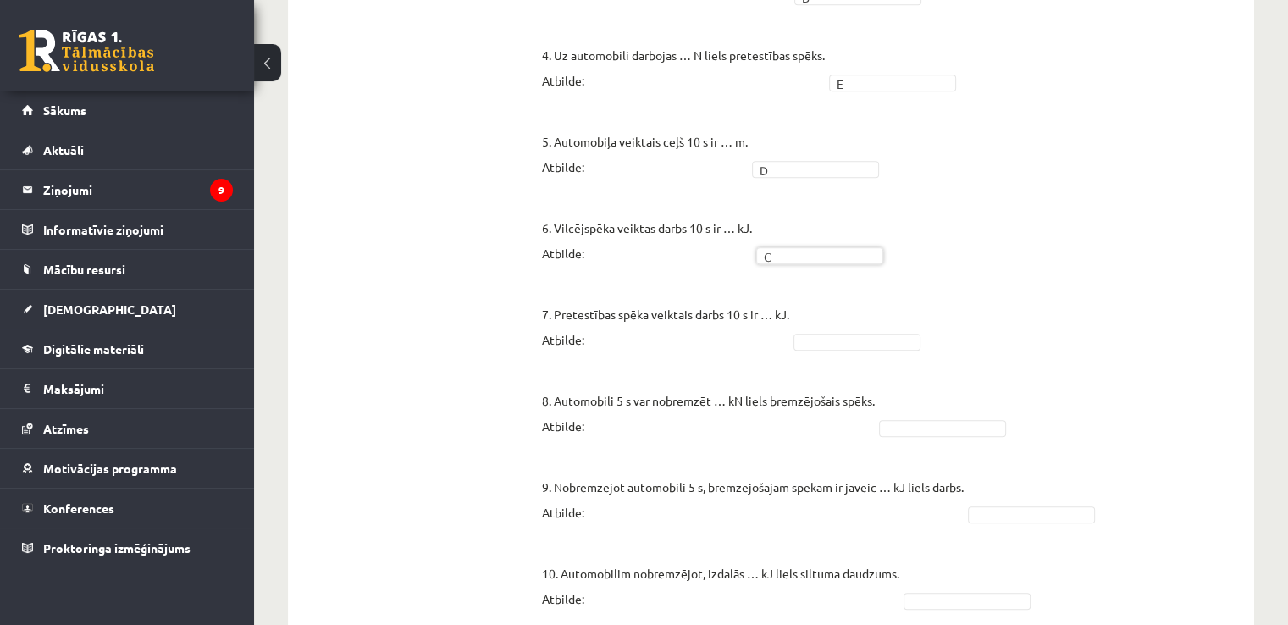
scroll to position [1152, 0]
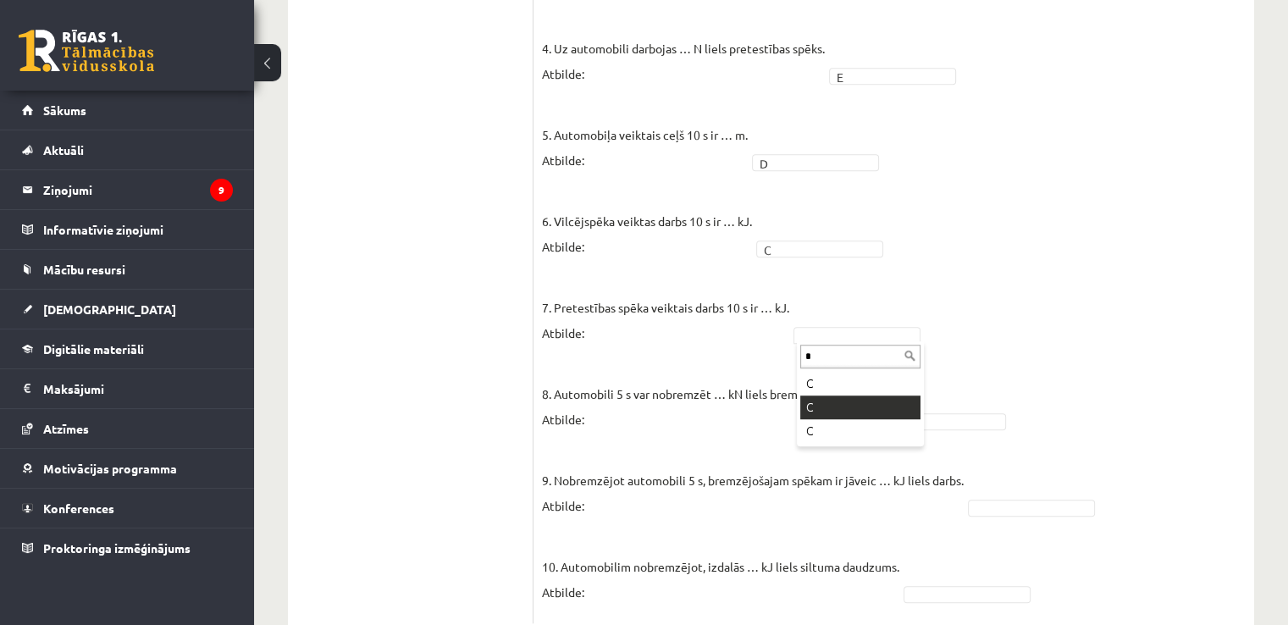
type input "*"
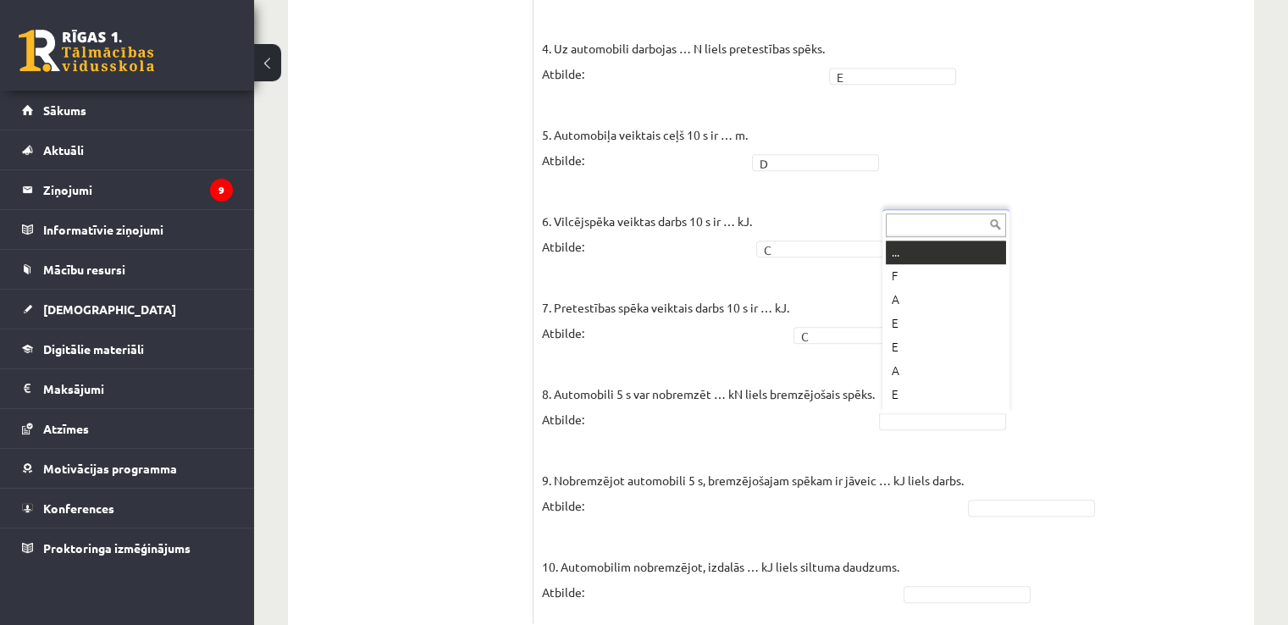
drag, startPoint x: 897, startPoint y: 422, endPoint x: 905, endPoint y: 429, distance: 10.8
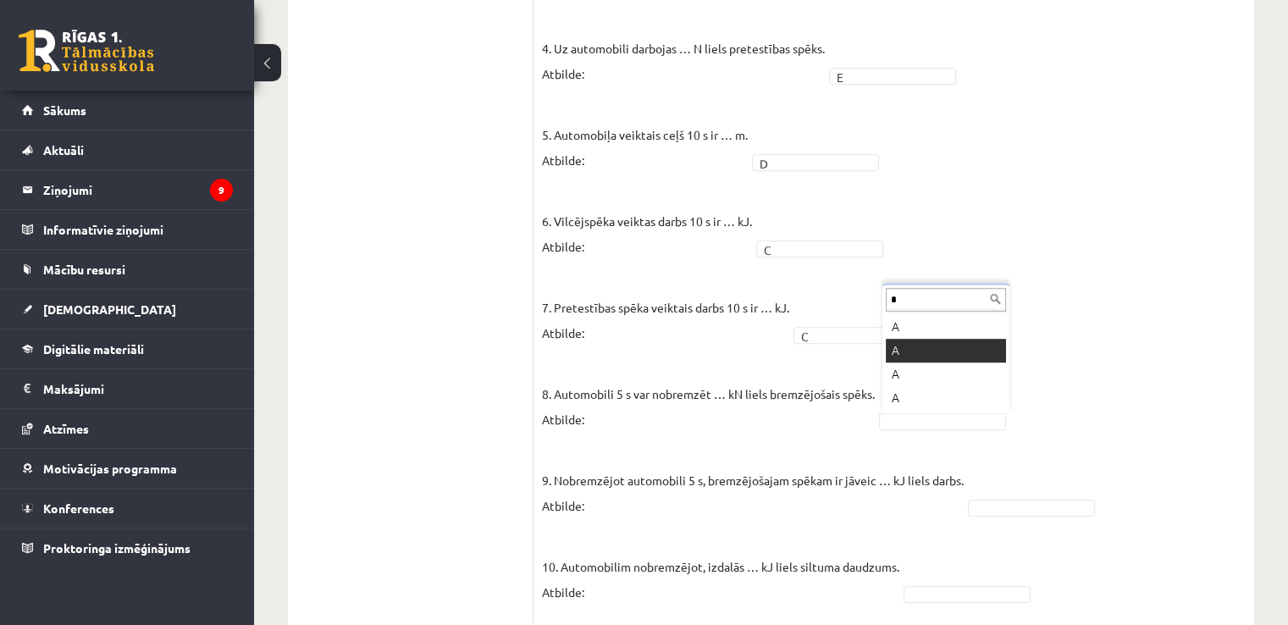
type input "*"
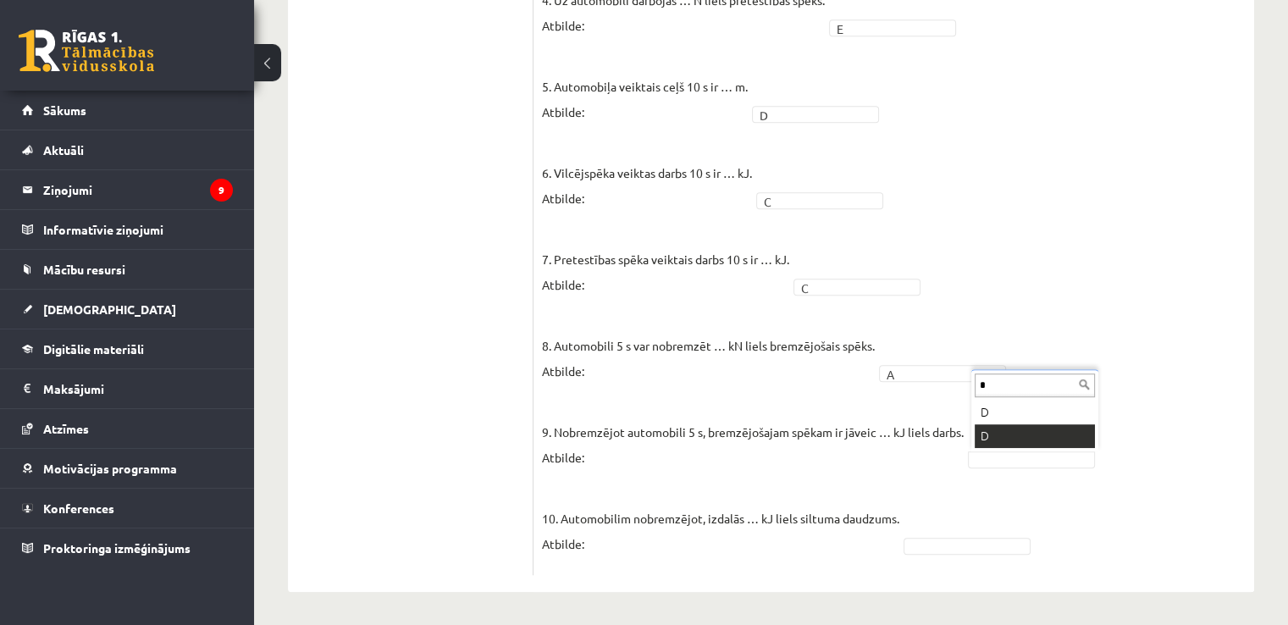
scroll to position [0, 0]
type input "*"
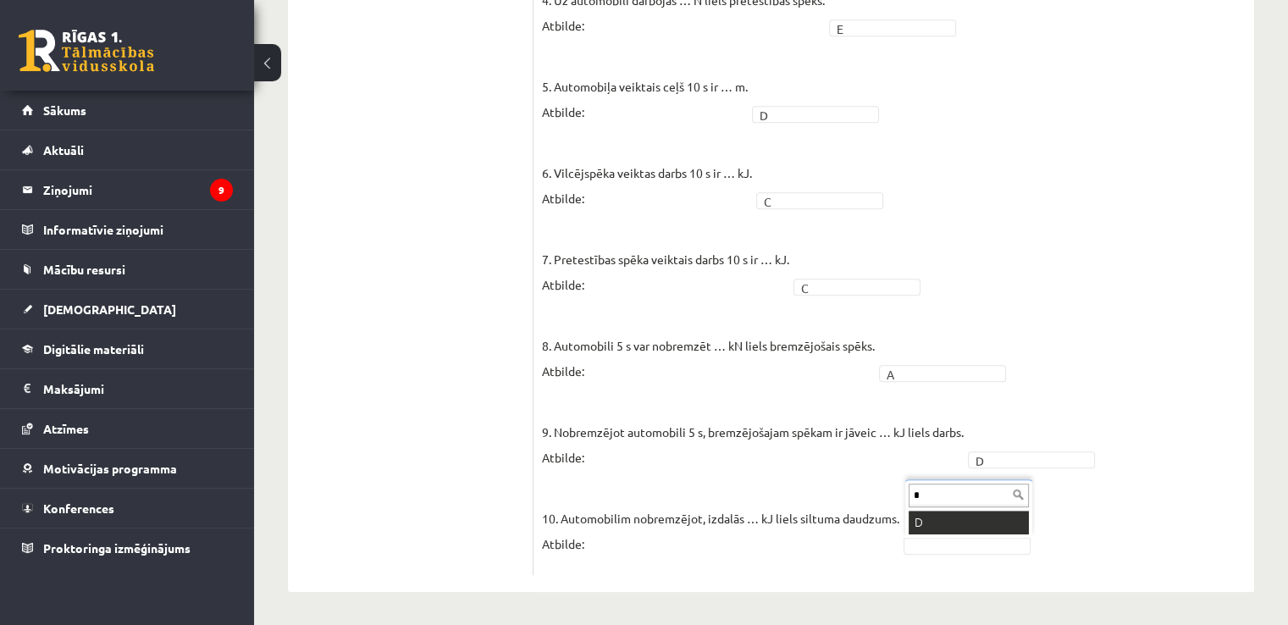
type input "*"
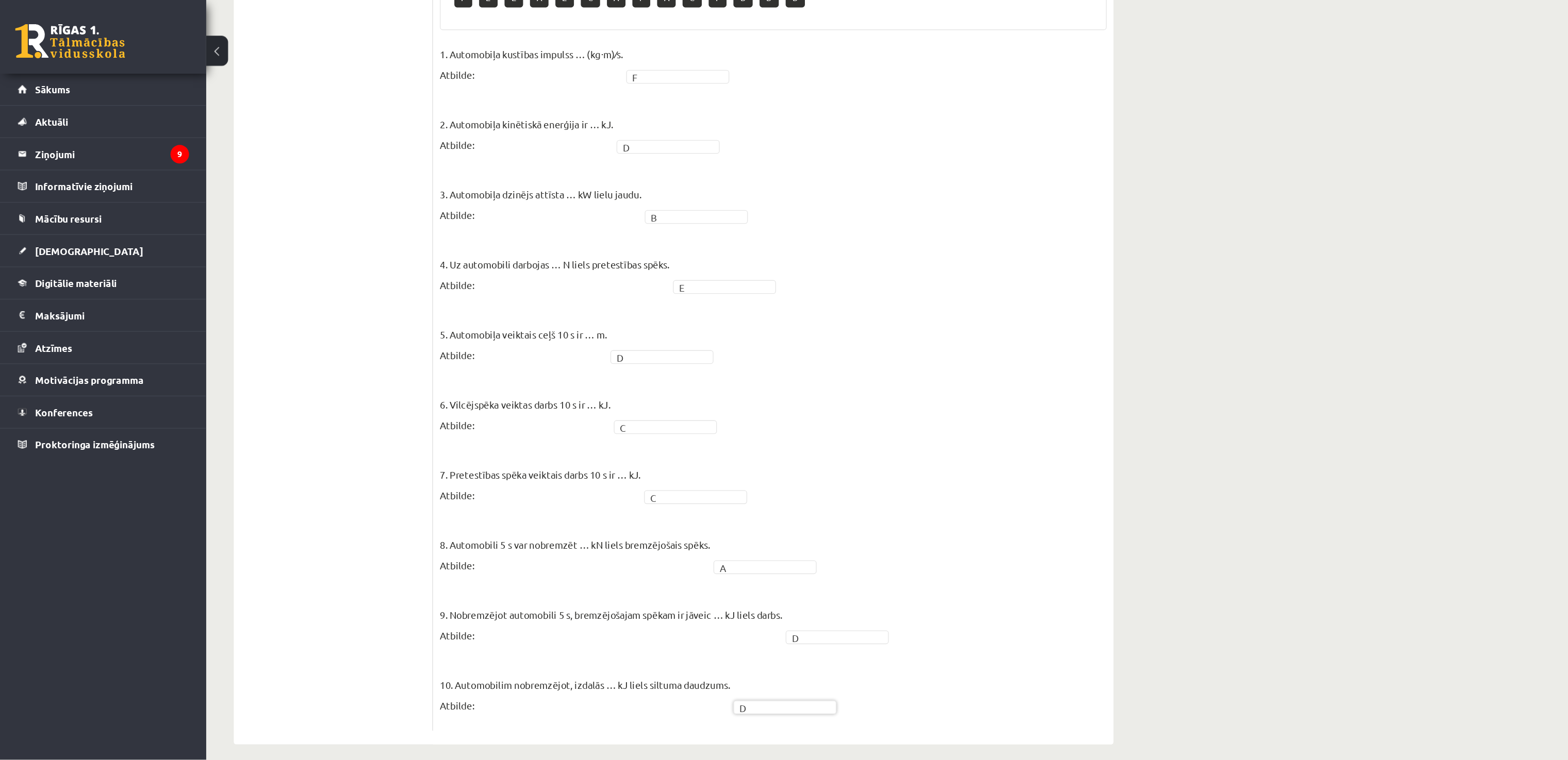
scroll to position [342, 0]
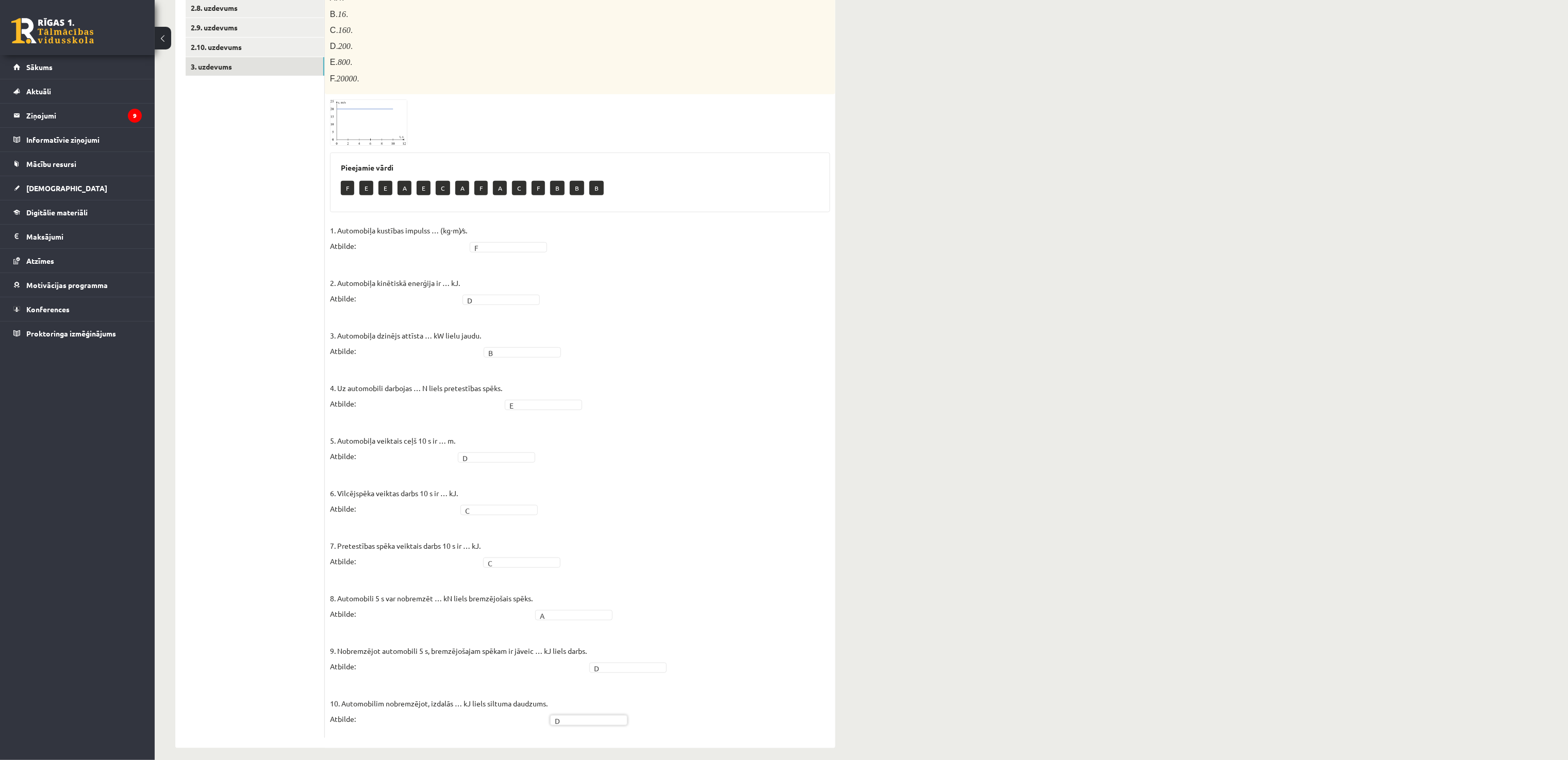
drag, startPoint x: 708, startPoint y: 0, endPoint x: 755, endPoint y: 364, distance: 367.0
click at [755, 364] on fieldset "1. Automobiļa kustības impulss … (kg⋅m)⁄s. Atbilde: F * 2. Automobiļa kinētiskā…" at bounding box center [580, 478] width 500 height 511
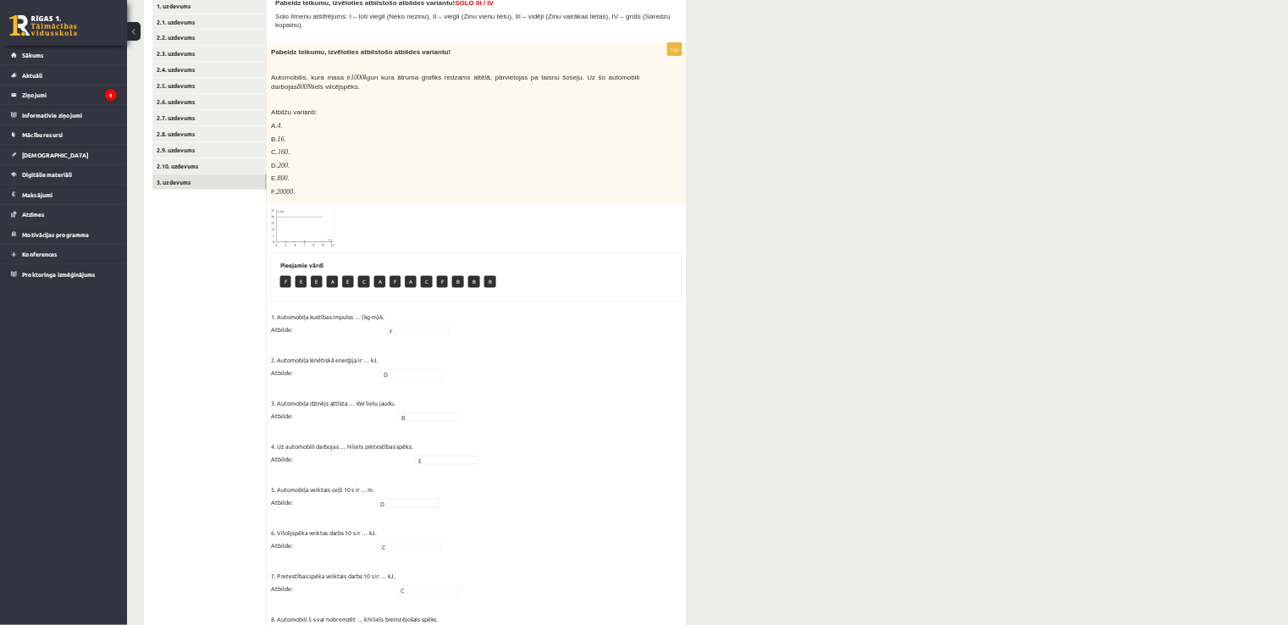
scroll to position [0, 0]
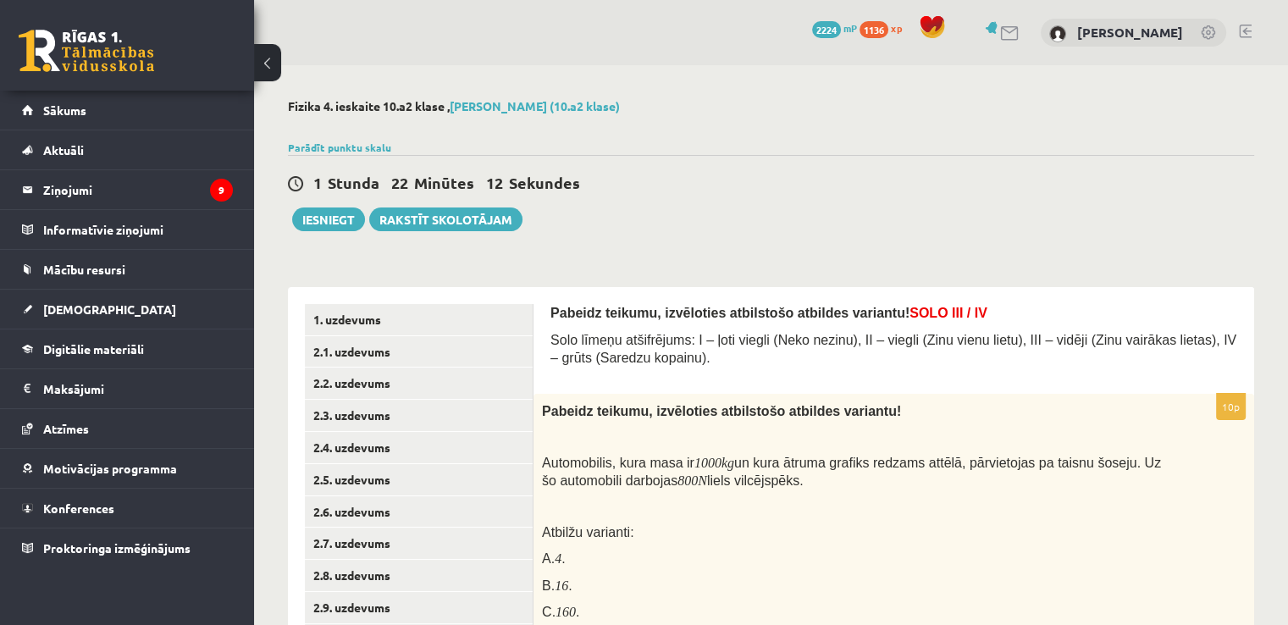
click at [878, 195] on div "1 Stunda 22 Minūtes 12 Sekundes Ieskaite saglabāta! Iesniegt Rakstīt skolotājam" at bounding box center [771, 193] width 967 height 76
click at [373, 319] on link "1. uzdevums" at bounding box center [419, 319] width 228 height 31
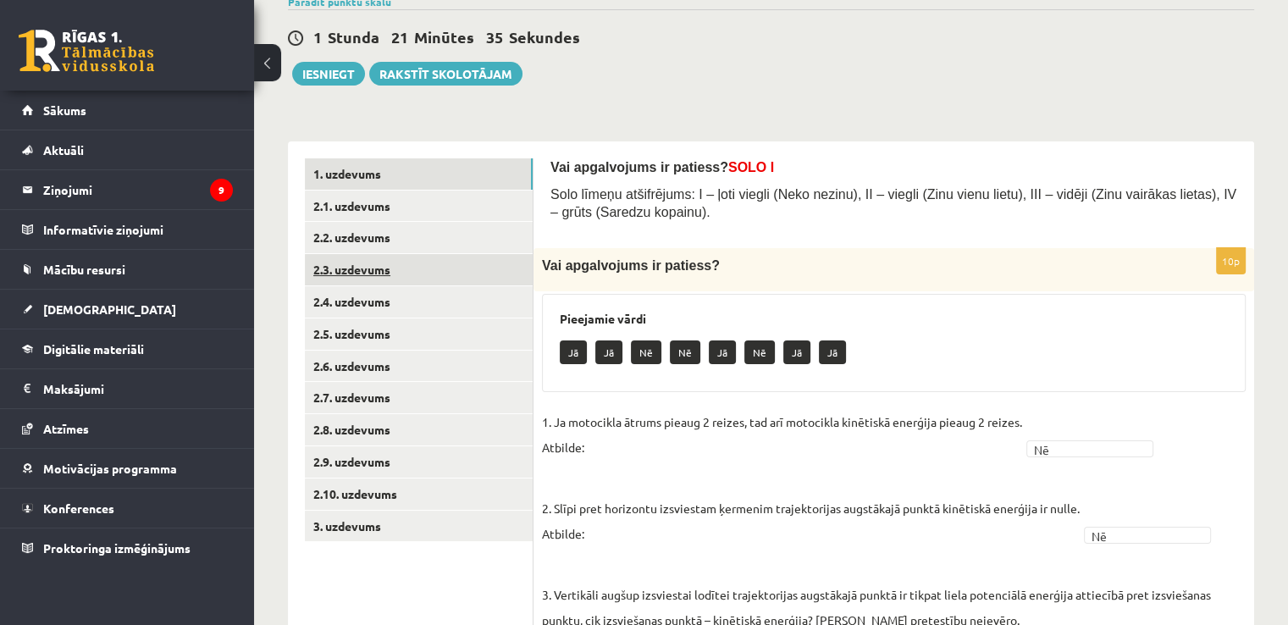
scroll to position [210, 0]
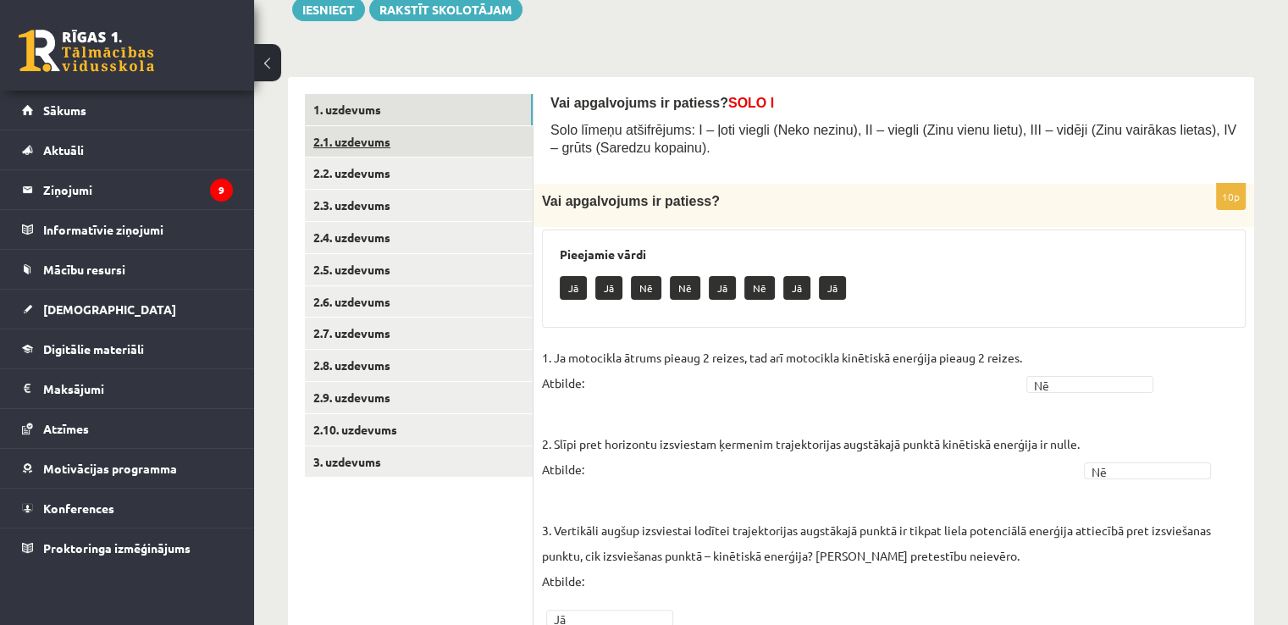
click at [402, 145] on link "2.1. uzdevums" at bounding box center [419, 141] width 228 height 31
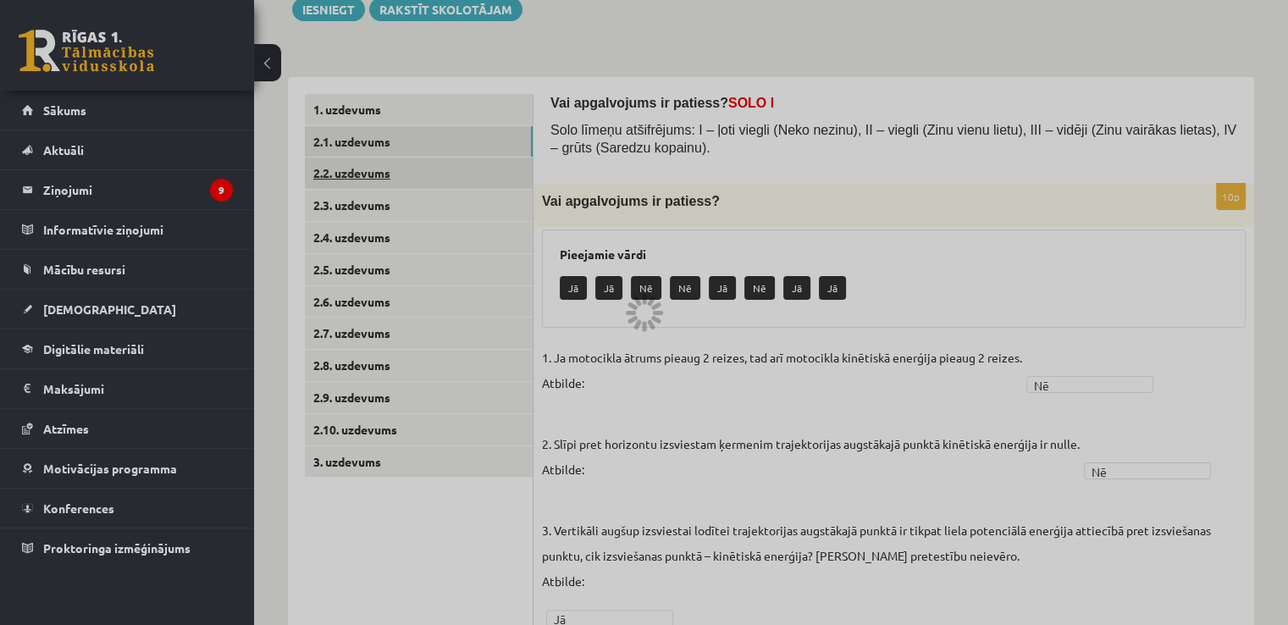
scroll to position [114, 0]
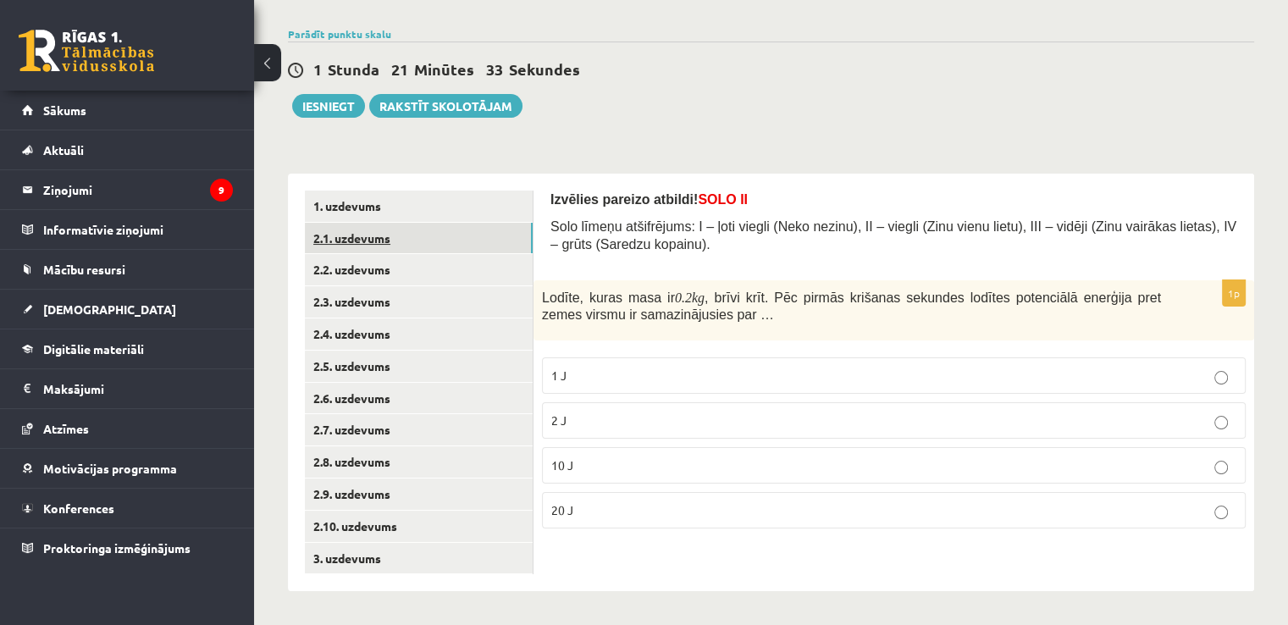
click at [382, 239] on link "2.1. uzdevums" at bounding box center [419, 238] width 228 height 31
click at [382, 266] on link "2.2. uzdevums" at bounding box center [419, 269] width 228 height 31
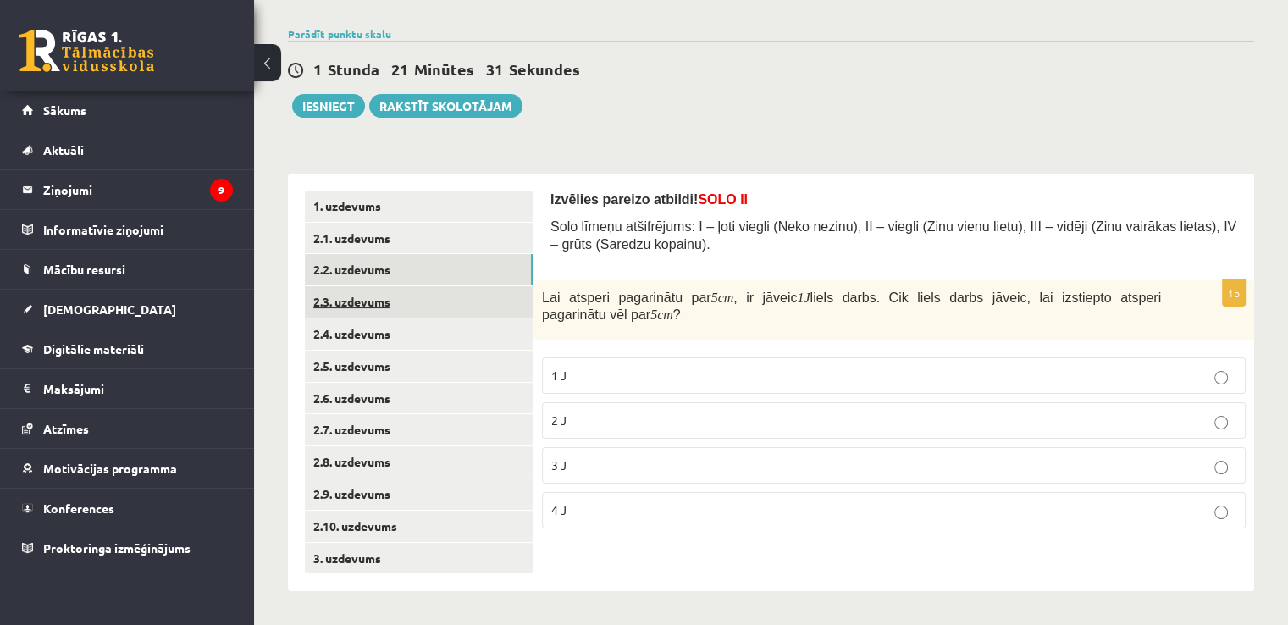
click at [381, 294] on link "2.3. uzdevums" at bounding box center [419, 301] width 228 height 31
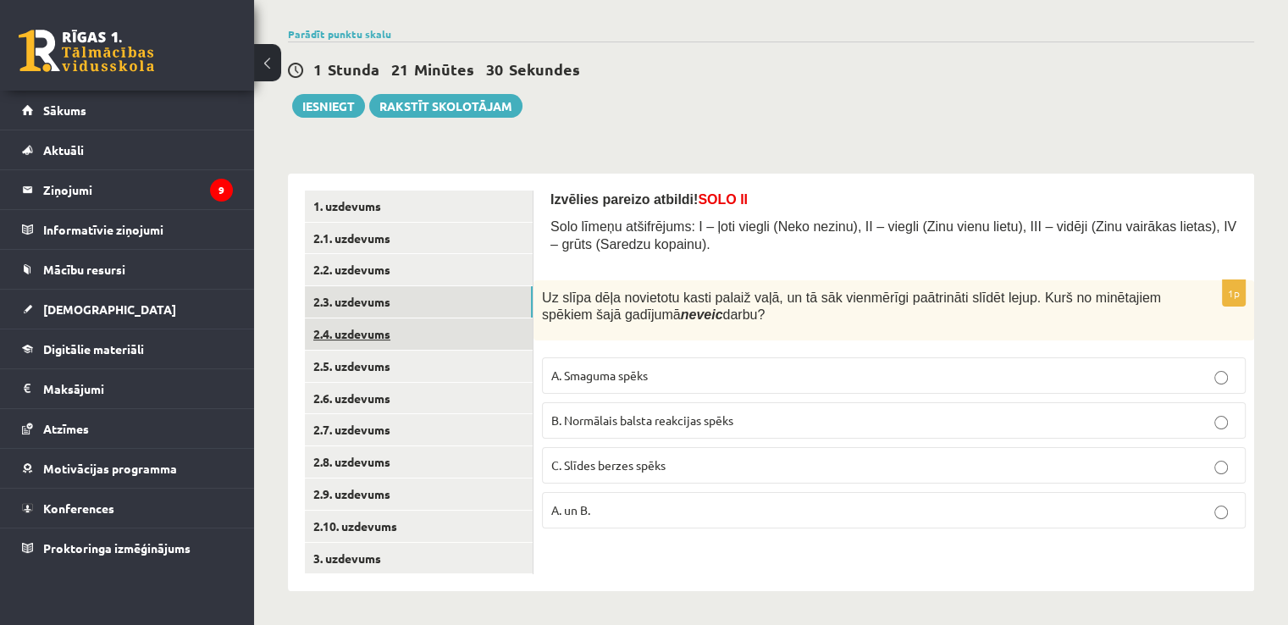
click at [380, 335] on link "2.4. uzdevums" at bounding box center [419, 334] width 228 height 31
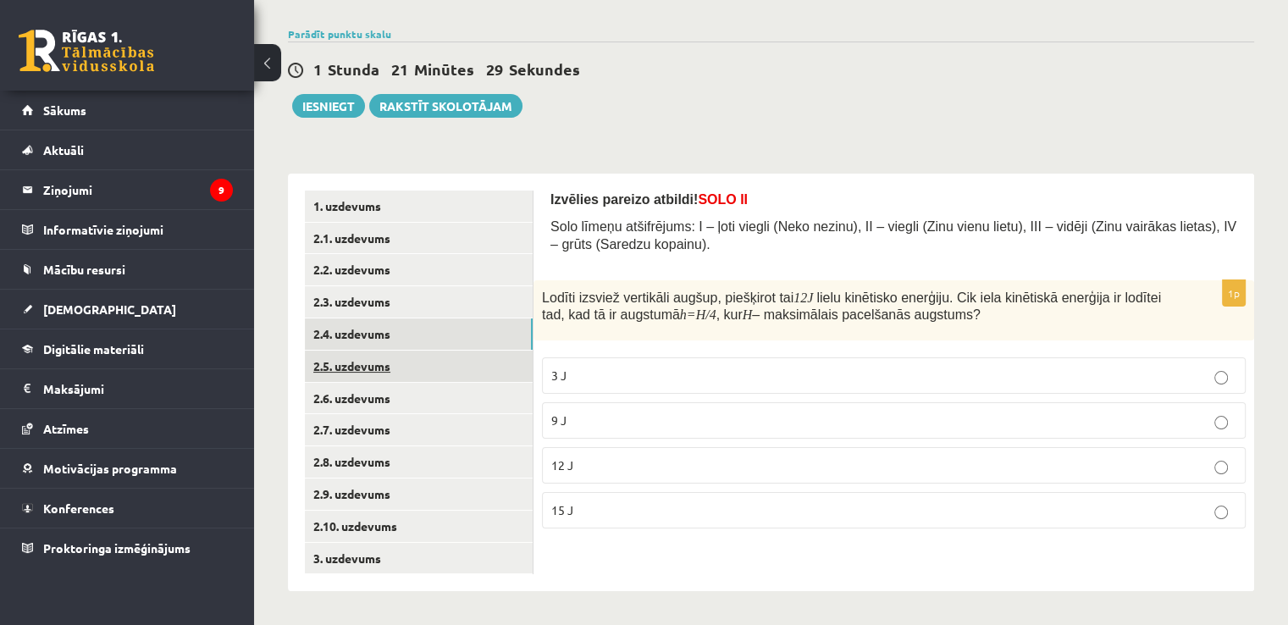
click at [387, 378] on link "2.5. uzdevums" at bounding box center [419, 366] width 228 height 31
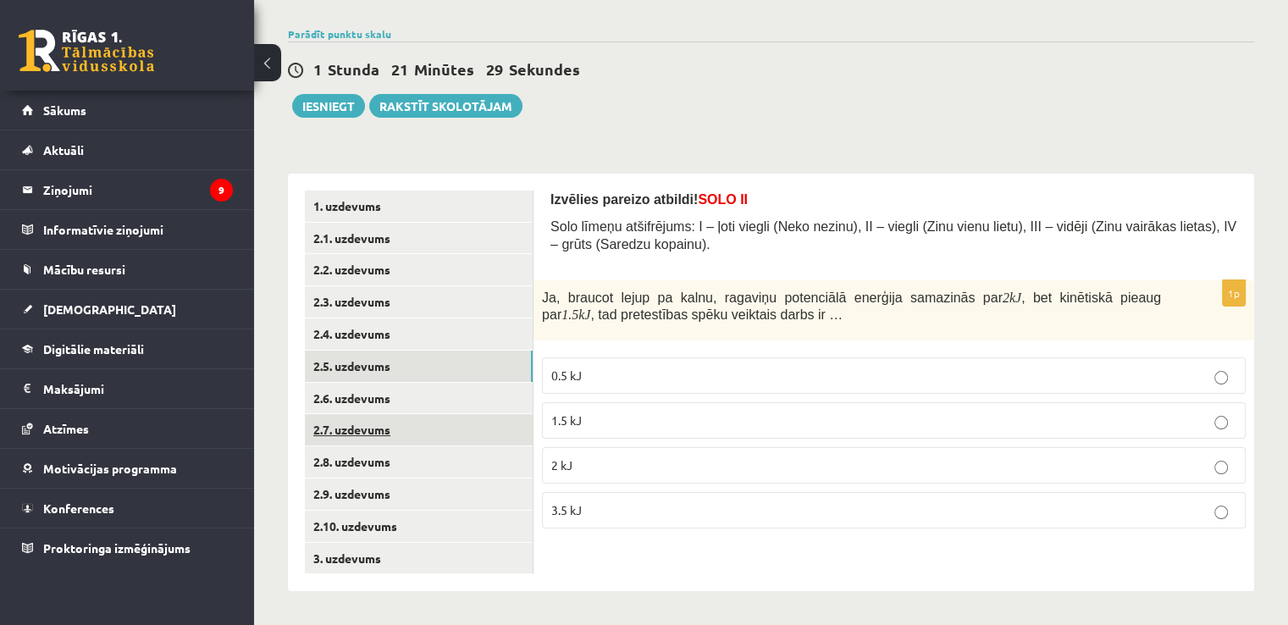
click at [390, 435] on link "2.7. uzdevums" at bounding box center [419, 429] width 228 height 31
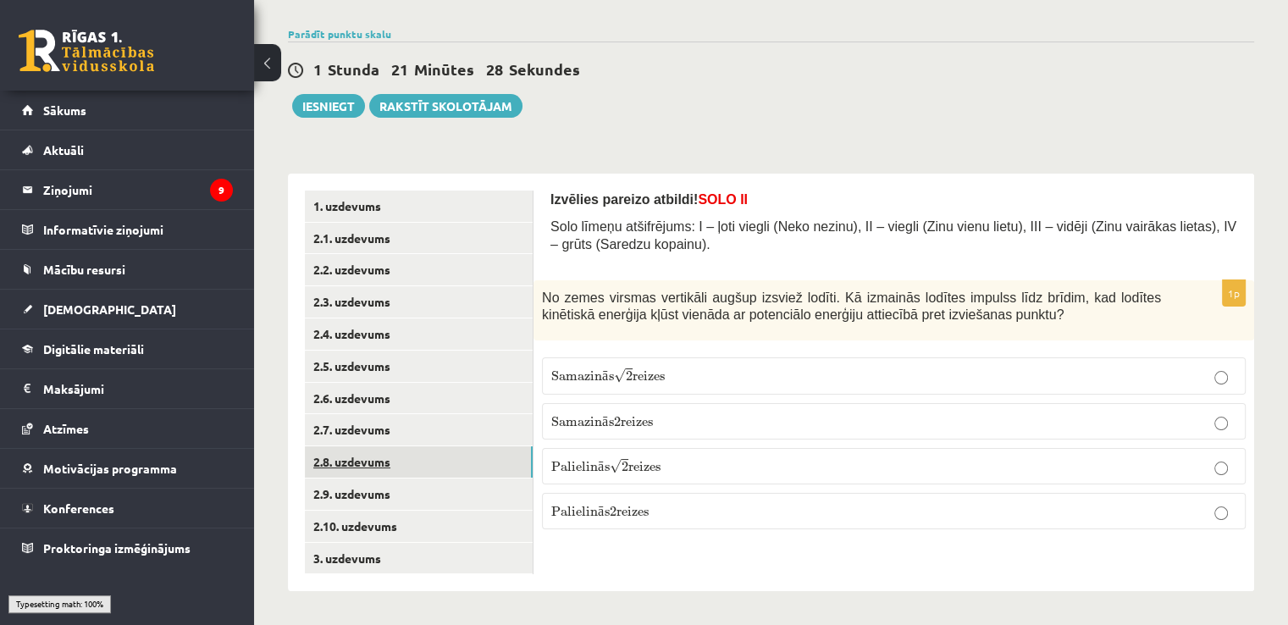
click at [395, 468] on link "2.8. uzdevums" at bounding box center [419, 461] width 228 height 31
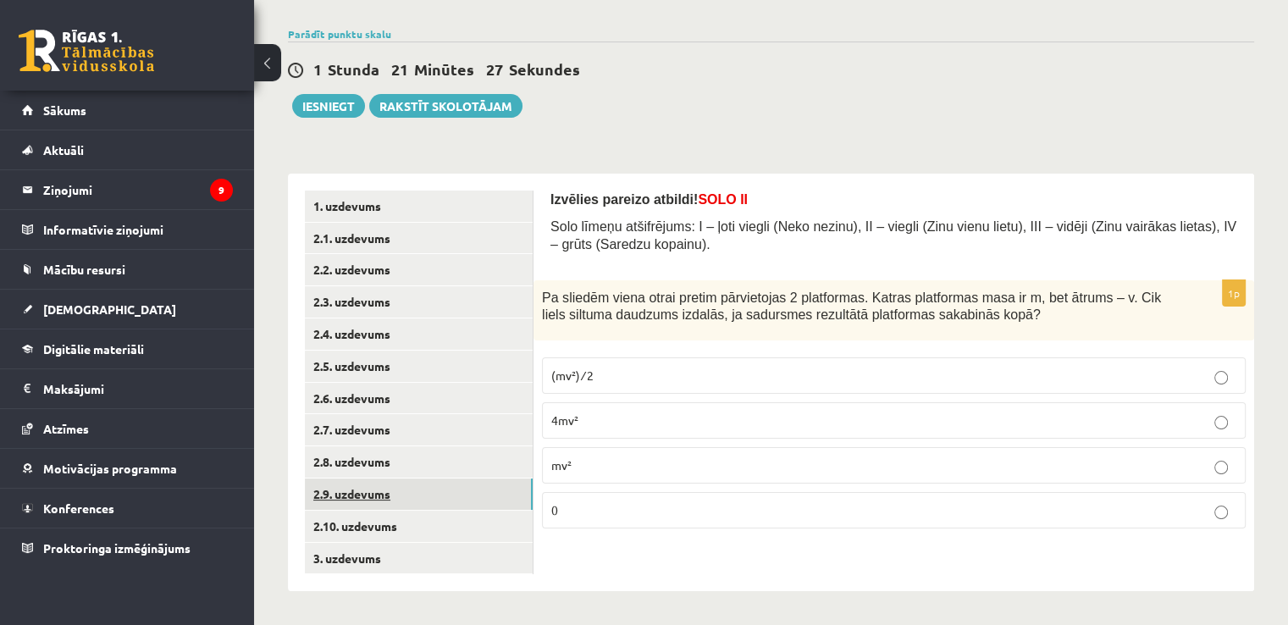
click at [386, 499] on link "2.9. uzdevums" at bounding box center [419, 494] width 228 height 31
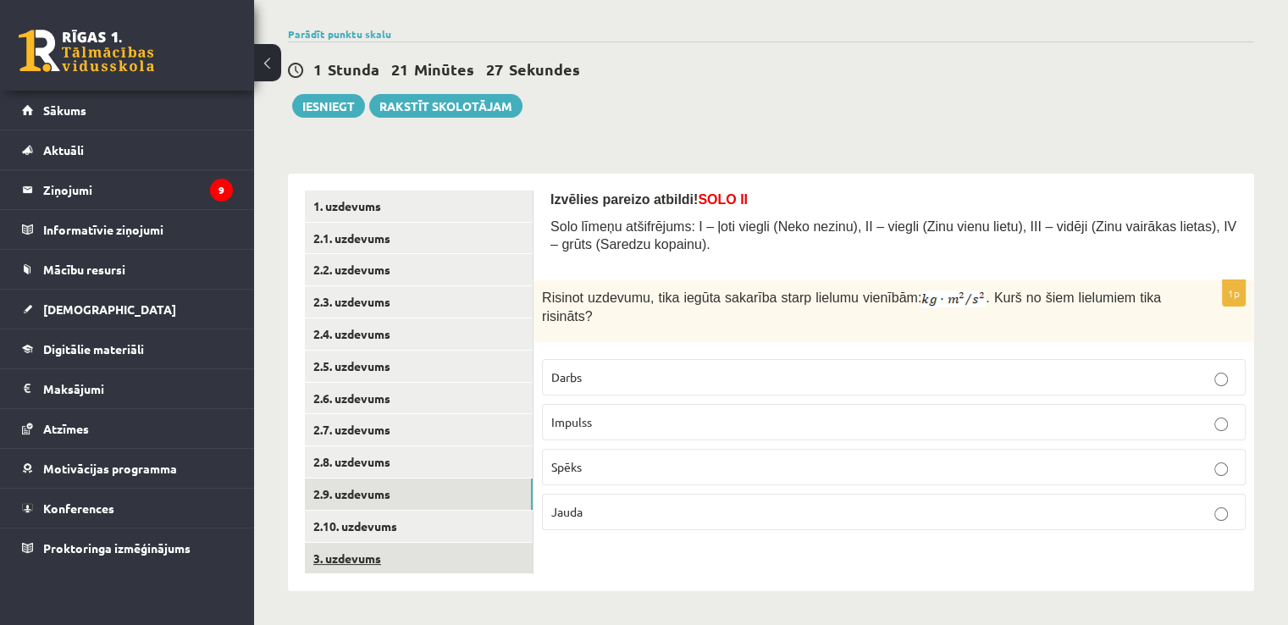
click at [400, 543] on link "3. uzdevums" at bounding box center [419, 558] width 228 height 31
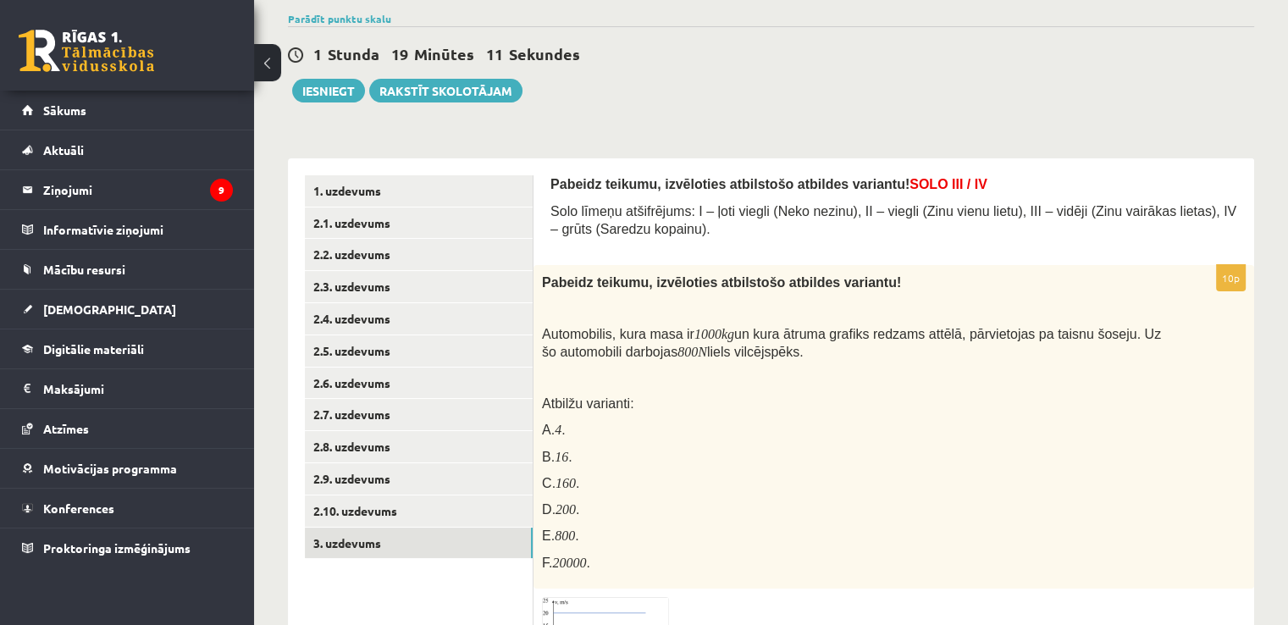
scroll to position [130, 0]
click at [339, 97] on button "Iesniegt" at bounding box center [328, 90] width 73 height 24
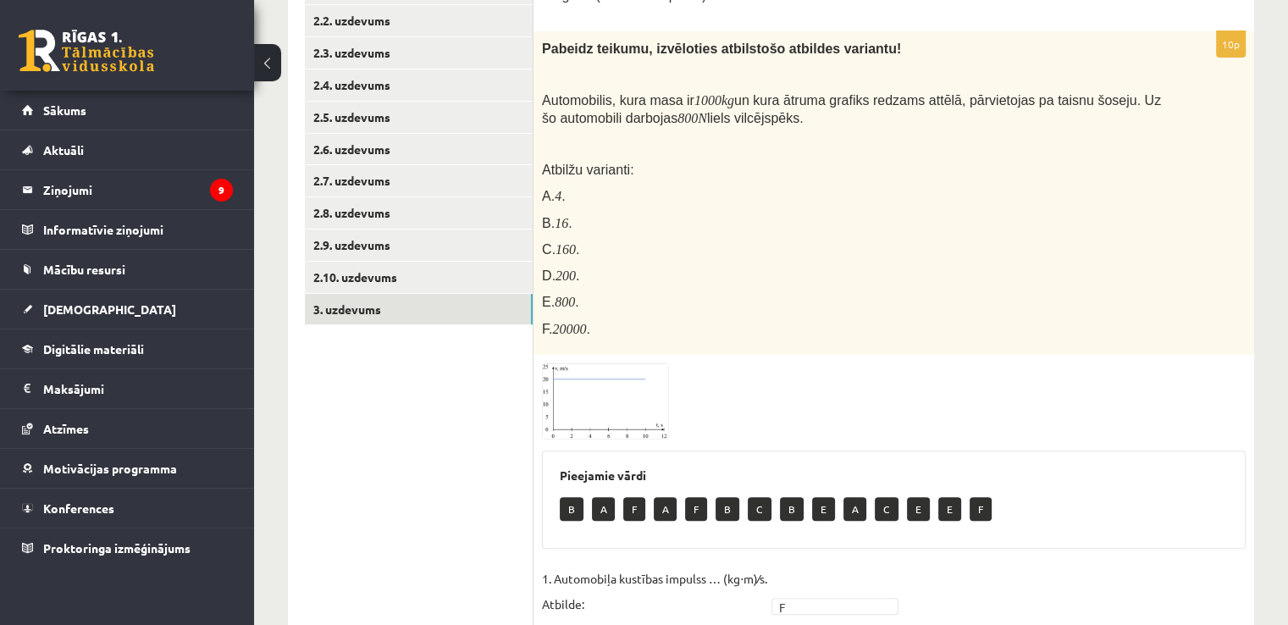
scroll to position [358, 0]
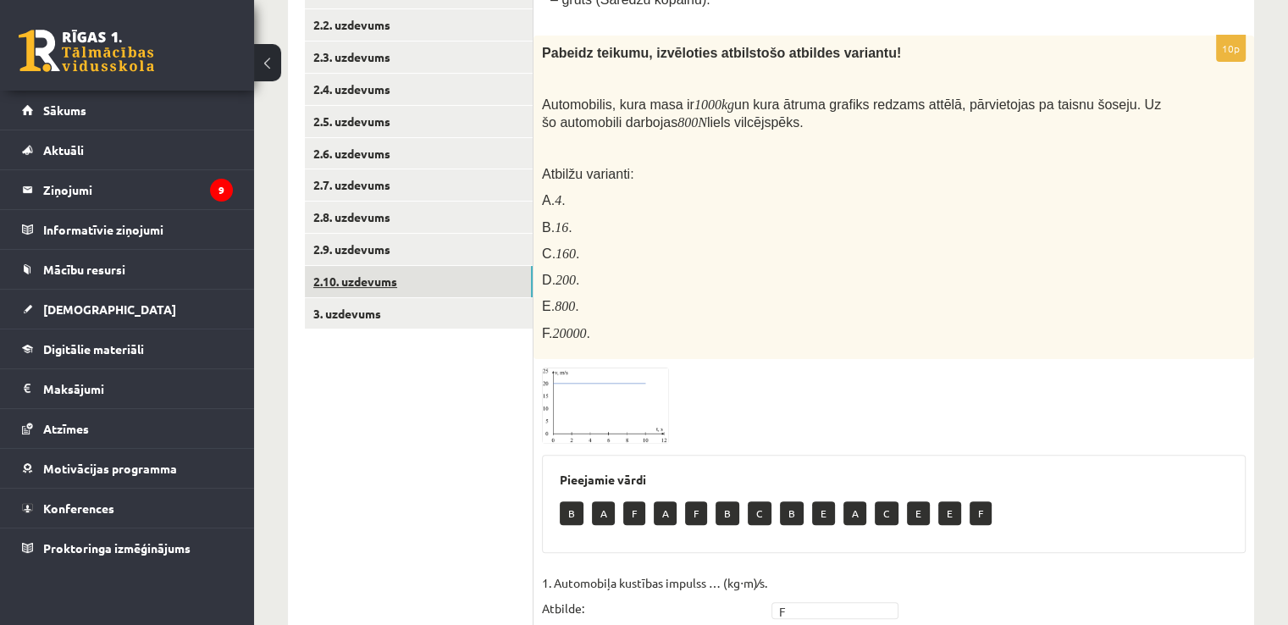
click at [358, 266] on link "2.10. uzdevums" at bounding box center [419, 281] width 228 height 31
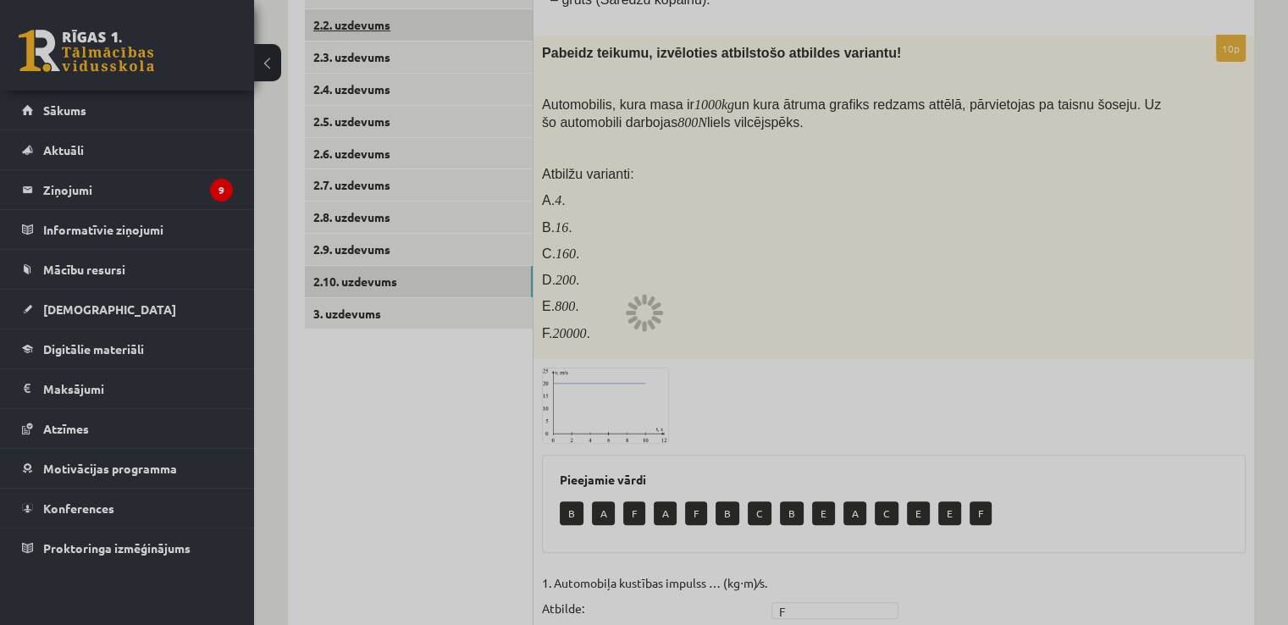
scroll to position [114, 0]
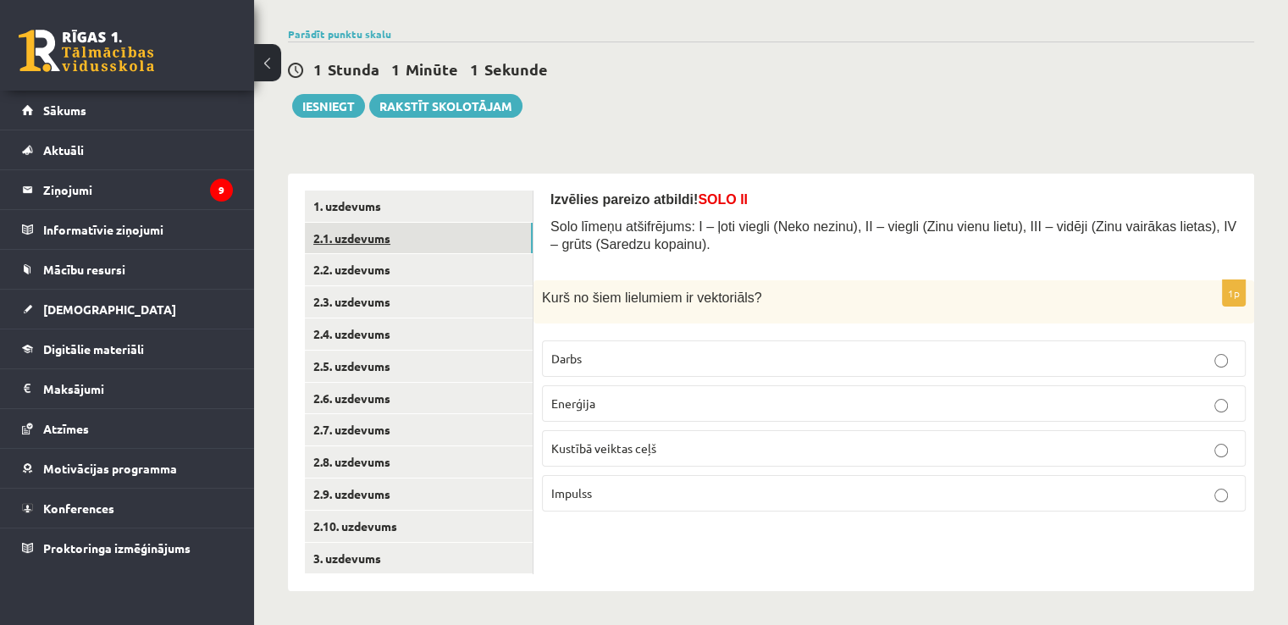
click at [366, 248] on link "2.1. uzdevums" at bounding box center [419, 238] width 228 height 31
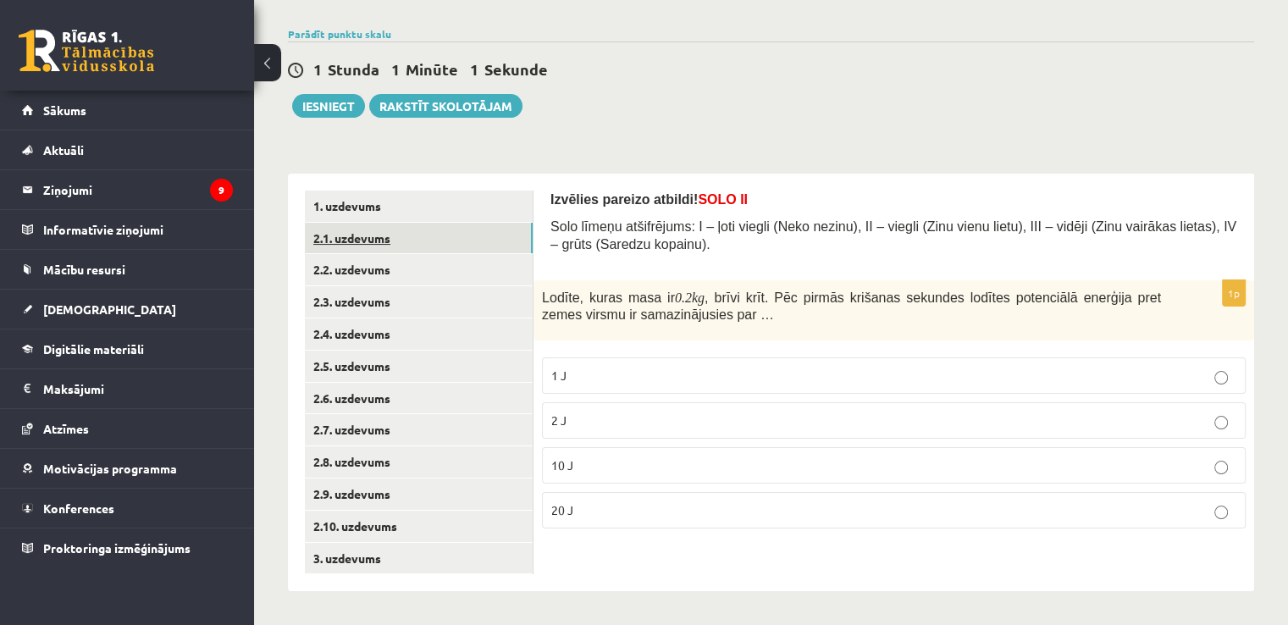
click at [369, 223] on link "2.1. uzdevums" at bounding box center [419, 238] width 228 height 31
click at [369, 198] on link "1. uzdevums" at bounding box center [419, 206] width 228 height 31
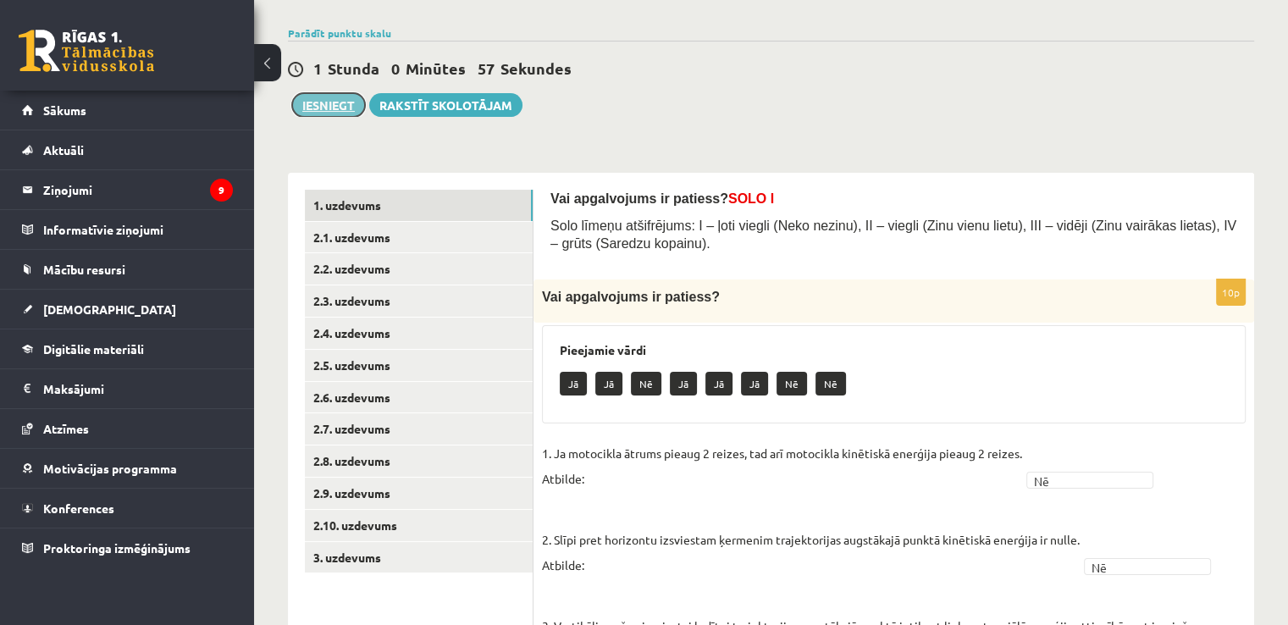
click at [342, 111] on button "Iesniegt" at bounding box center [328, 105] width 73 height 24
